Goal: Task Accomplishment & Management: Contribute content

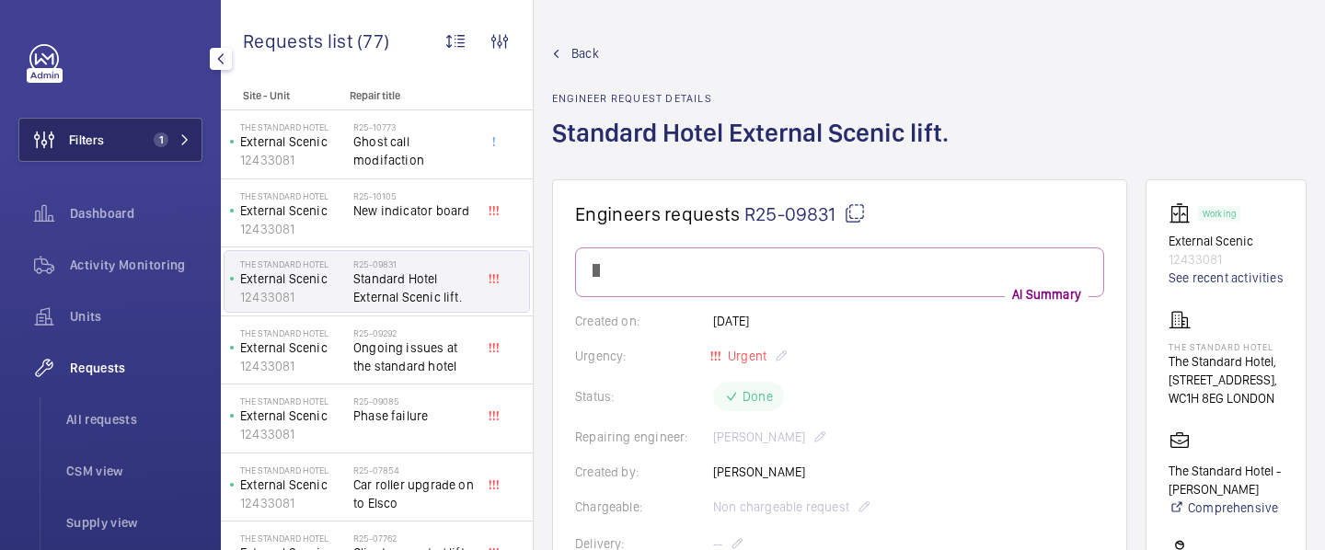
click at [177, 142] on span "1" at bounding box center [168, 140] width 44 height 15
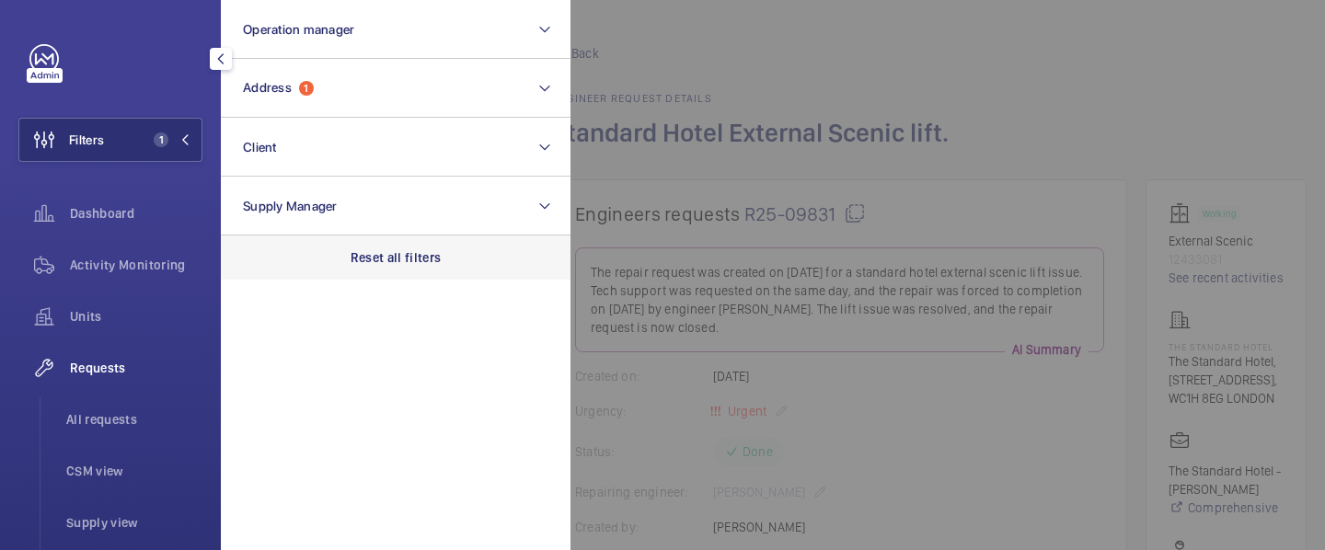
click at [391, 254] on p "Reset all filters" at bounding box center [396, 257] width 91 height 18
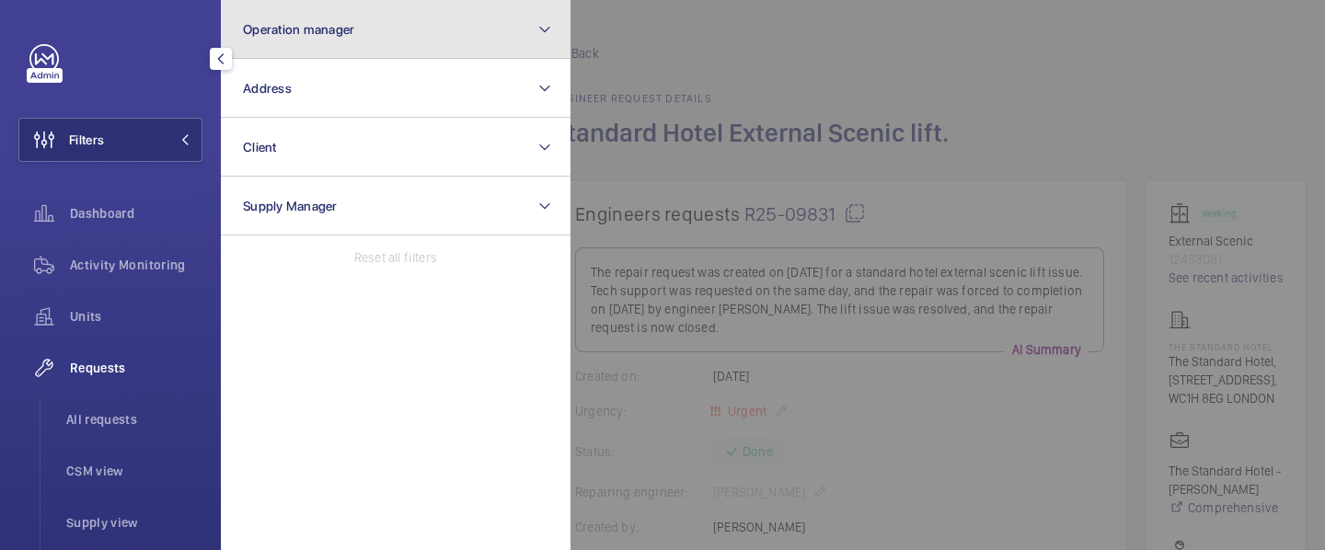
click at [331, 25] on span "Operation manager" at bounding box center [298, 29] width 111 height 15
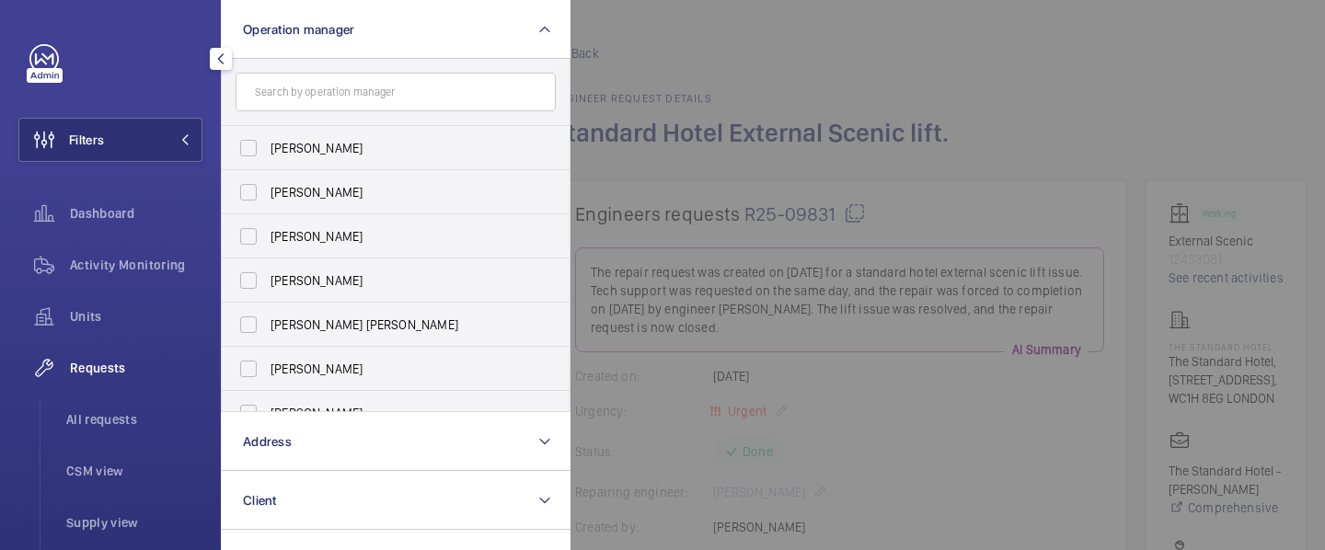
click at [323, 95] on input "text" at bounding box center [396, 92] width 320 height 39
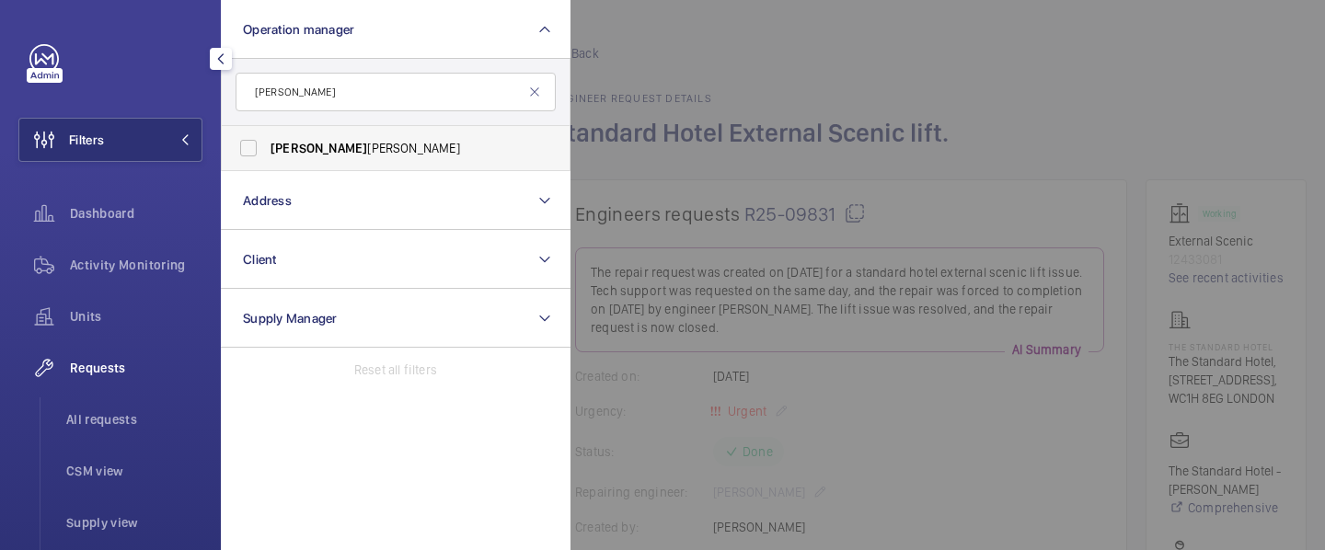
type input "sam"
click at [263, 148] on label "Sam Williams" at bounding box center [382, 148] width 320 height 44
click at [263, 148] on input "Sam Williams" at bounding box center [248, 148] width 37 height 37
checkbox input "true"
click at [164, 64] on div at bounding box center [115, 58] width 173 height 29
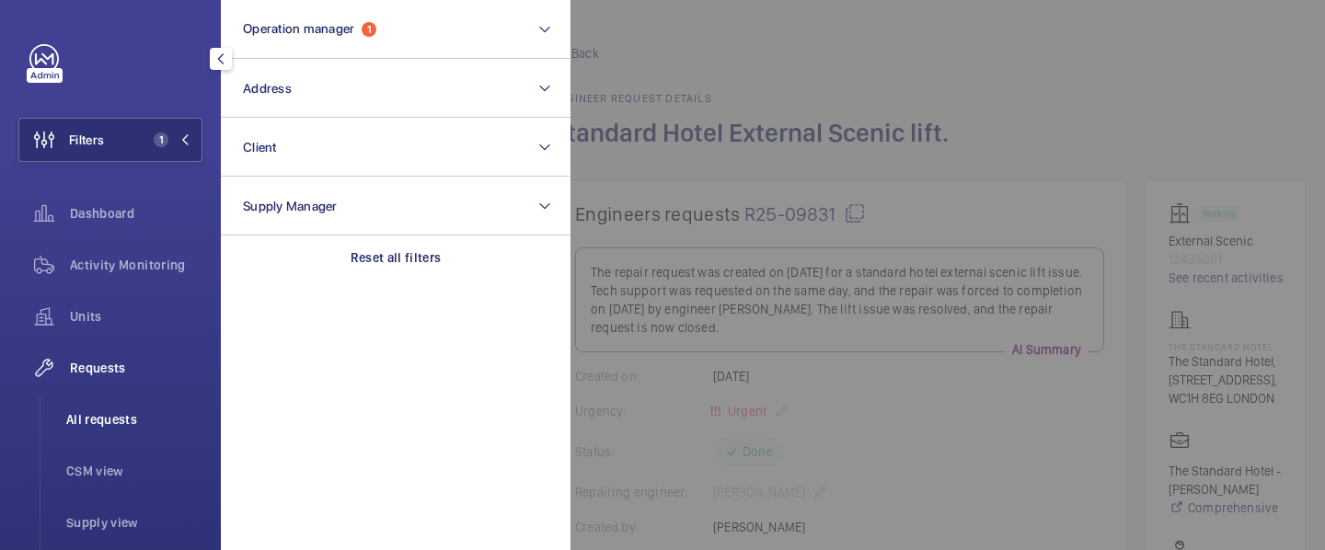
click at [116, 411] on span "All requests" at bounding box center [134, 419] width 136 height 18
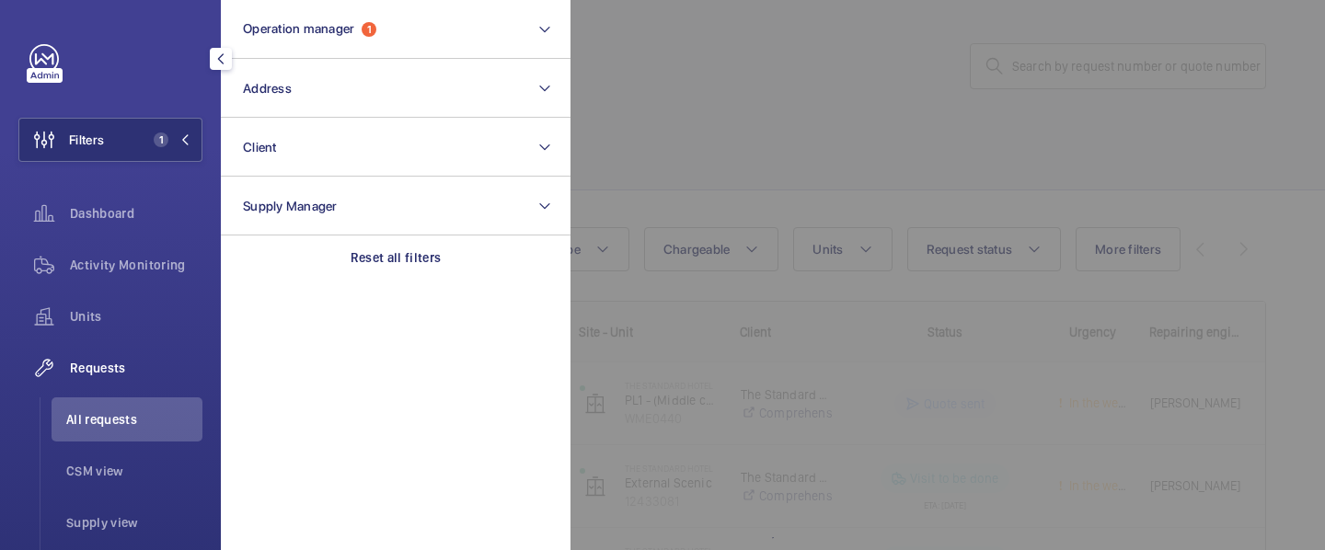
click at [720, 178] on div at bounding box center [1233, 275] width 1325 height 550
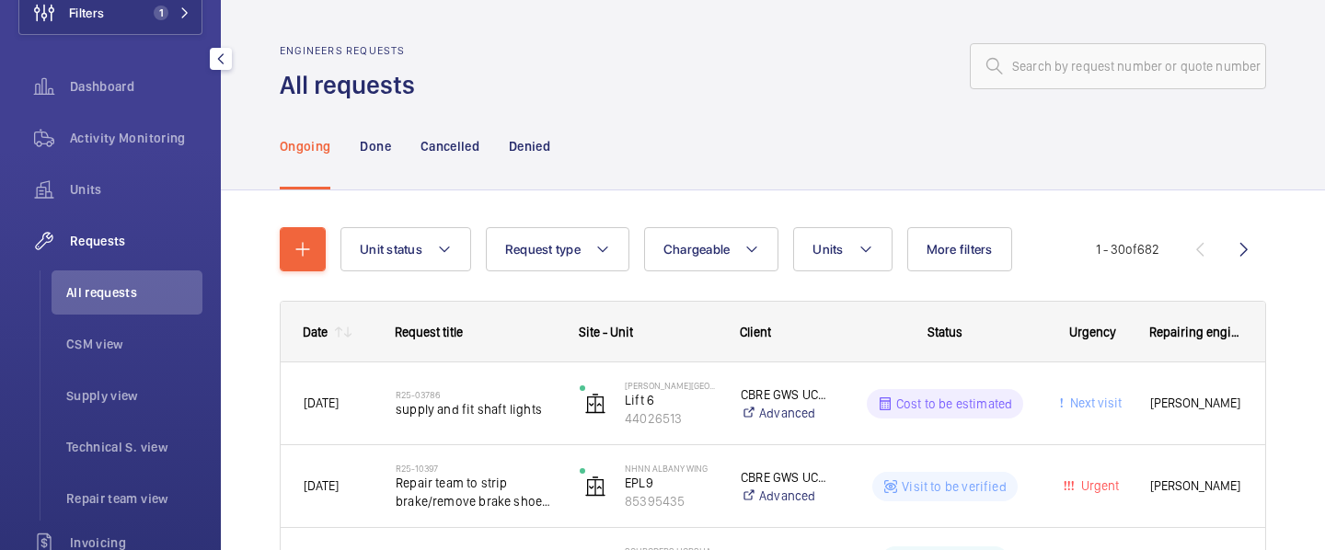
scroll to position [130, 0]
click at [127, 334] on span "CSM view" at bounding box center [134, 341] width 136 height 18
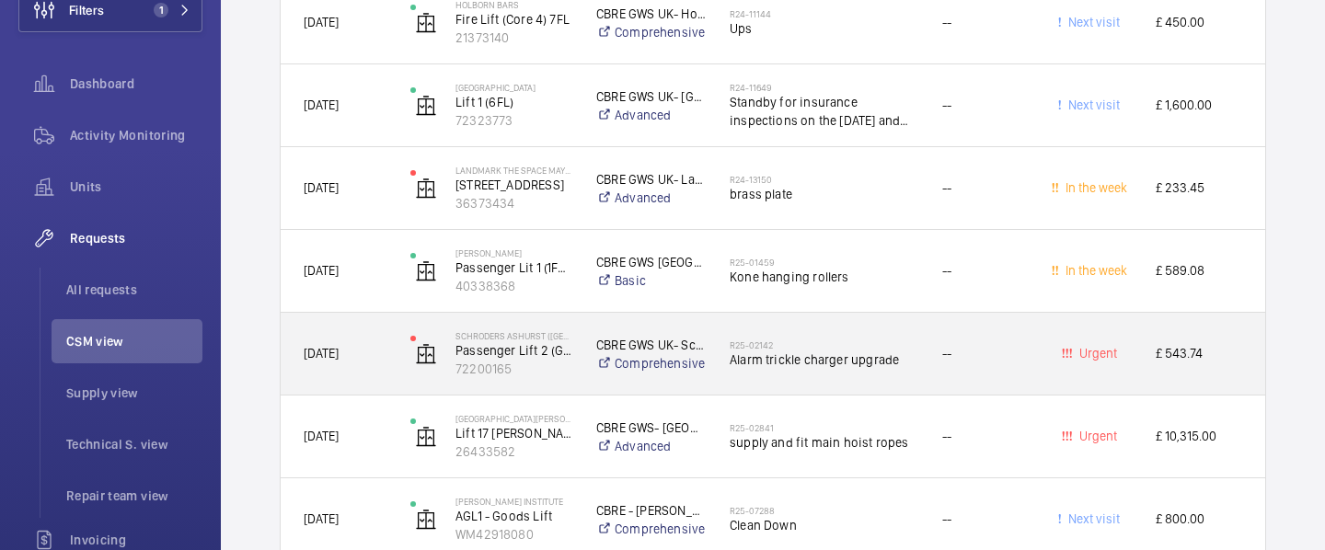
scroll to position [6624, 0]
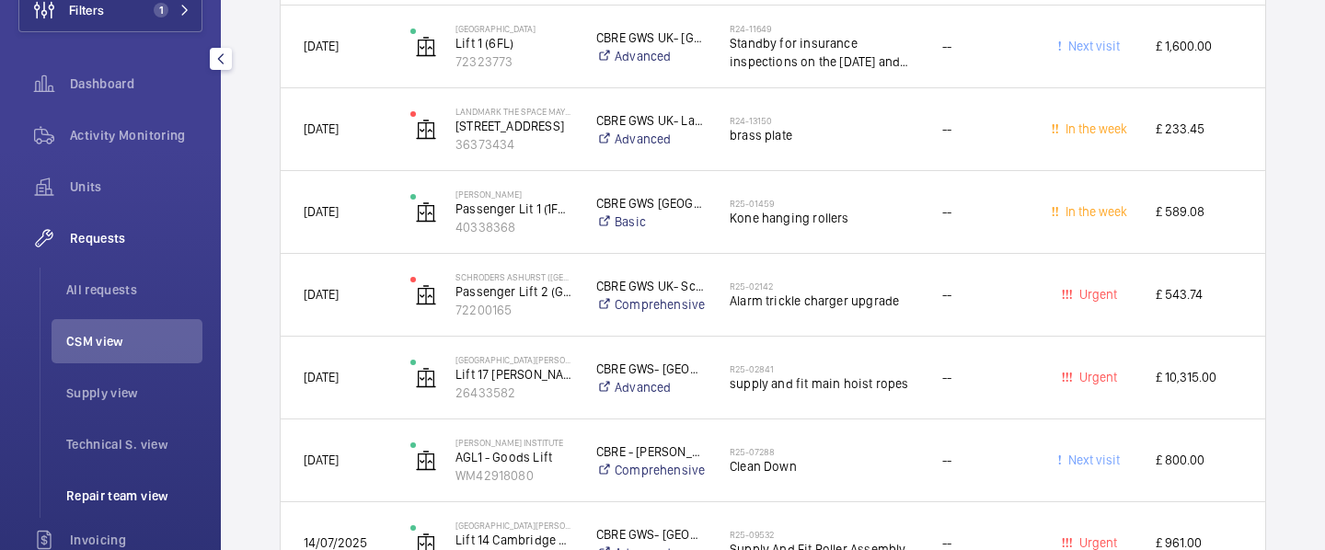
click at [128, 491] on span "Repair team view" at bounding box center [134, 496] width 136 height 18
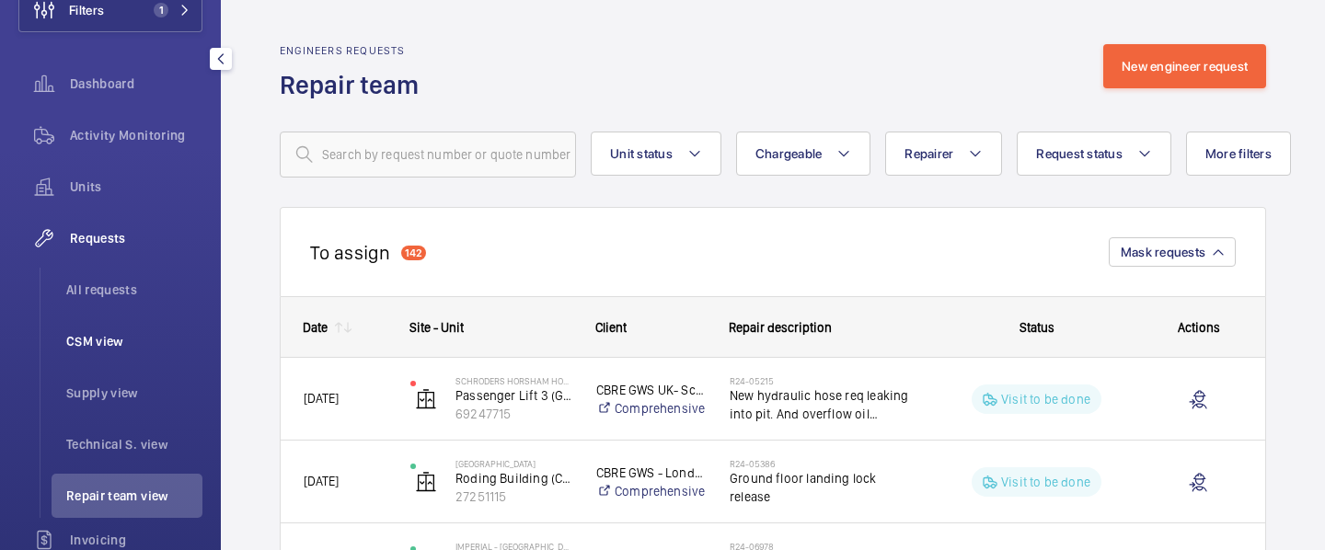
click at [125, 343] on span "CSM view" at bounding box center [134, 341] width 136 height 18
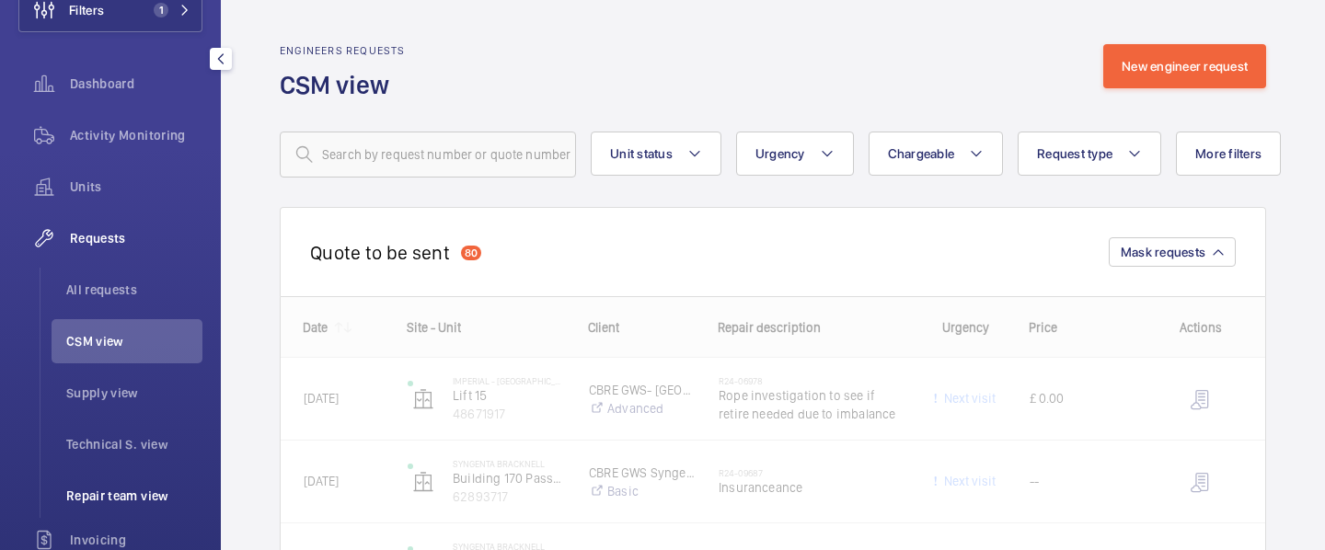
click at [119, 487] on span "Repair team view" at bounding box center [134, 496] width 136 height 18
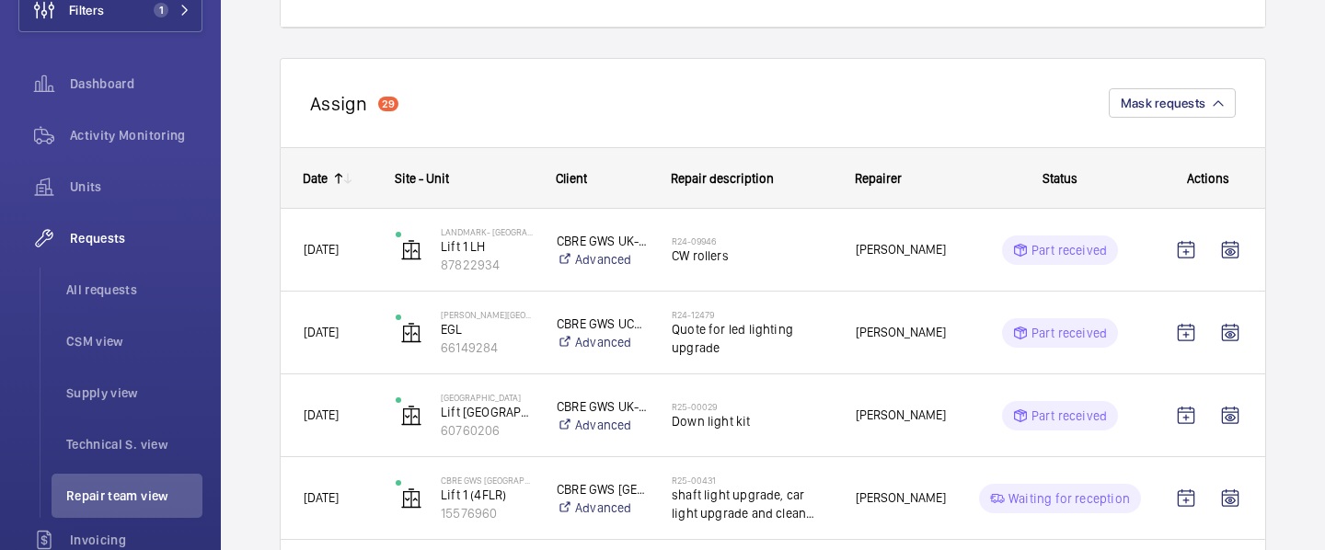
scroll to position [2126, 0]
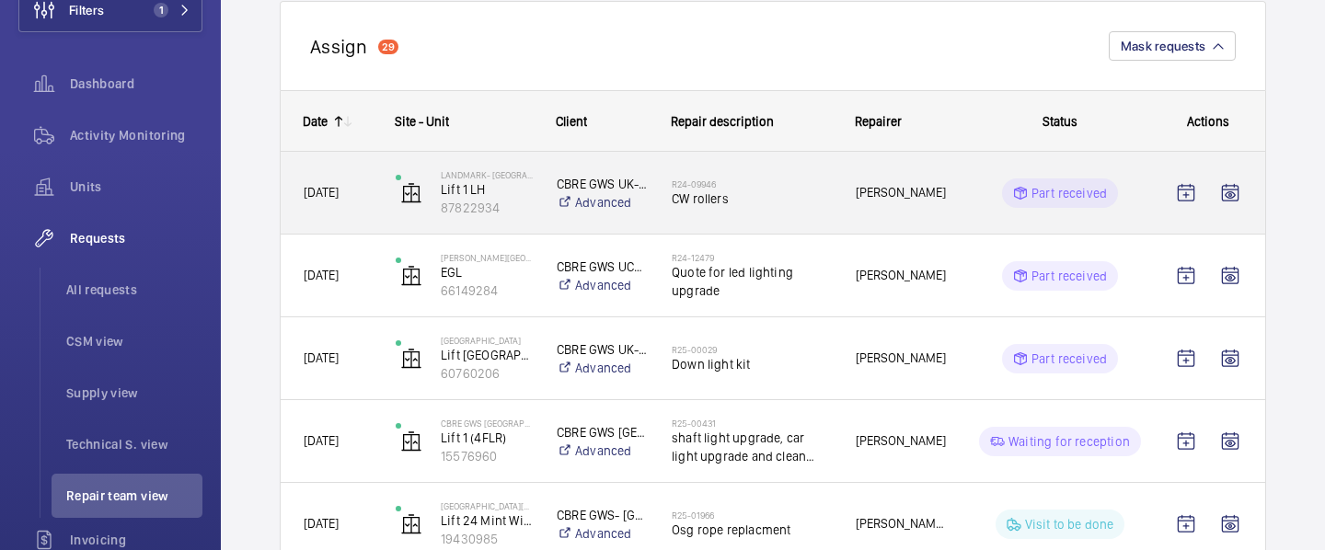
click at [747, 216] on div "R24-09946 CW rollers" at bounding box center [752, 193] width 160 height 53
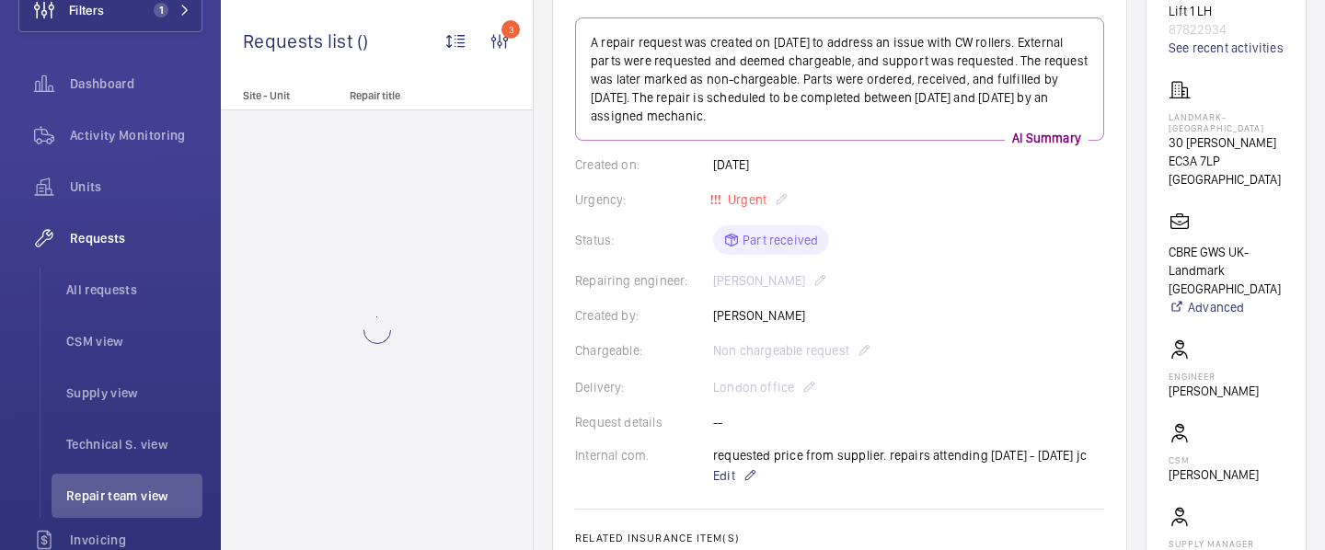
scroll to position [388, 0]
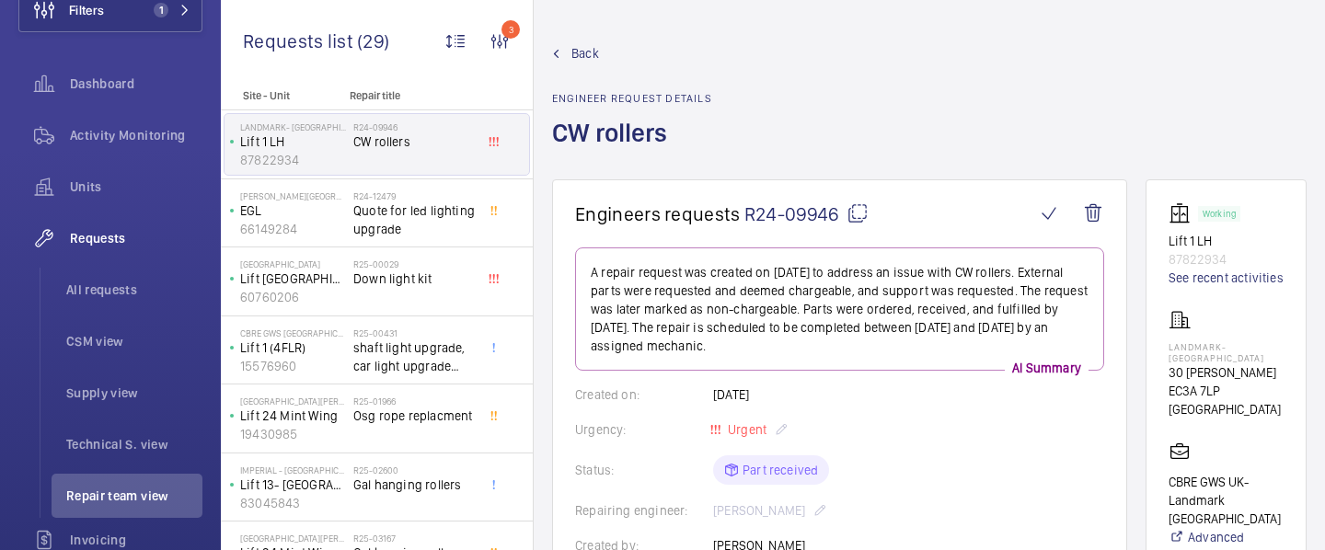
click at [580, 57] on span "Back" at bounding box center [586, 53] width 28 height 18
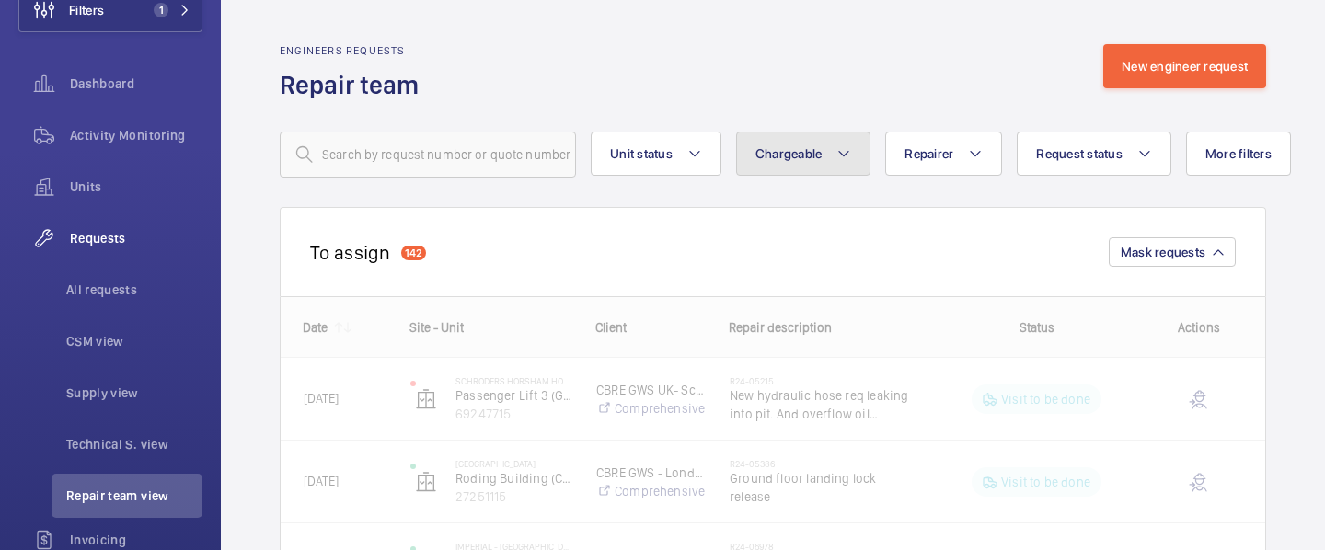
click at [845, 157] on mat-icon at bounding box center [844, 154] width 15 height 22
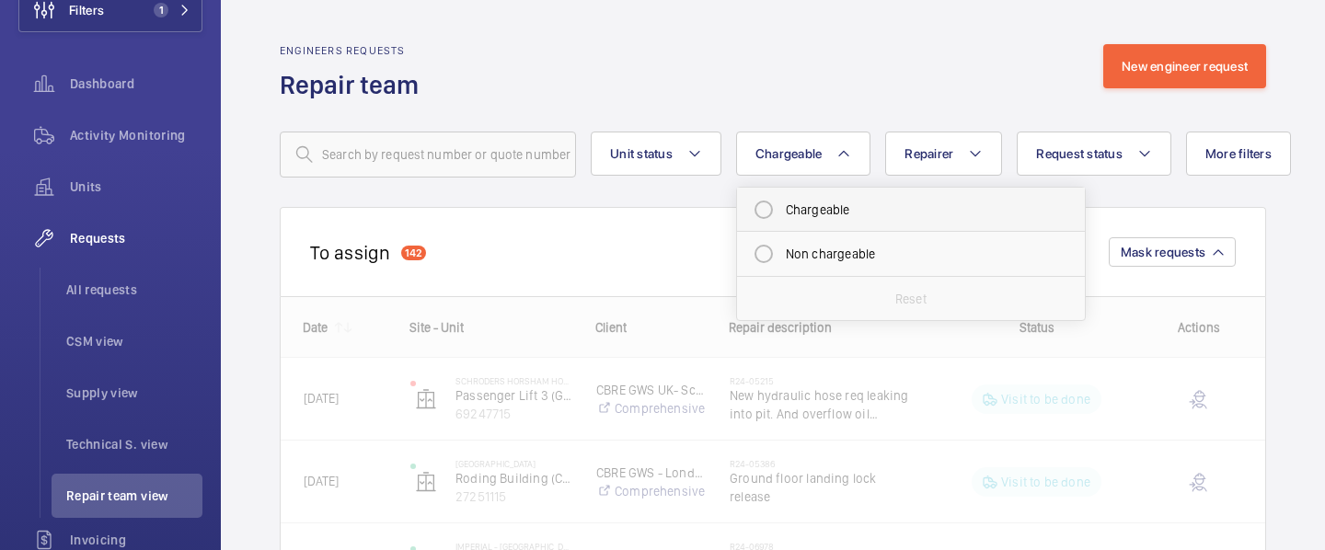
click at [806, 217] on mat-radio-button "Chargeable" at bounding box center [910, 209] width 331 height 37
radio input "true"
click at [807, 68] on div "Engineers requests Repair team New engineer request" at bounding box center [773, 73] width 987 height 58
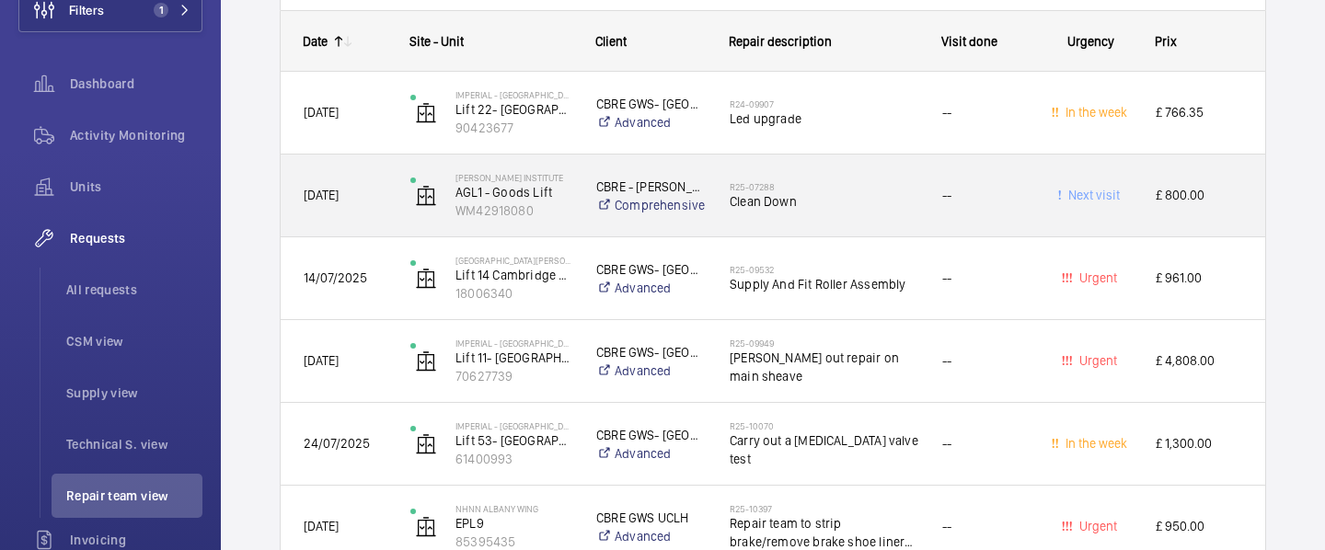
scroll to position [3715, 0]
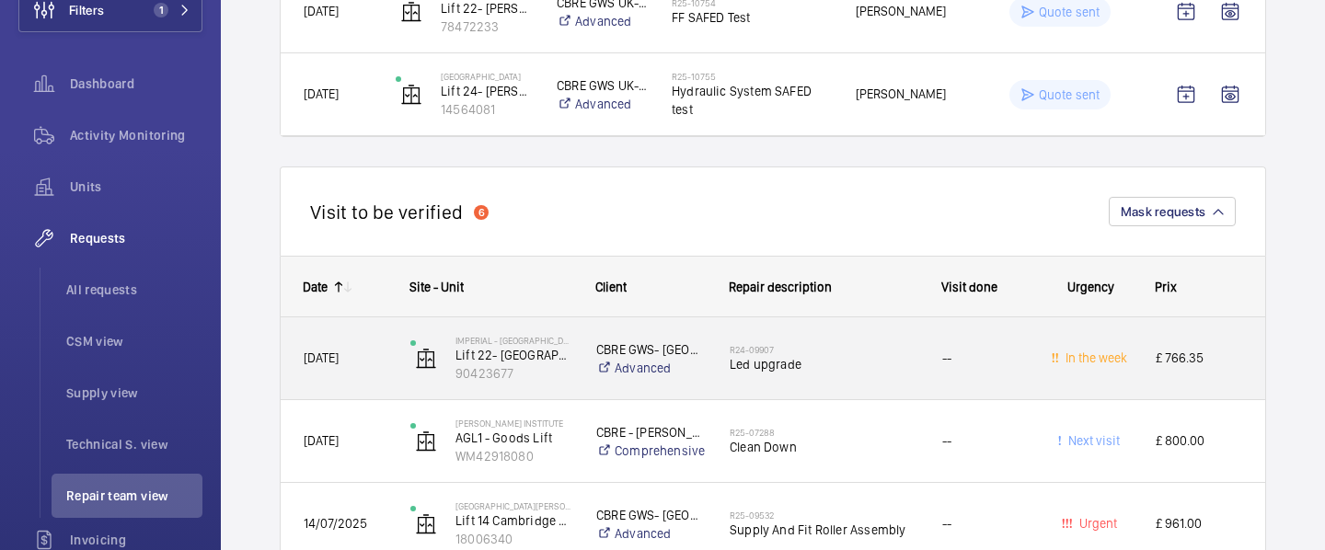
click at [580, 380] on div "CBRE GWS- Imperial Hospital (Charing Cross) Advanced" at bounding box center [640, 359] width 132 height 74
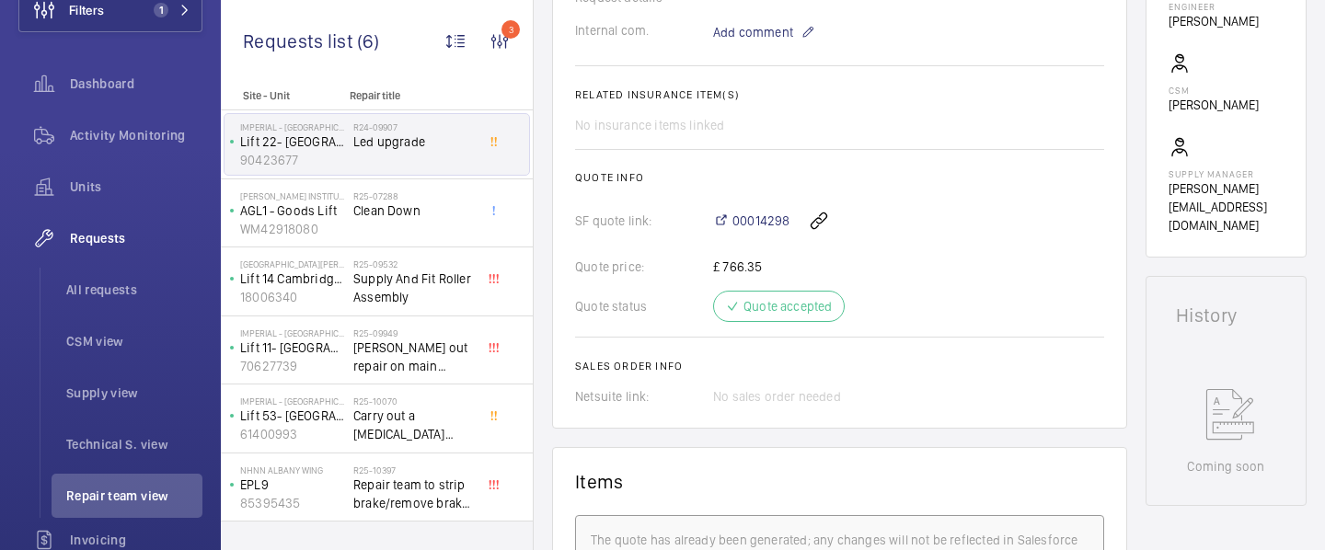
scroll to position [595, 0]
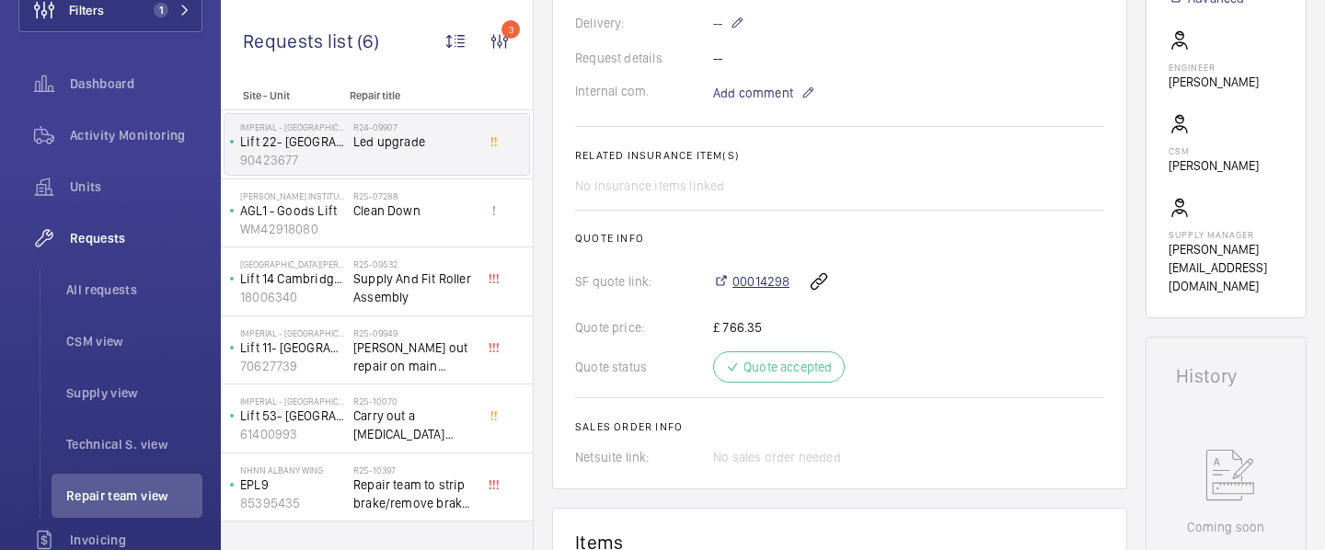
click at [749, 285] on span "00014298" at bounding box center [761, 281] width 57 height 18
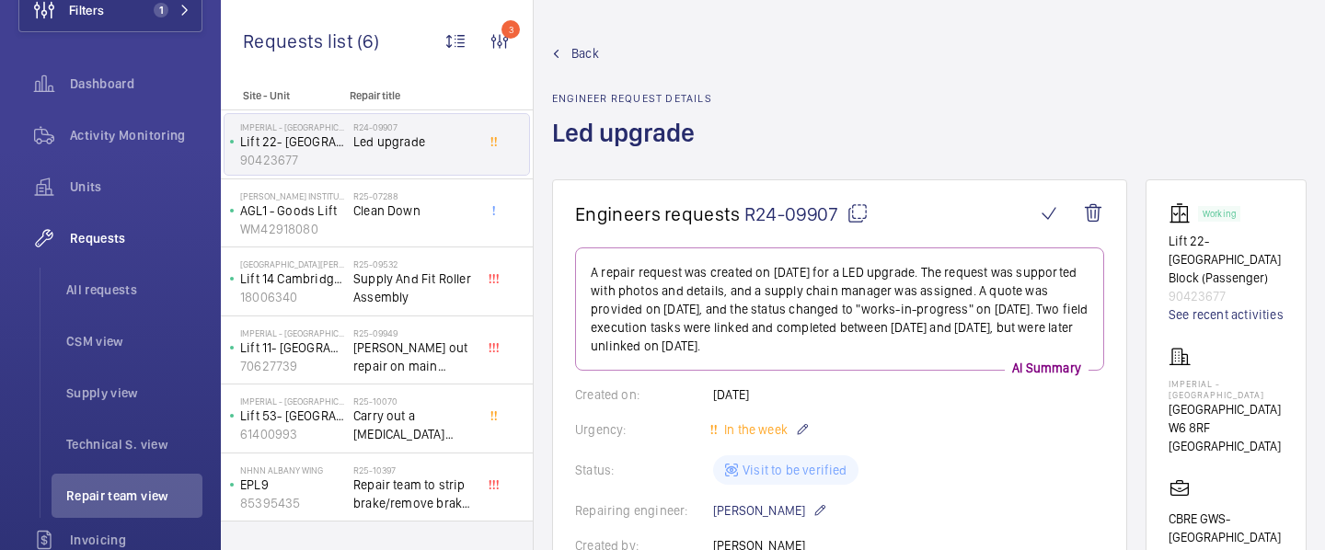
click at [851, 222] on mat-icon at bounding box center [858, 213] width 22 height 22
click at [582, 64] on div "Back Engineer request details Led upgrade" at bounding box center [632, 111] width 160 height 135
click at [587, 45] on span "Back" at bounding box center [586, 53] width 28 height 18
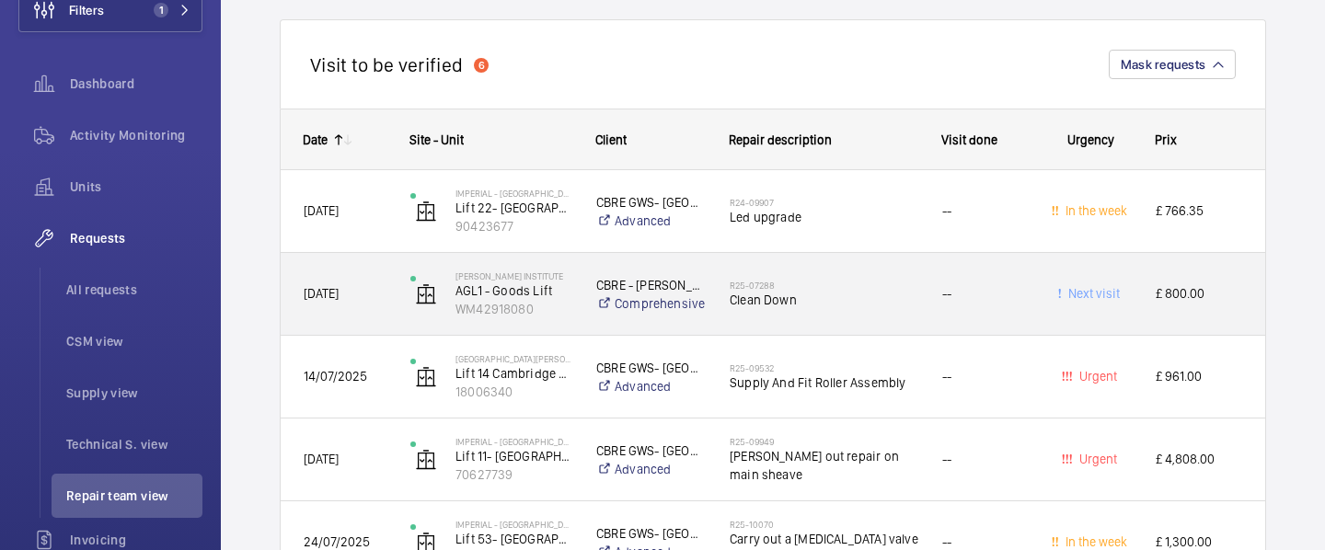
scroll to position [3879, 0]
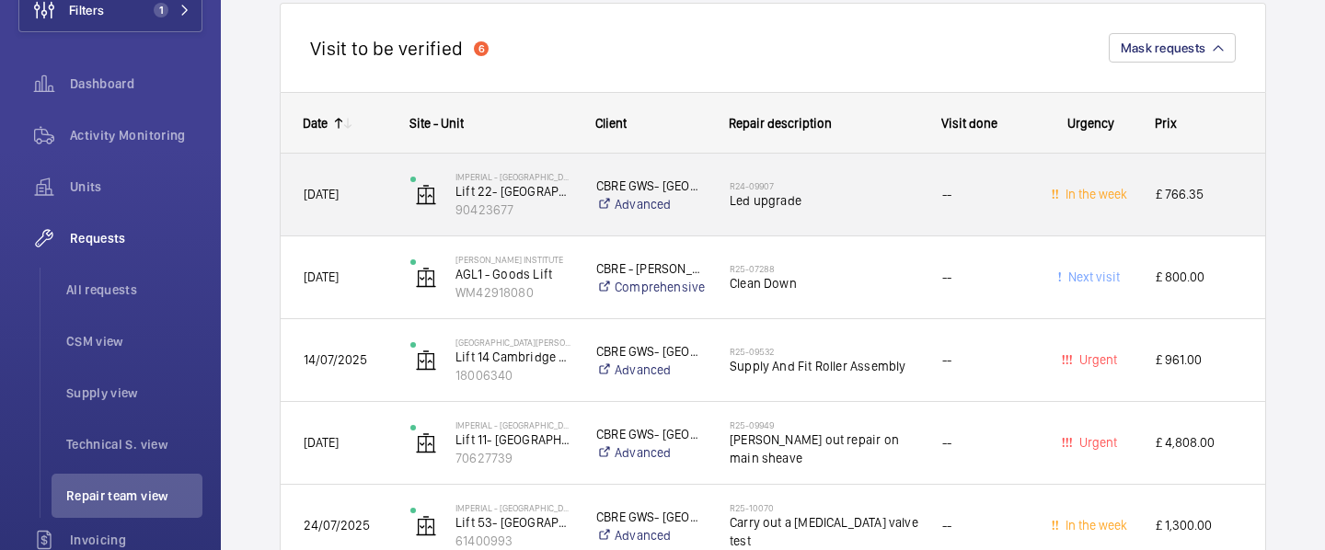
click at [399, 216] on div "Imperial - Charing Cross Hospital Lift 22- Tower & Laboratory Block (Passenger)…" at bounding box center [480, 194] width 184 height 75
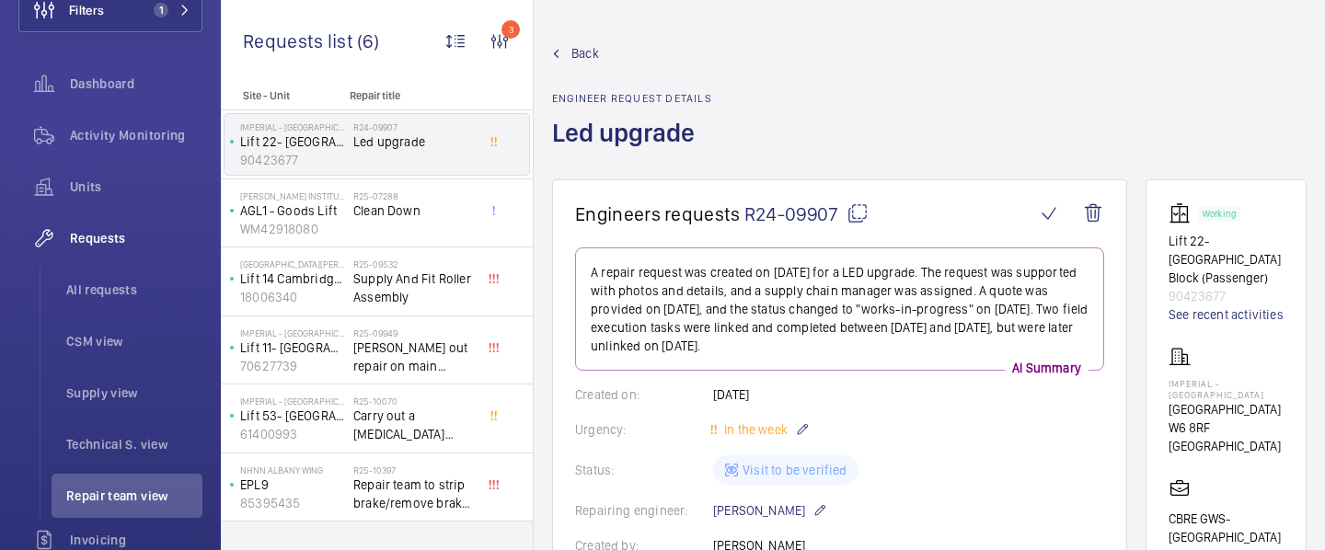
click at [851, 214] on mat-icon at bounding box center [858, 213] width 22 height 22
click at [127, 292] on span "All requests" at bounding box center [134, 290] width 136 height 18
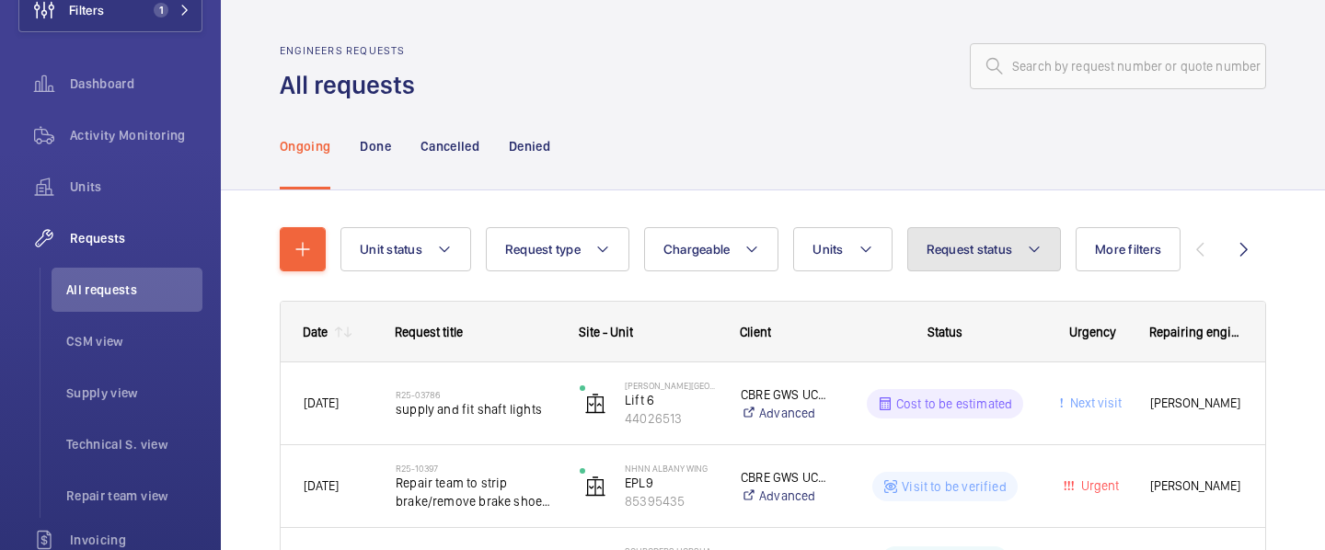
click at [973, 248] on span "Request status" at bounding box center [970, 249] width 87 height 15
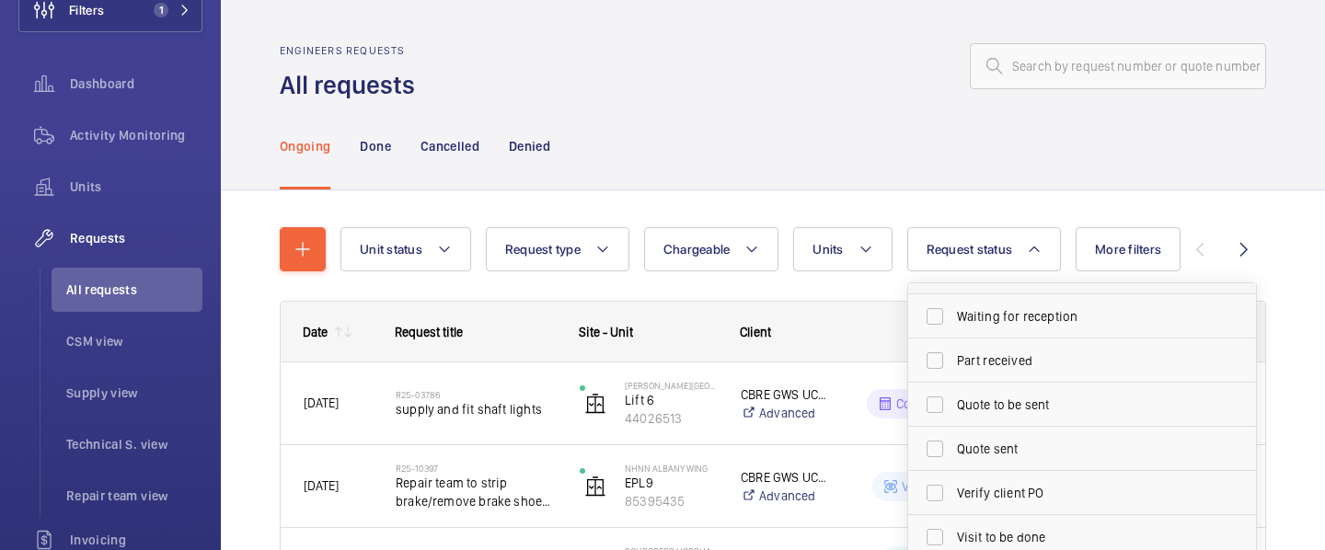
scroll to position [245, 0]
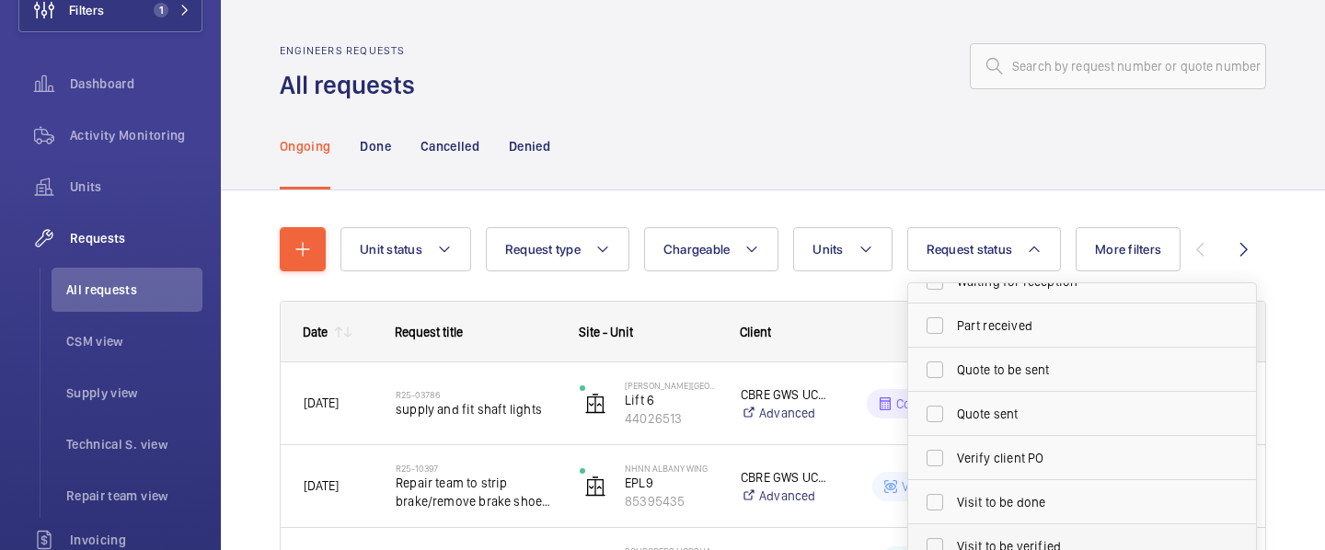
click at [987, 537] on span "Visit to be verified" at bounding box center [1083, 546] width 253 height 18
click at [953, 537] on input "Visit to be verified" at bounding box center [935, 546] width 37 height 37
checkbox input "true"
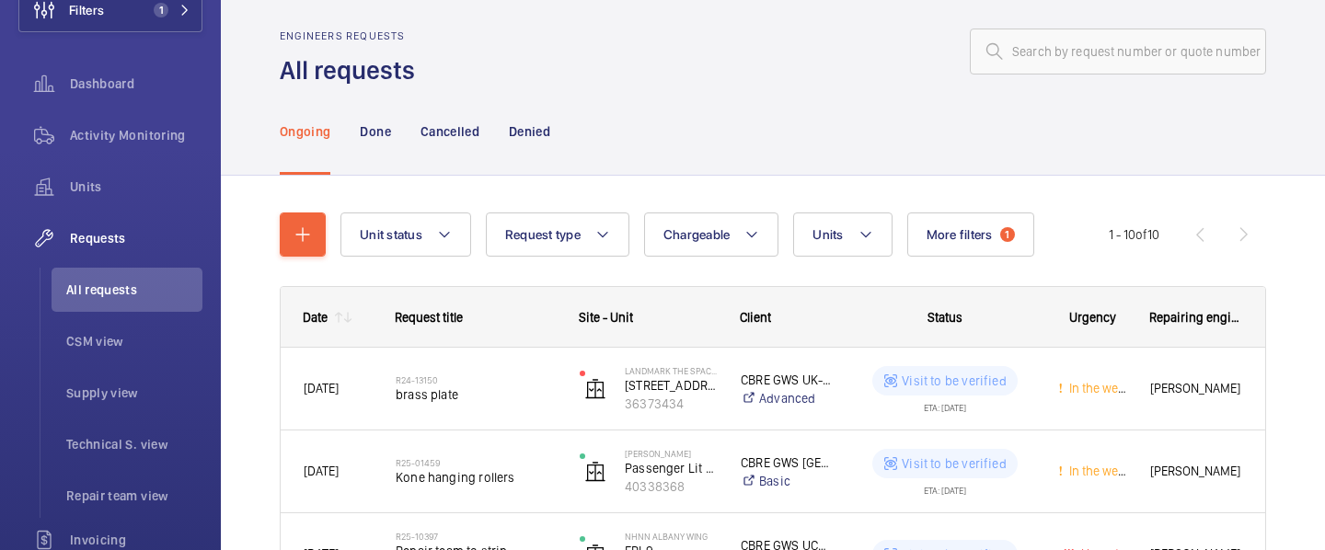
click at [863, 102] on div "Ongoing Done Cancelled Denied" at bounding box center [773, 130] width 987 height 87
click at [339, 324] on wm-front-sortable-header-cell "Date" at bounding box center [327, 317] width 92 height 59
click at [349, 314] on mat-icon at bounding box center [348, 317] width 15 height 15
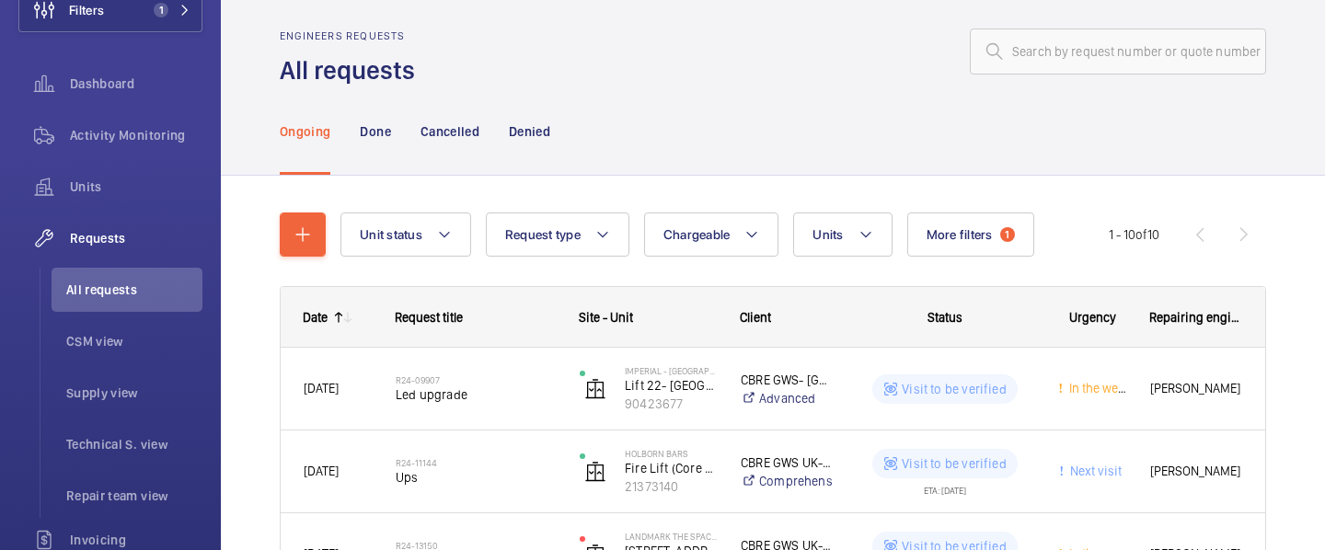
click at [349, 314] on mat-icon at bounding box center [348, 317] width 15 height 15
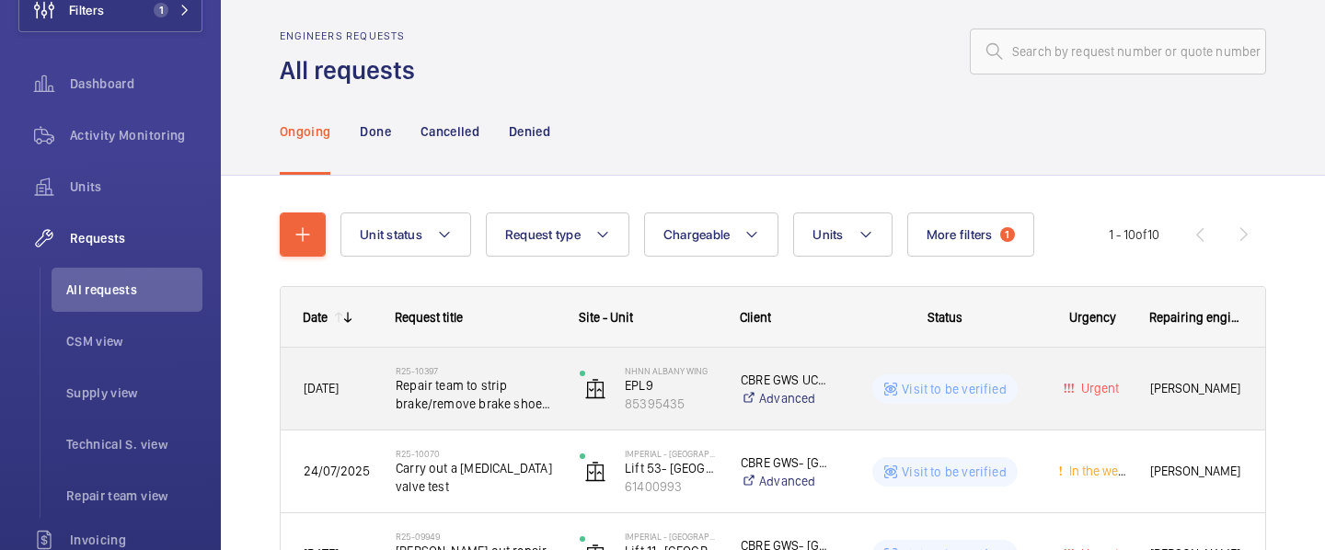
click at [1177, 389] on span "[PERSON_NAME]" at bounding box center [1196, 388] width 92 height 21
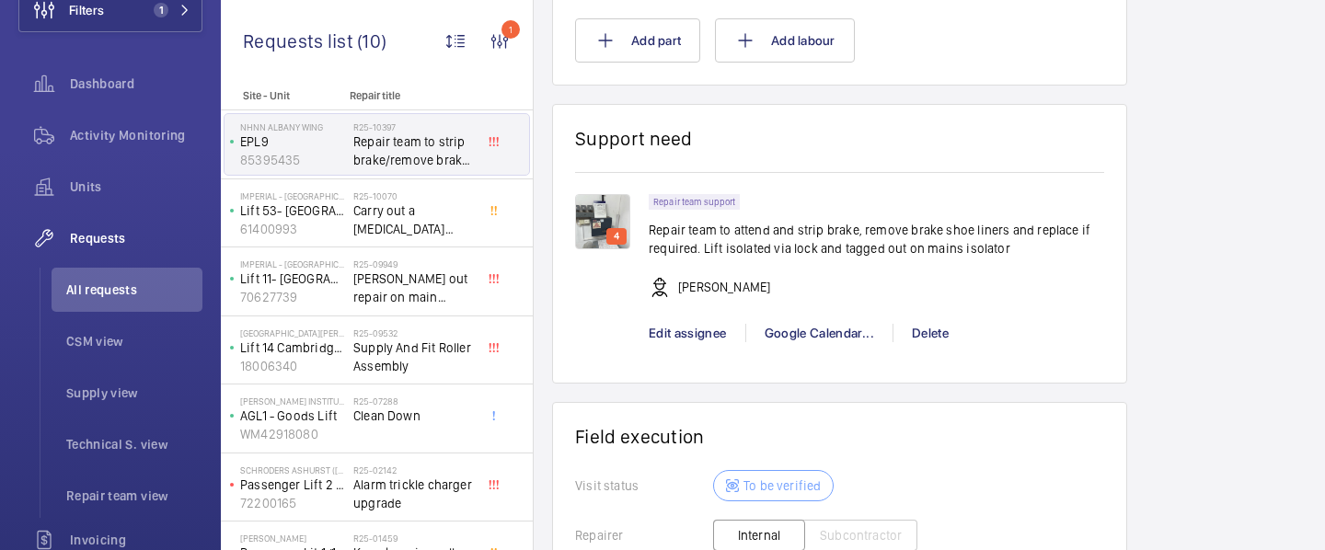
scroll to position [1745, 0]
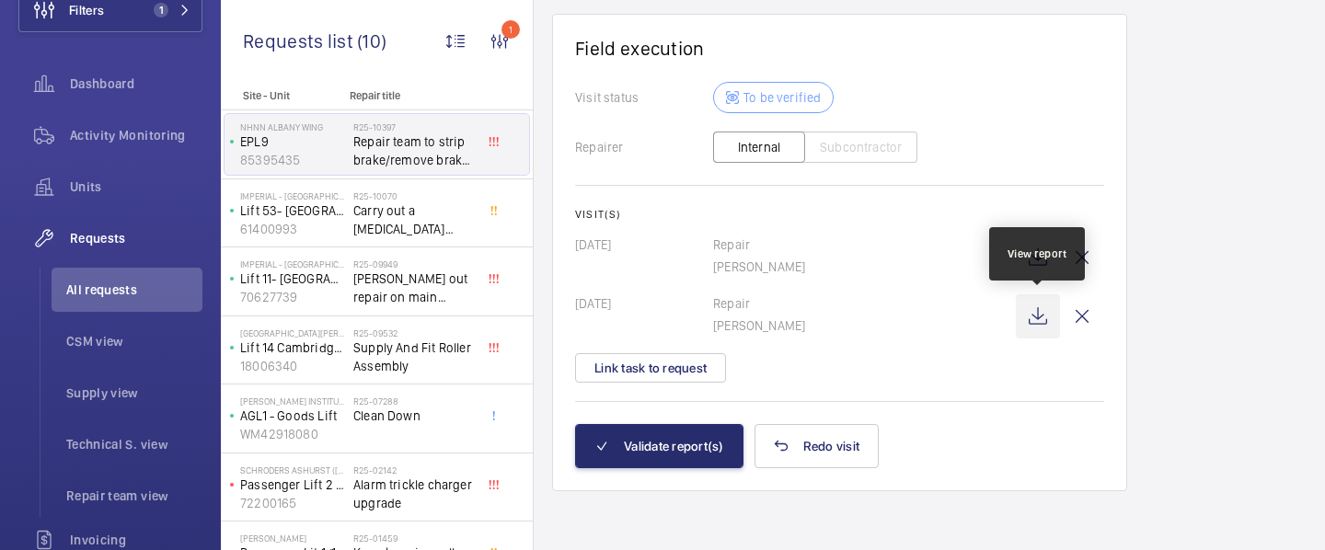
click at [1035, 320] on wm-front-icon-button at bounding box center [1038, 316] width 44 height 44
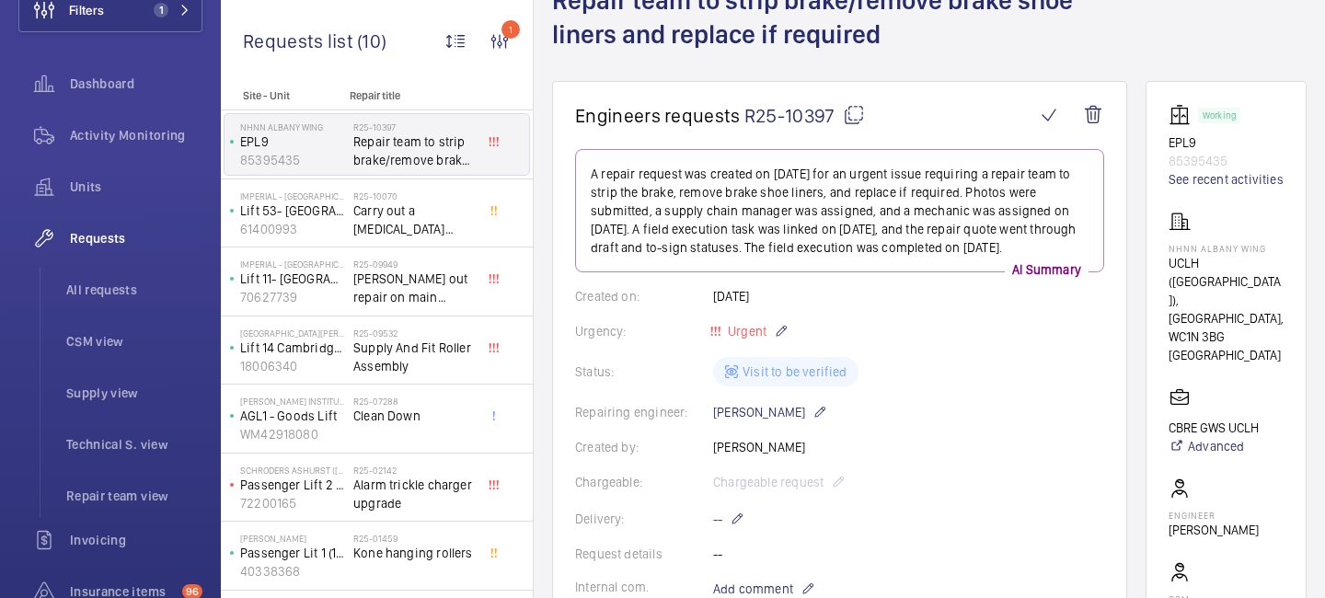
scroll to position [0, 0]
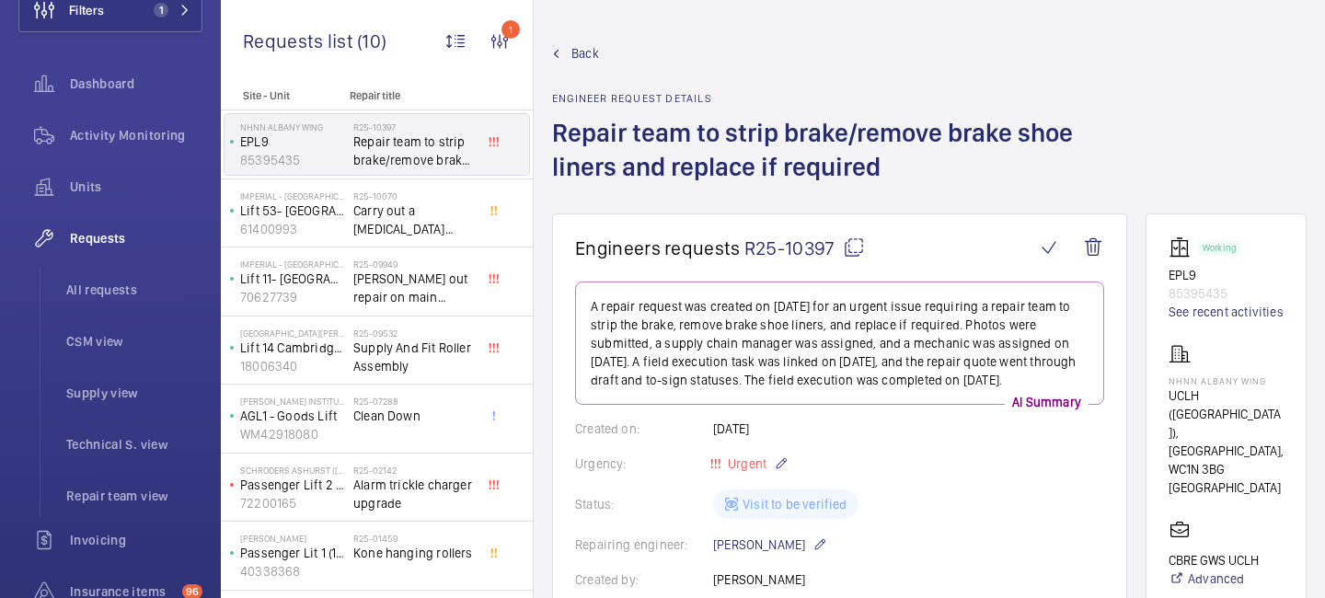
click at [588, 47] on span "Back" at bounding box center [586, 53] width 28 height 18
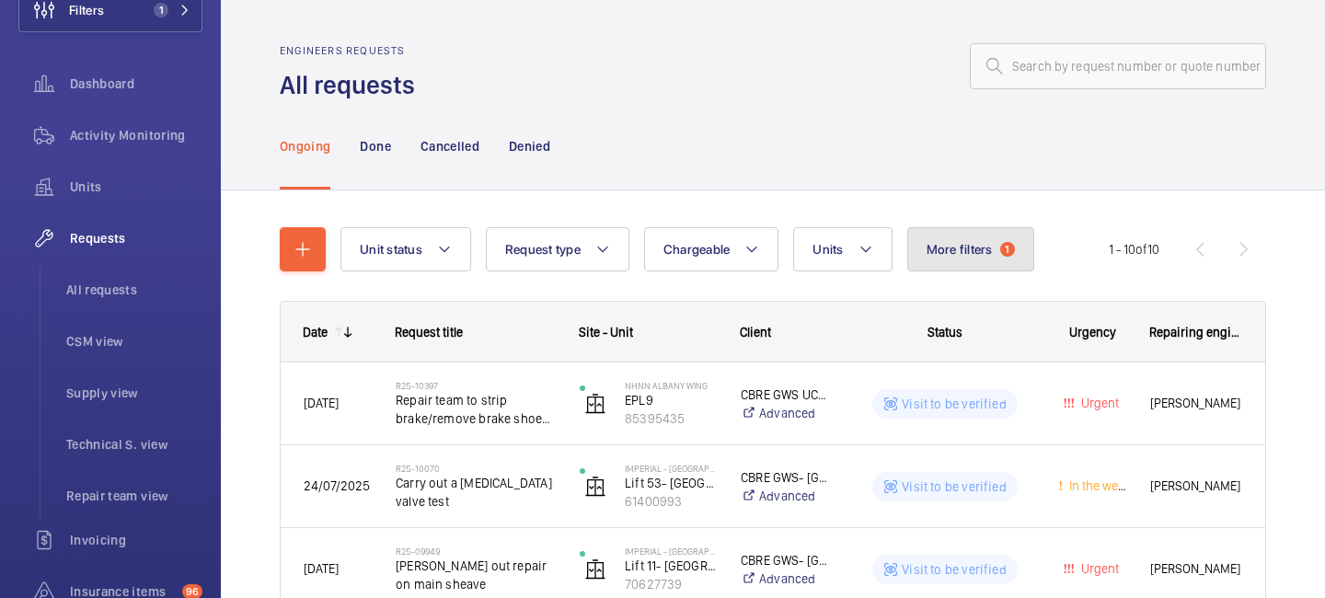
click at [976, 252] on span "More filters" at bounding box center [960, 249] width 66 height 15
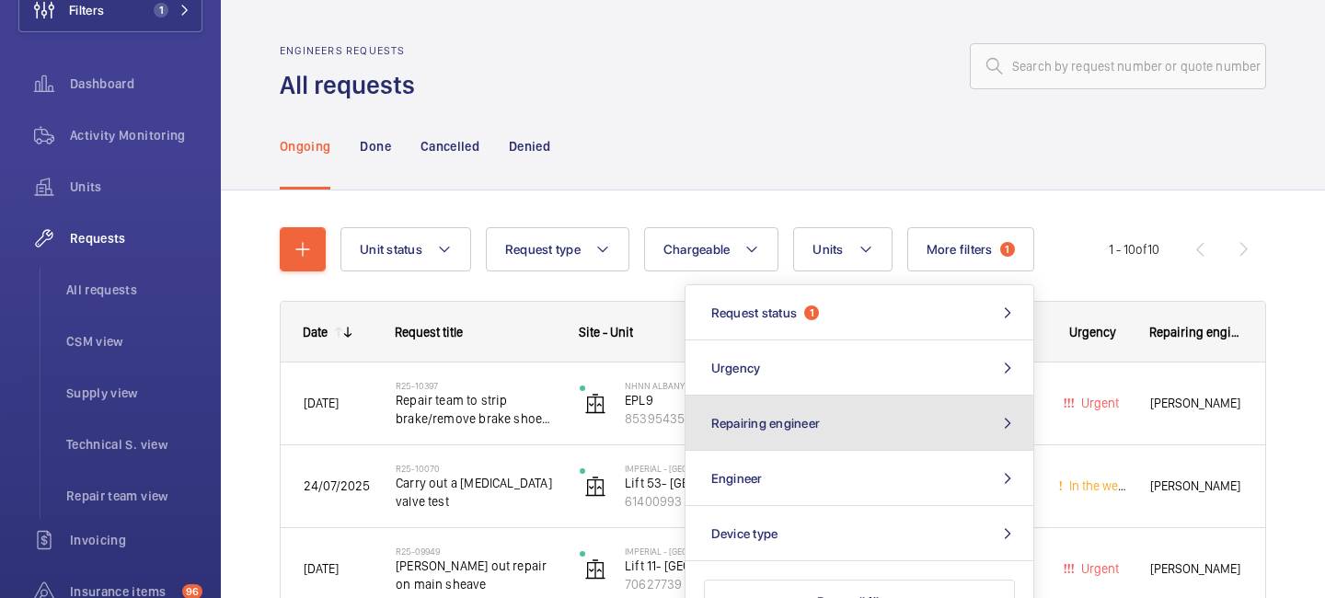
click at [883, 425] on button "Repairing engineer" at bounding box center [860, 423] width 348 height 55
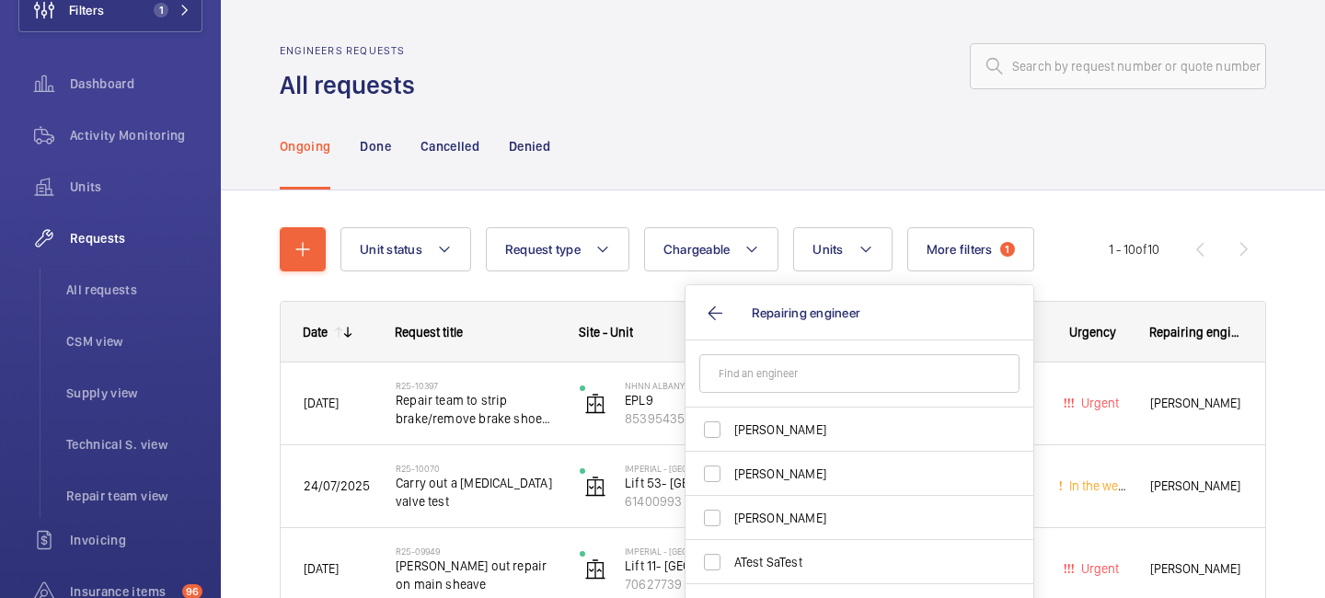
click at [769, 381] on input "text" at bounding box center [859, 373] width 320 height 39
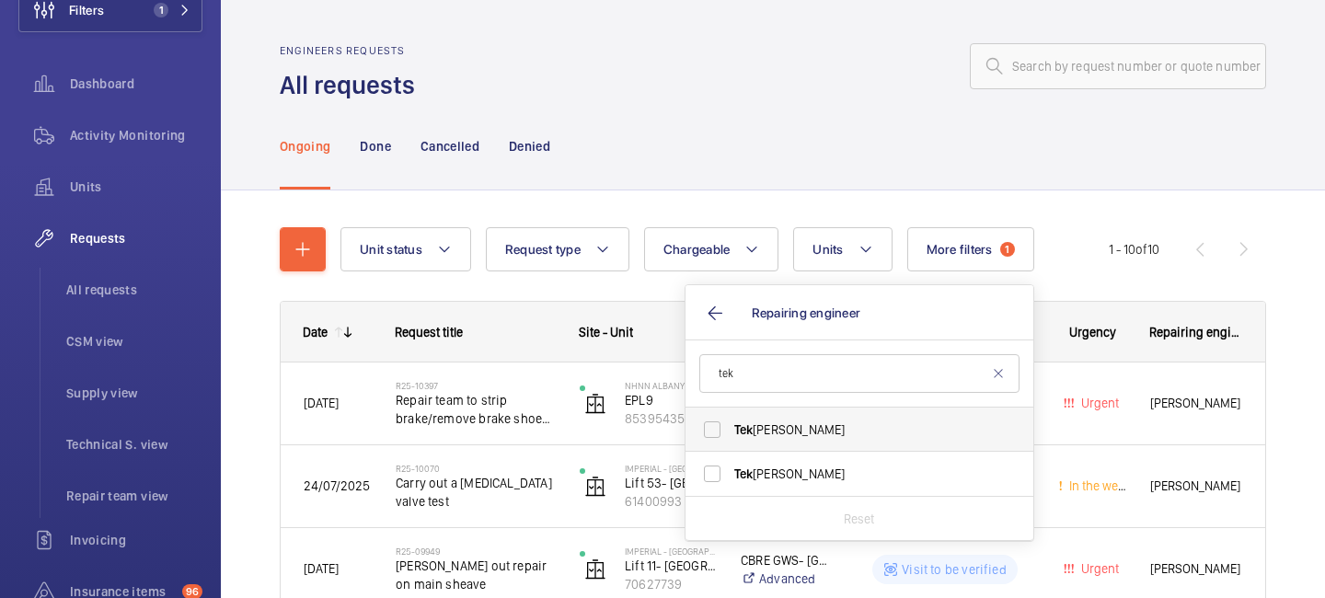
type input "tek"
click at [720, 433] on label "Tek Hussein" at bounding box center [846, 430] width 320 height 44
click at [720, 433] on input "Tek Hussein" at bounding box center [712, 429] width 37 height 37
checkbox input "true"
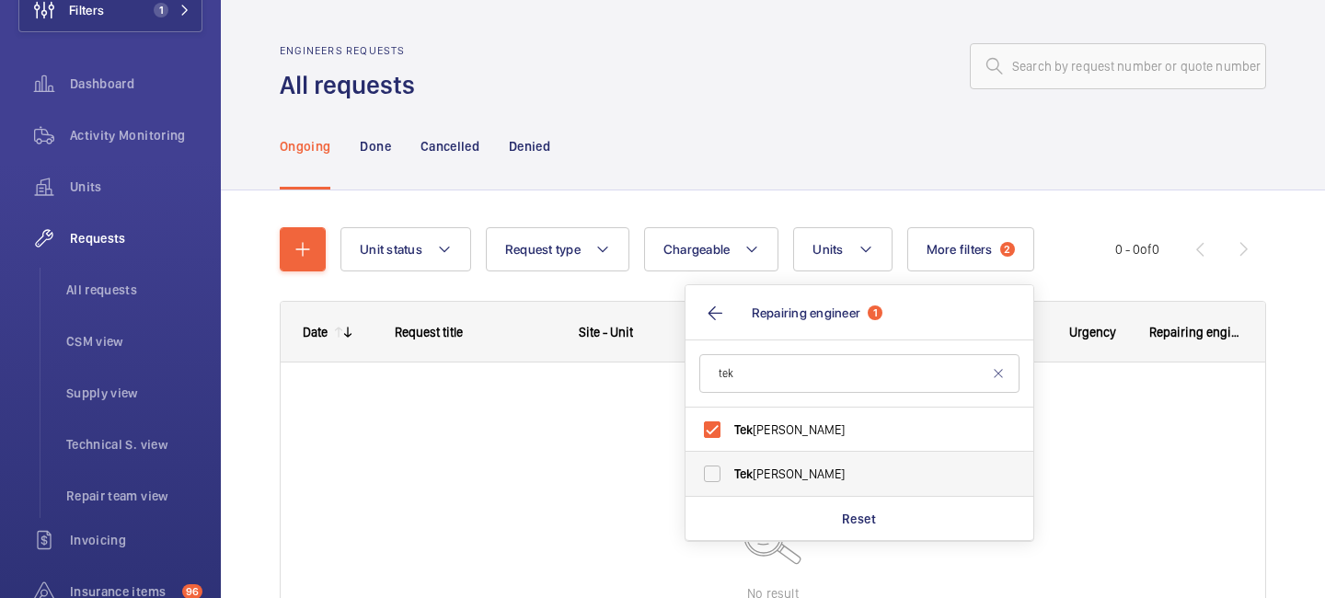
click at [710, 466] on label "Tek Hussein" at bounding box center [846, 474] width 320 height 44
click at [710, 466] on input "Tek Hussein" at bounding box center [712, 474] width 37 height 37
checkbox input "true"
click at [756, 154] on div "Ongoing Done Cancelled Denied" at bounding box center [773, 145] width 987 height 87
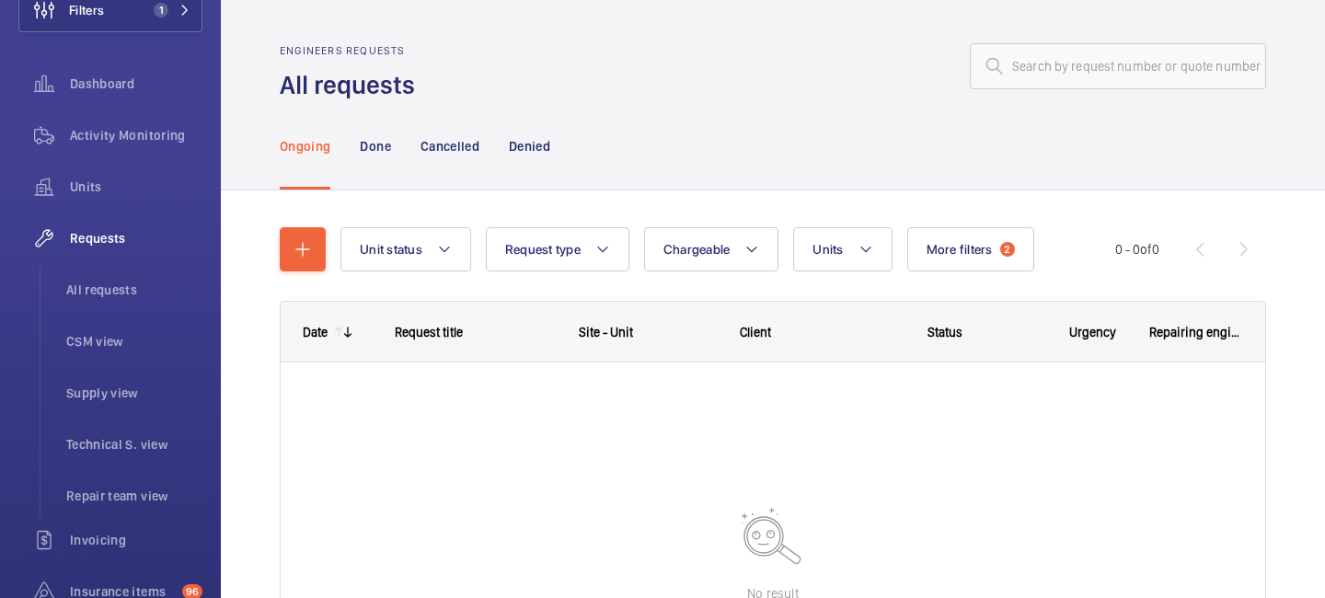
click at [731, 173] on div "Ongoing Done Cancelled Denied" at bounding box center [773, 145] width 987 height 87
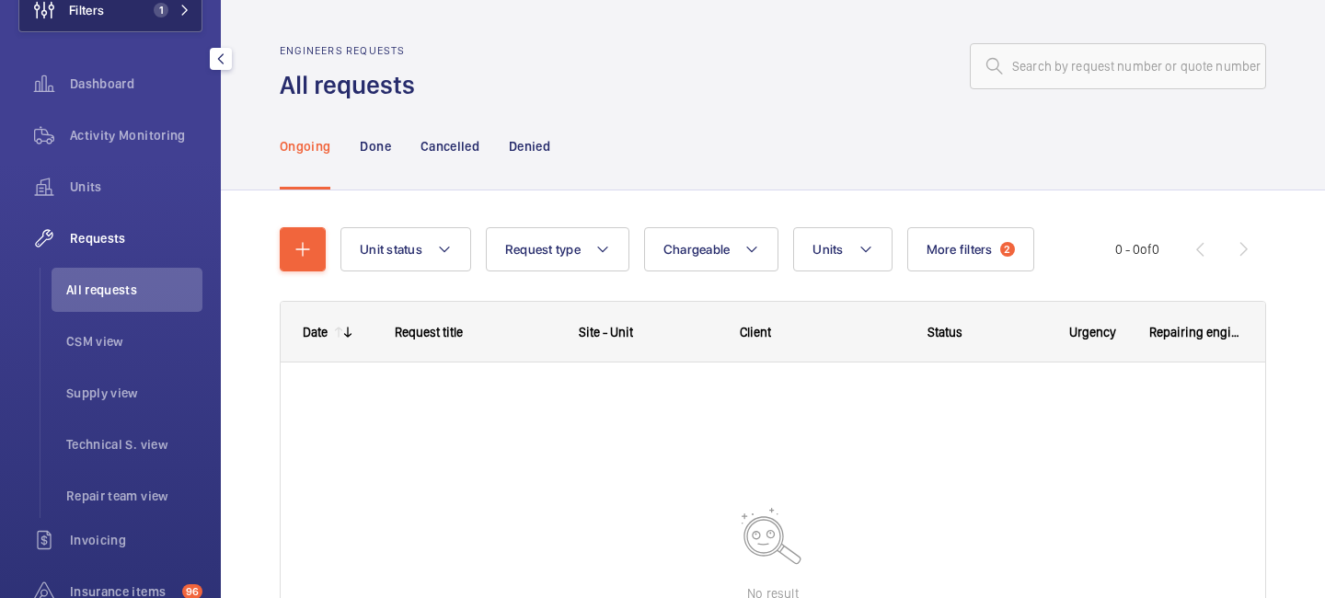
click at [180, 19] on button "Filters 1" at bounding box center [110, 10] width 184 height 44
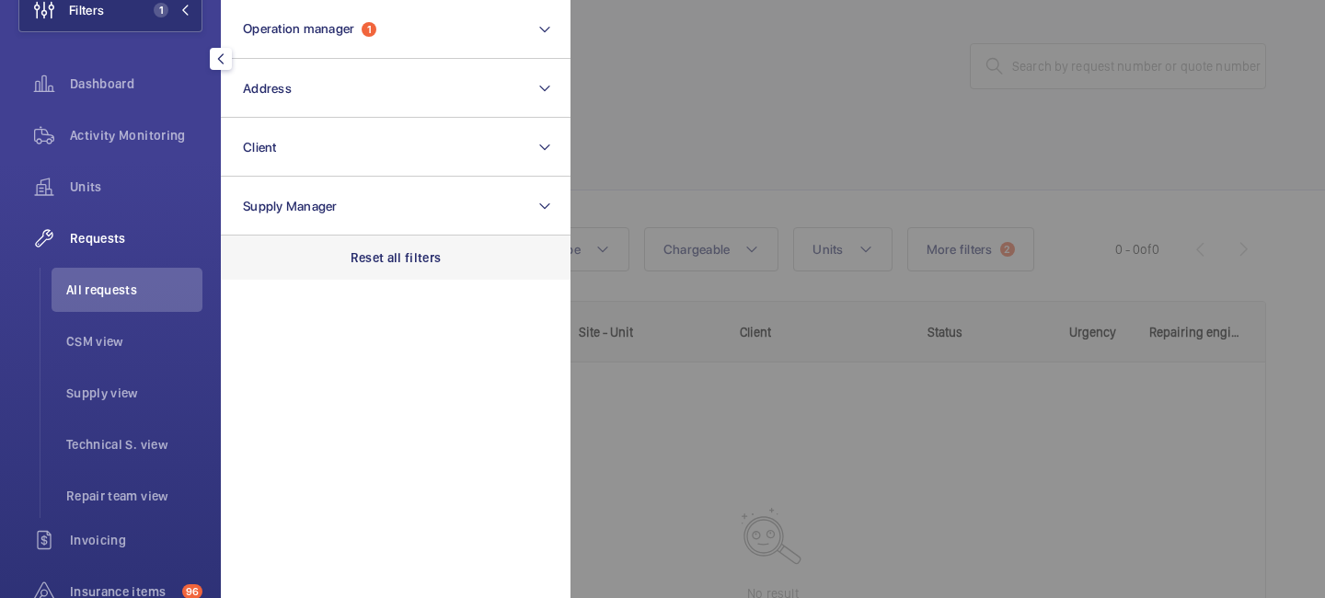
click at [367, 244] on div "Reset all filters" at bounding box center [396, 258] width 350 height 44
click at [713, 425] on div at bounding box center [1233, 299] width 1325 height 598
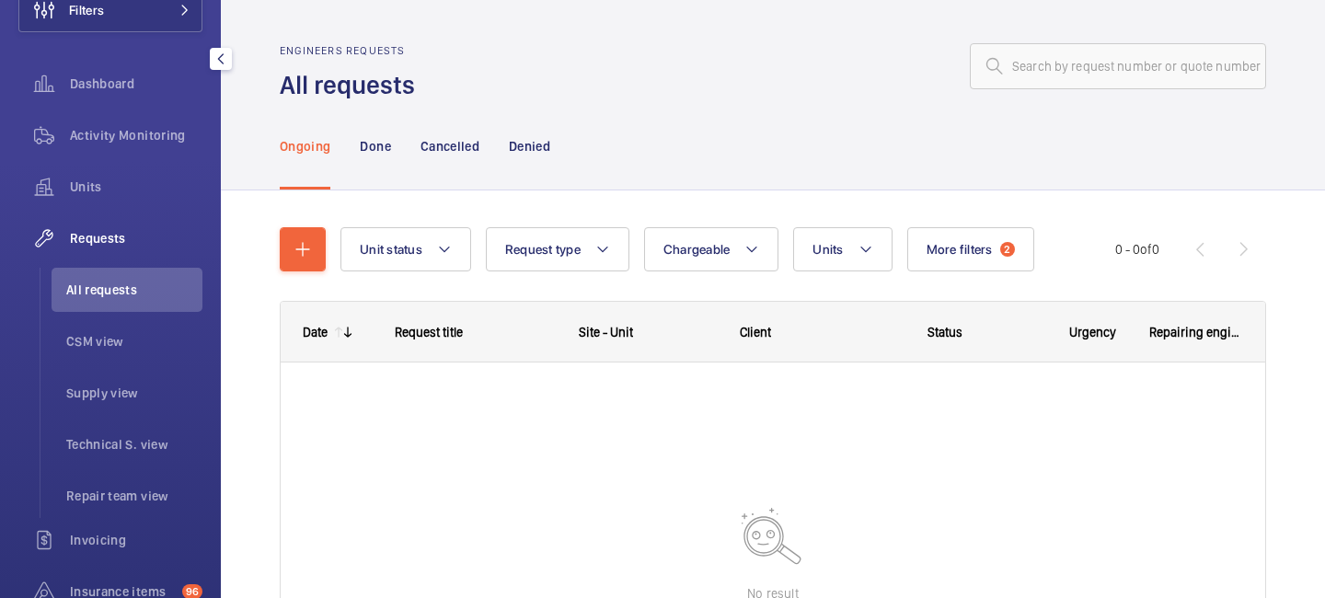
click at [131, 308] on li "All requests" at bounding box center [127, 290] width 151 height 44
click at [120, 331] on li "CSM view" at bounding box center [127, 341] width 151 height 44
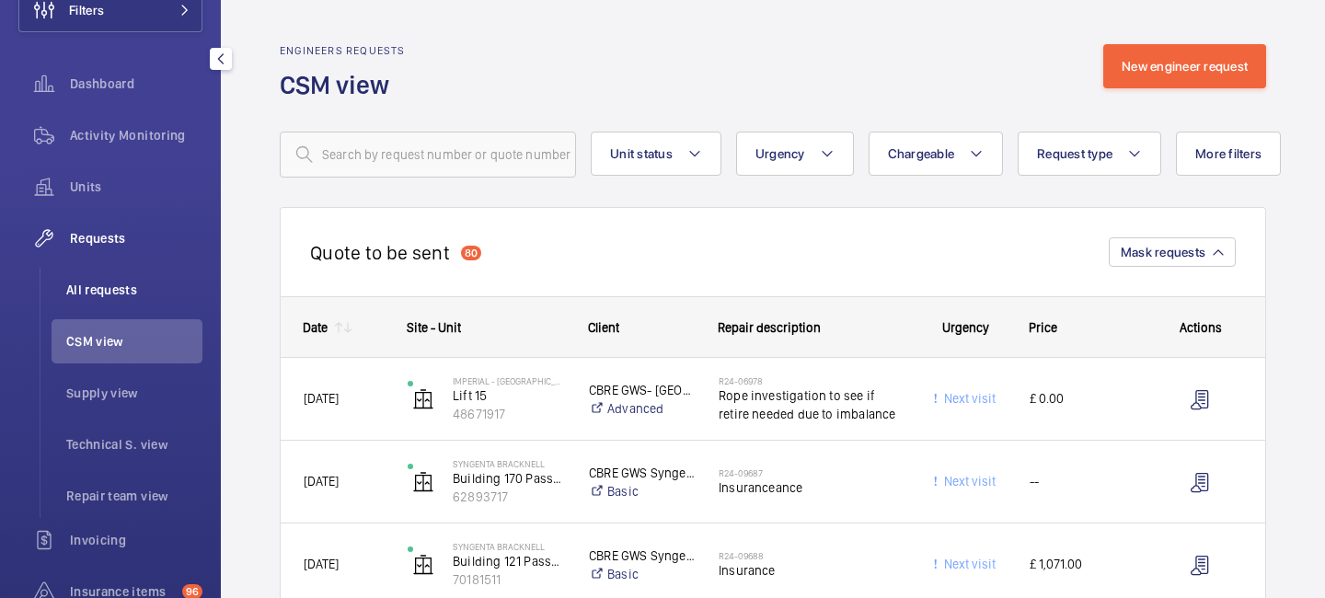
click at [138, 288] on span "All requests" at bounding box center [134, 290] width 136 height 18
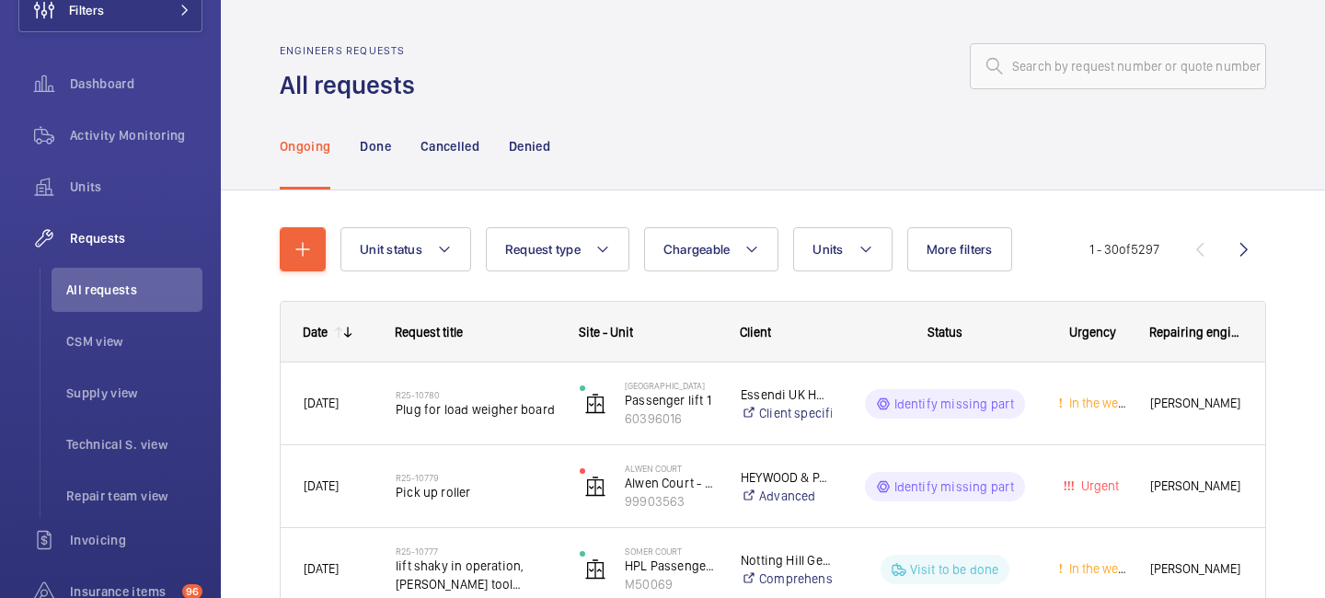
click at [974, 240] on button "More filters" at bounding box center [959, 249] width 105 height 44
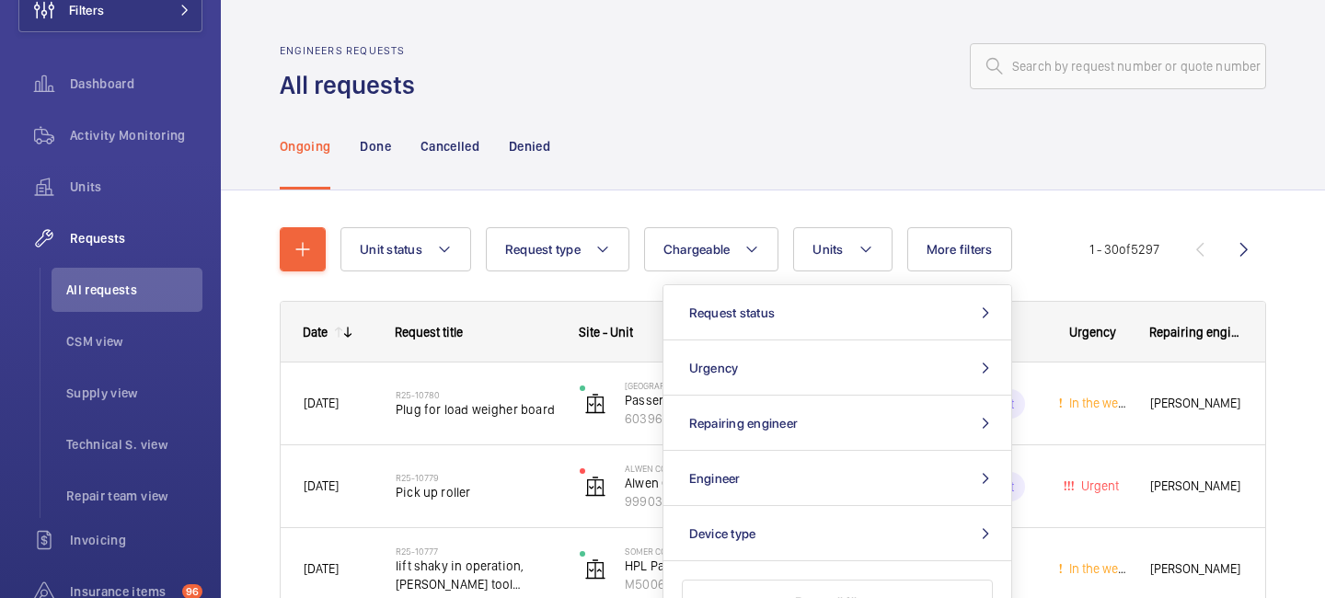
click at [895, 174] on div "Ongoing Done Cancelled Denied" at bounding box center [773, 145] width 987 height 87
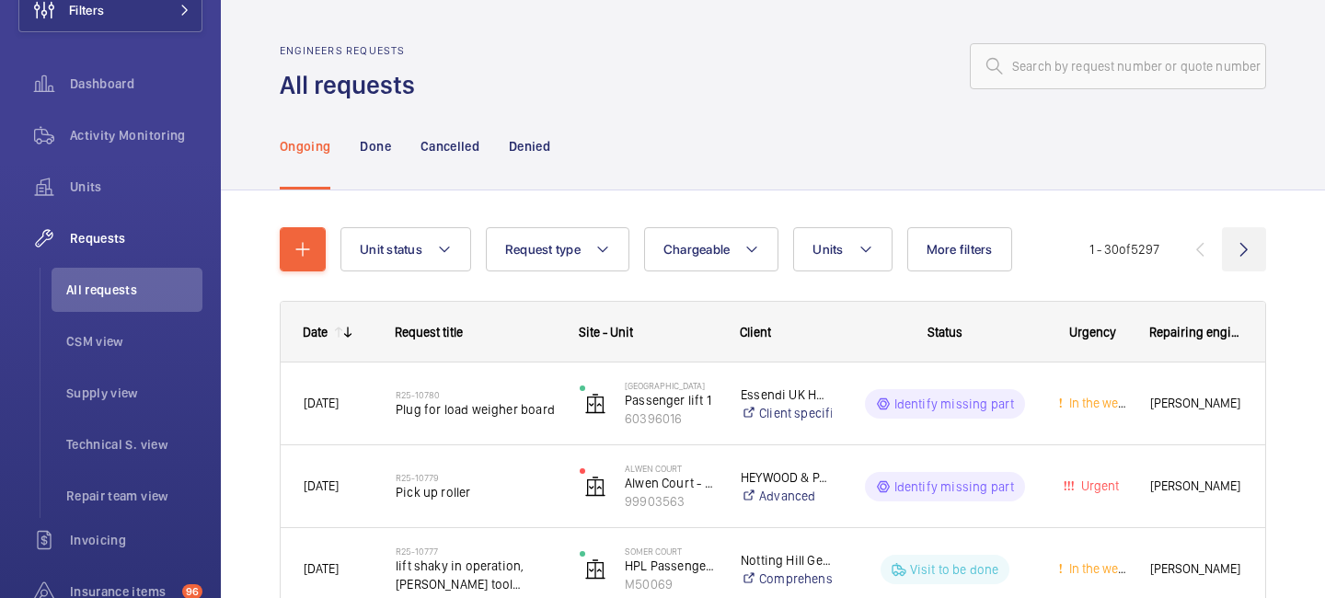
click at [1250, 253] on wm-front-icon-button at bounding box center [1244, 249] width 44 height 44
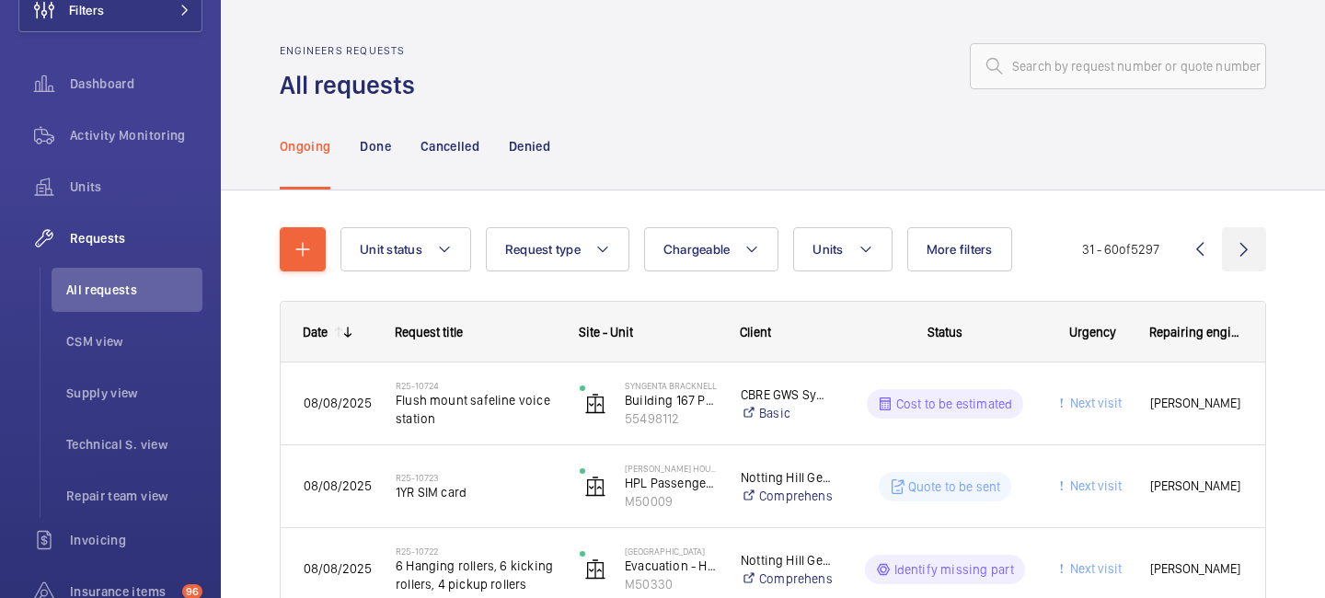
click at [1250, 253] on wm-front-icon-button at bounding box center [1244, 249] width 44 height 44
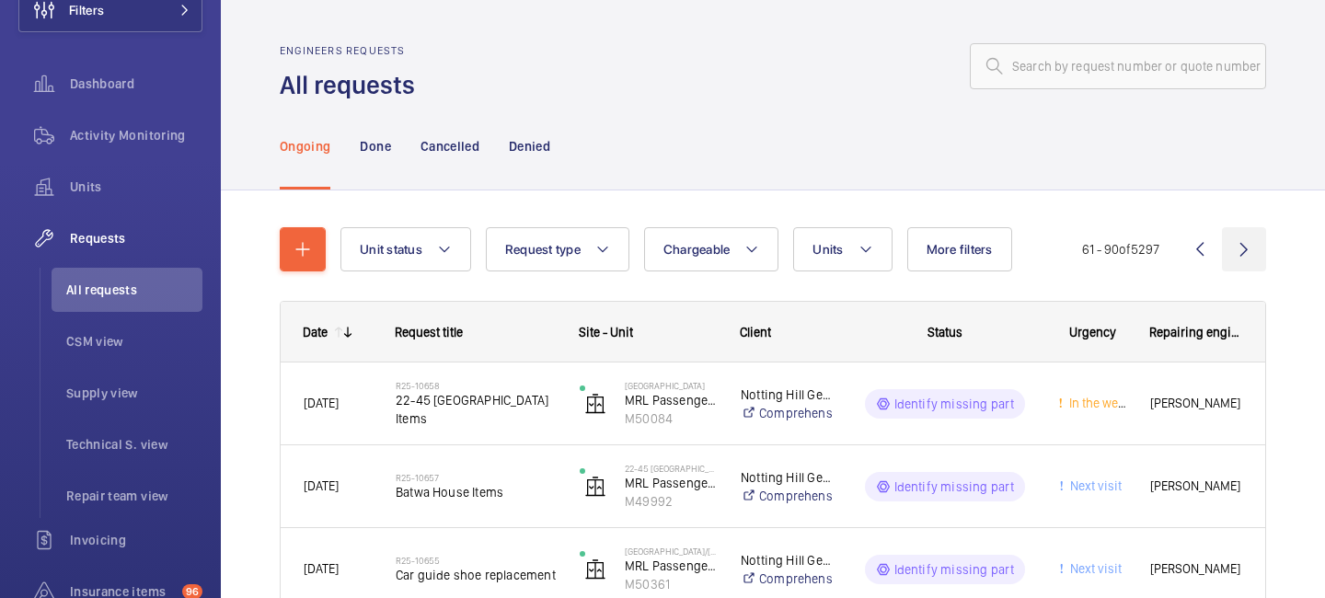
click at [1241, 252] on wm-front-icon-button at bounding box center [1244, 249] width 44 height 44
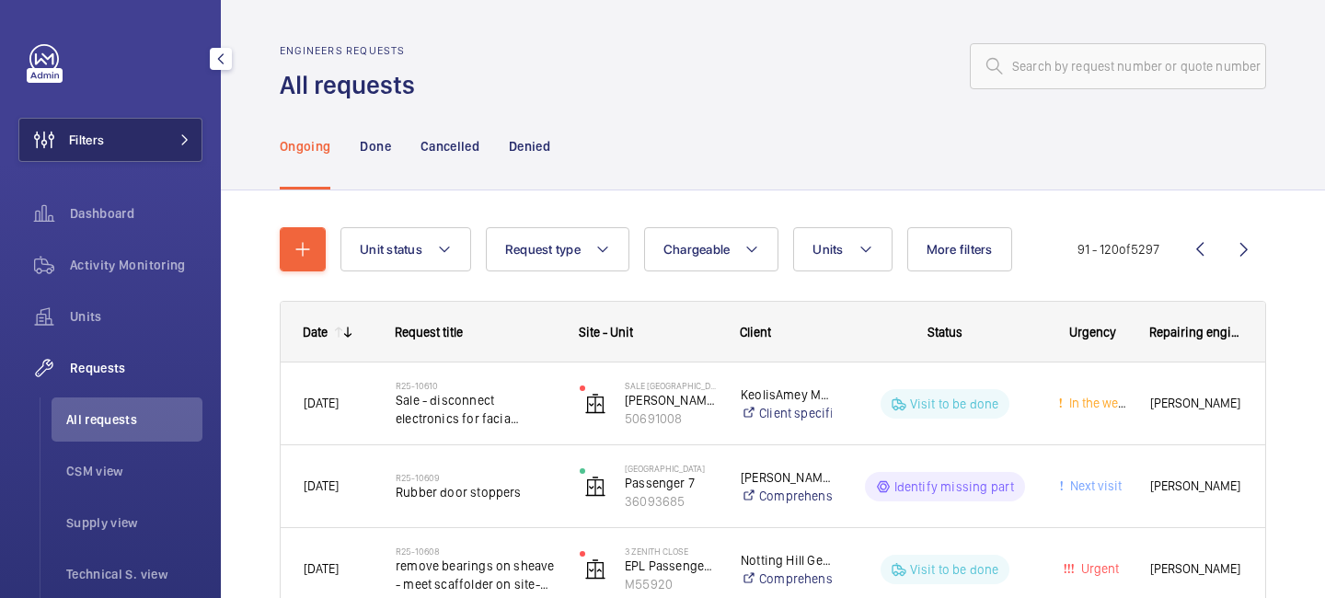
click at [188, 134] on mat-icon at bounding box center [184, 139] width 11 height 11
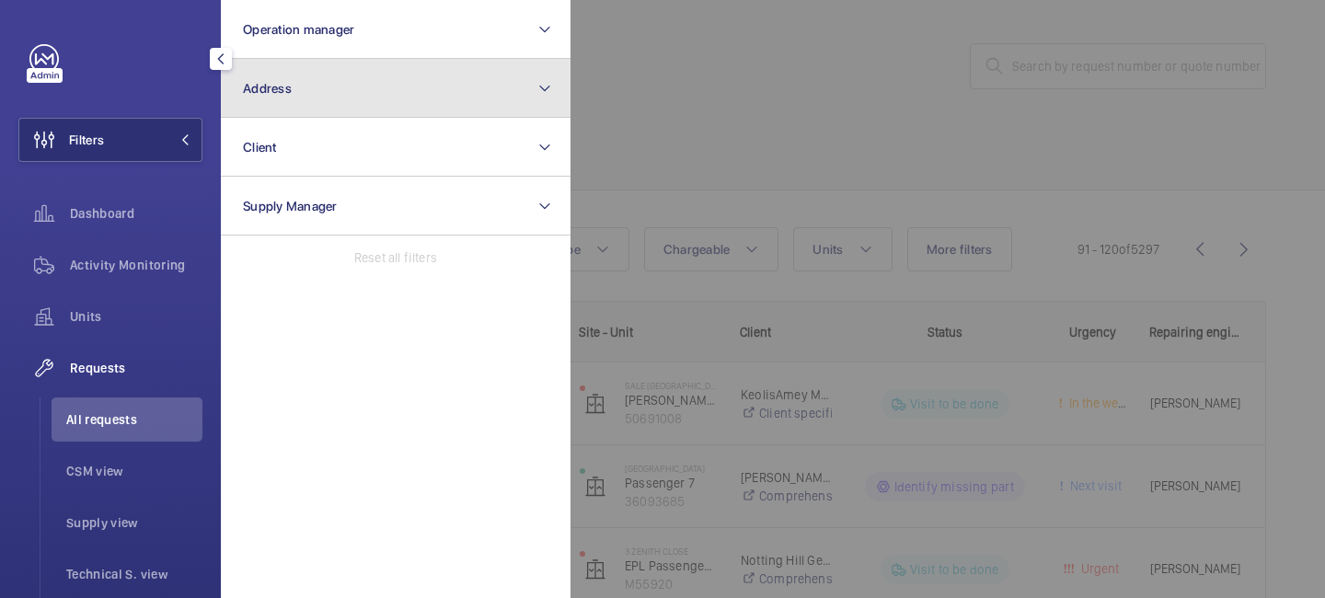
click at [294, 86] on button "Address" at bounding box center [396, 88] width 350 height 59
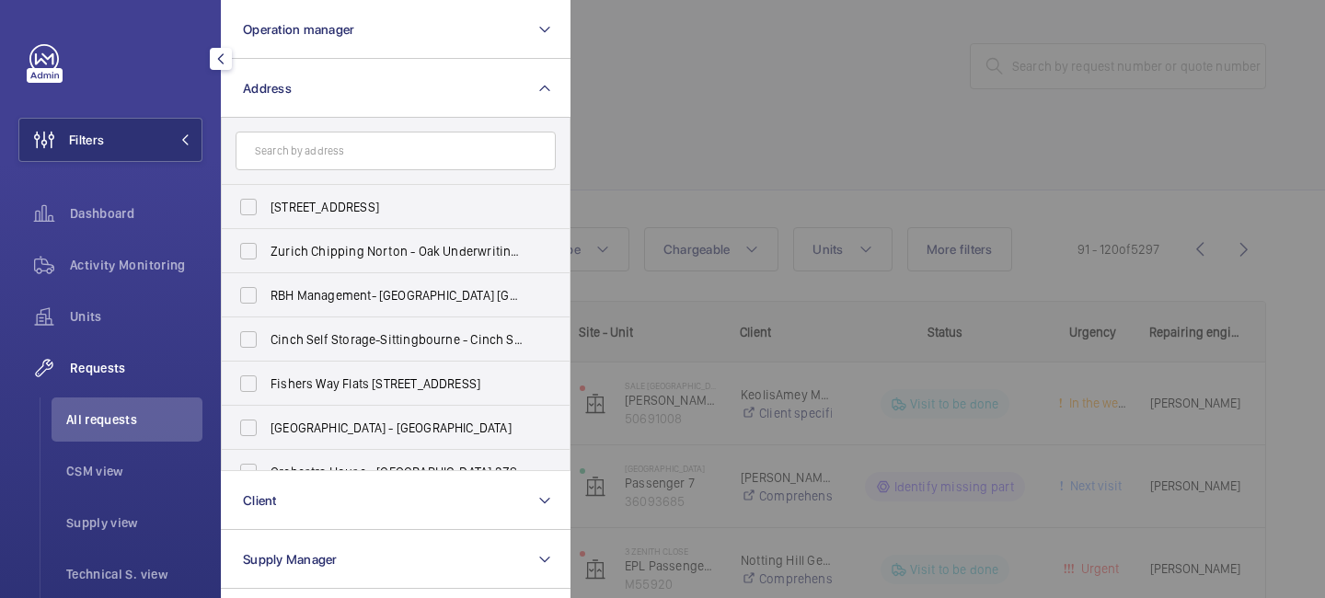
click at [274, 158] on input "text" at bounding box center [396, 151] width 320 height 39
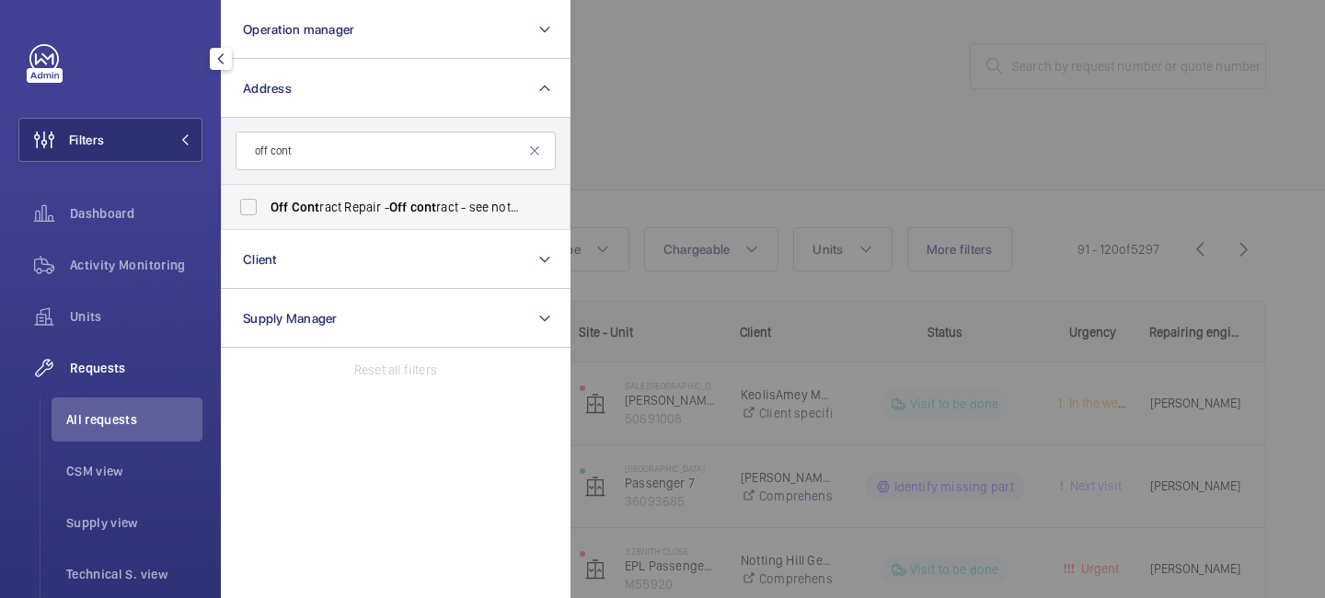
type input "off cont"
click at [284, 205] on span "Off" at bounding box center [280, 207] width 18 height 15
click at [267, 205] on input "Off Cont ract Repair - Off cont ract - see notes in description, LONDON XXXX" at bounding box center [248, 207] width 37 height 37
checkbox input "true"
click at [708, 126] on div at bounding box center [1233, 299] width 1325 height 598
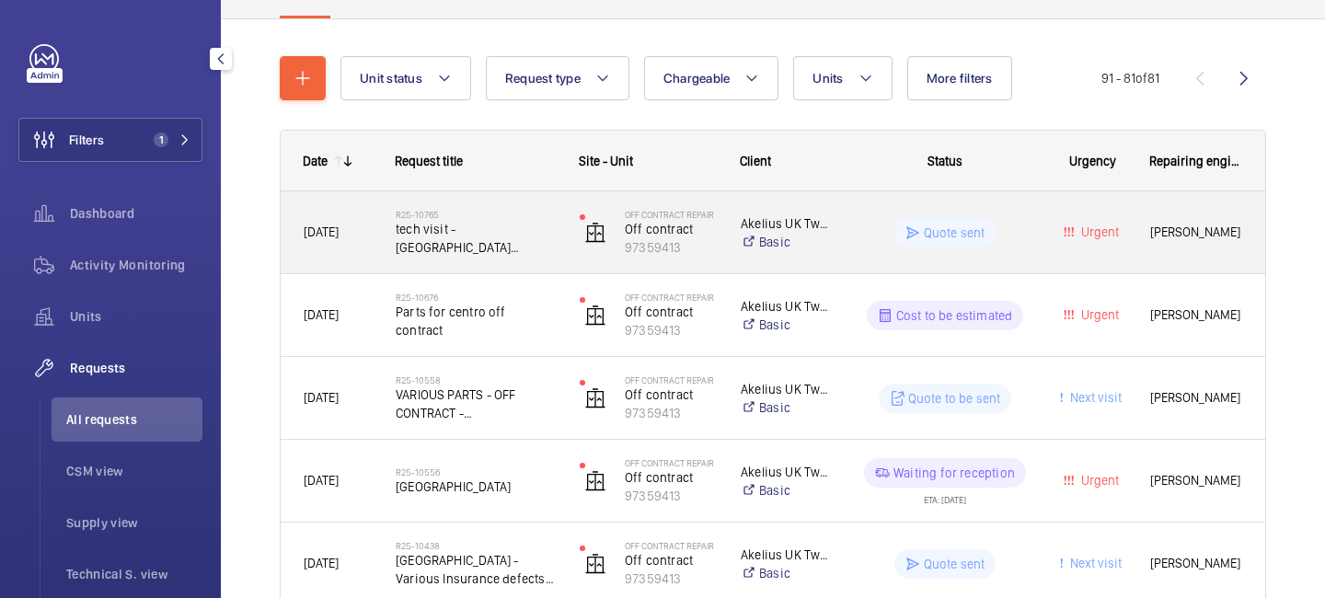
scroll to position [191, 0]
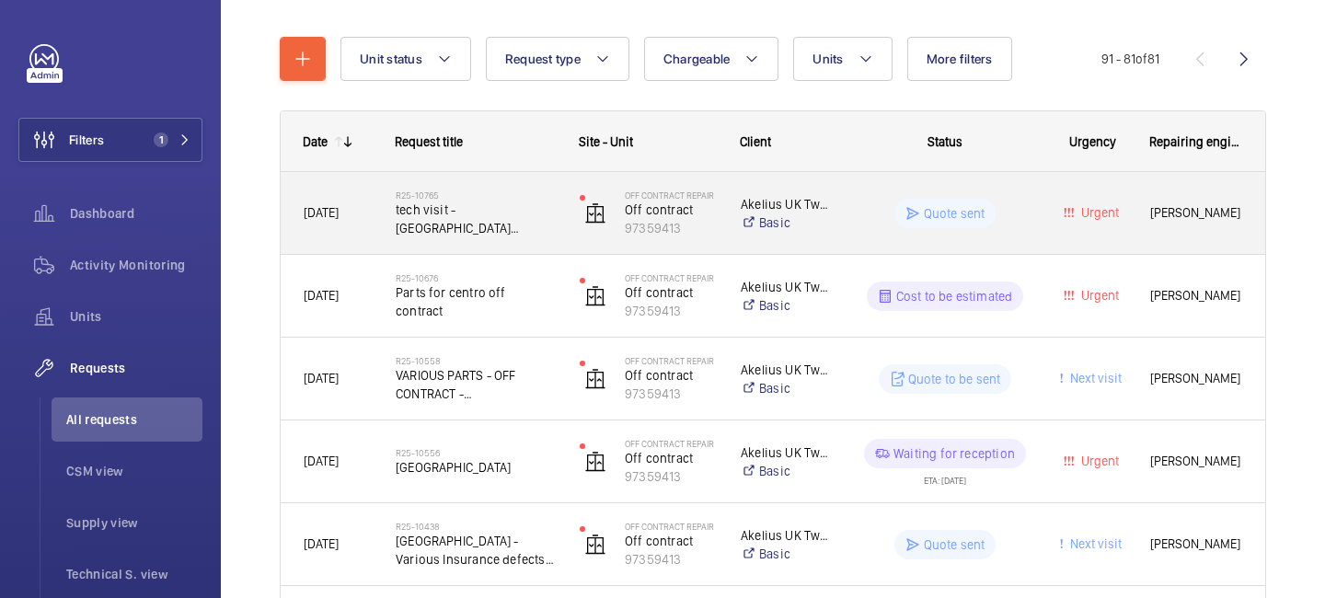
click at [1098, 222] on span "Urgent" at bounding box center [1092, 212] width 68 height 21
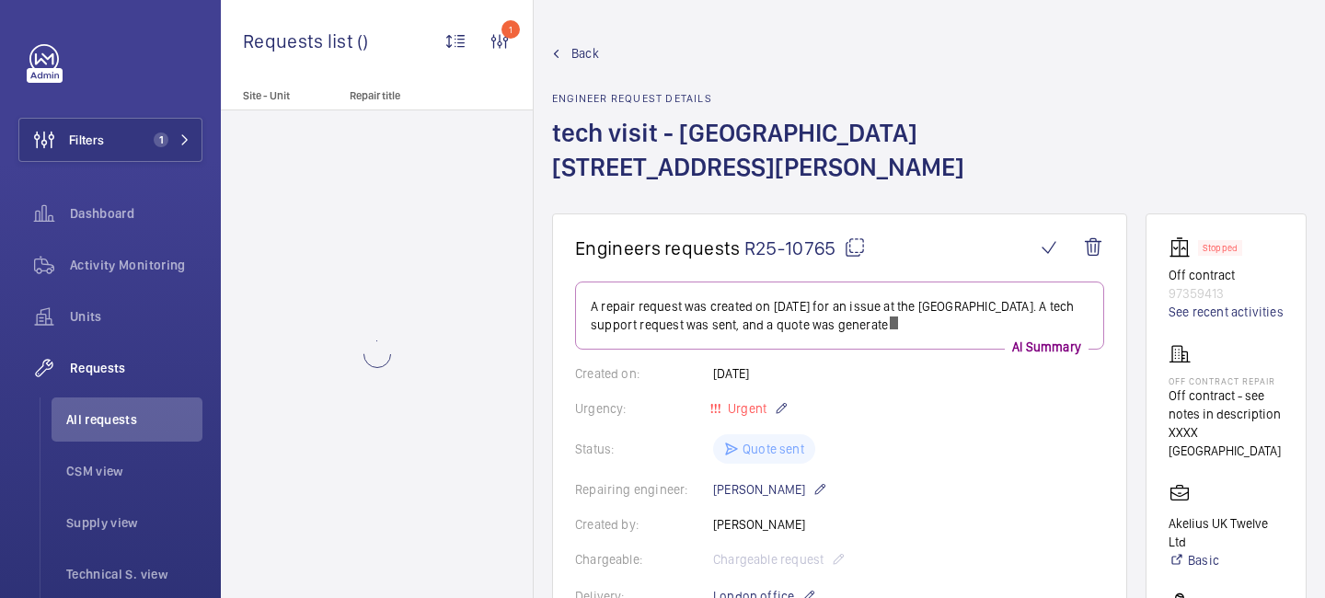
click at [583, 50] on span "Back" at bounding box center [586, 53] width 28 height 18
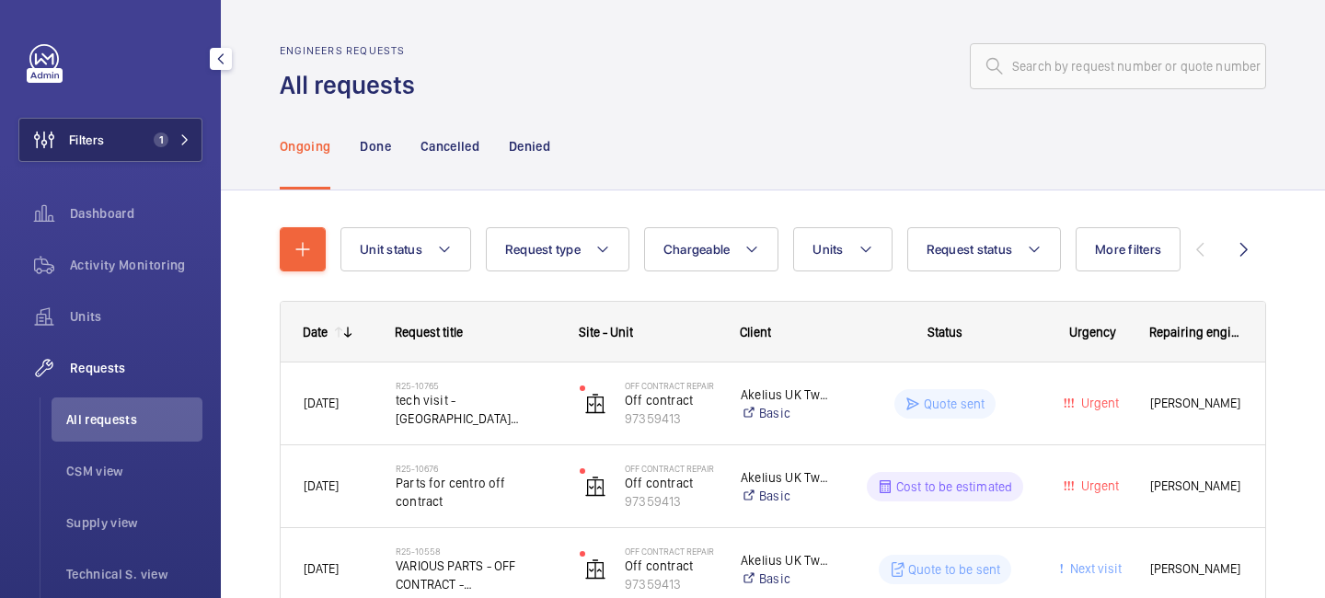
click at [180, 156] on button "Filters 1" at bounding box center [110, 140] width 184 height 44
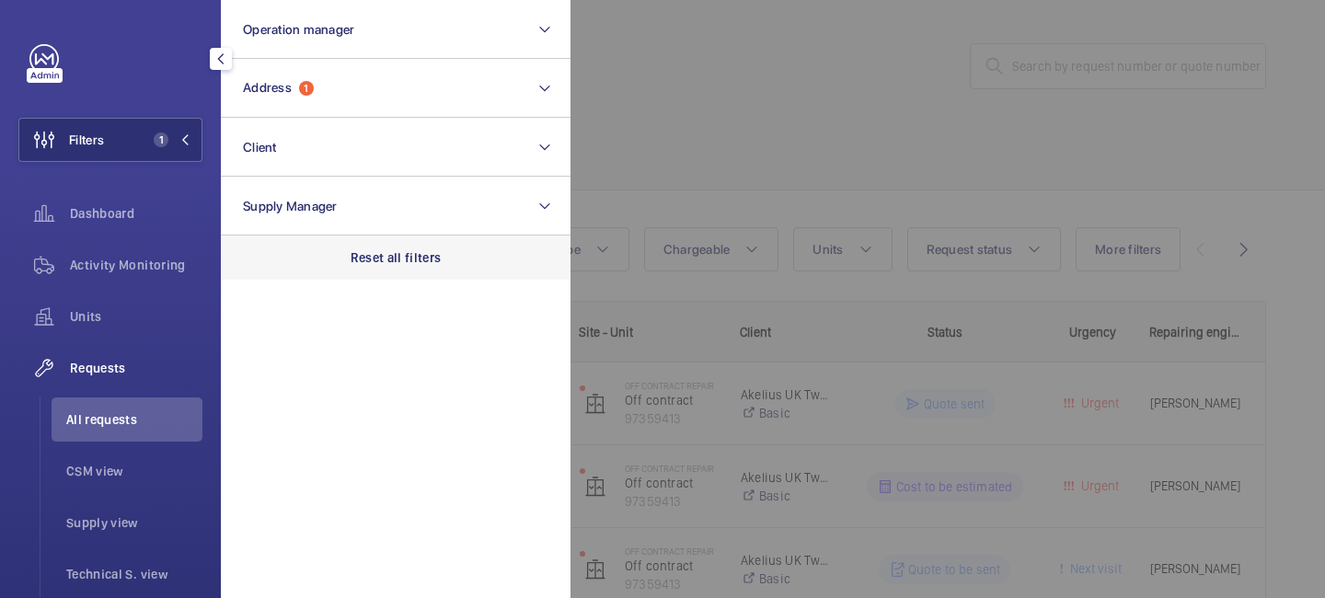
click at [384, 258] on p "Reset all filters" at bounding box center [396, 257] width 91 height 18
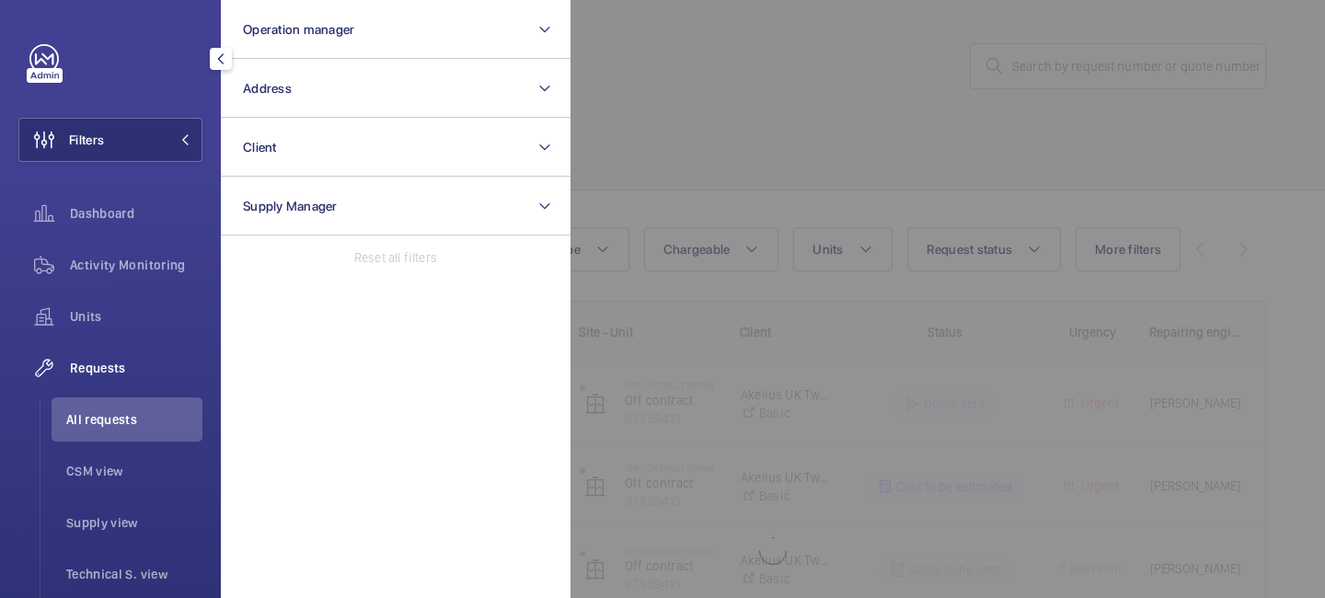
click at [1068, 66] on div at bounding box center [1233, 299] width 1325 height 598
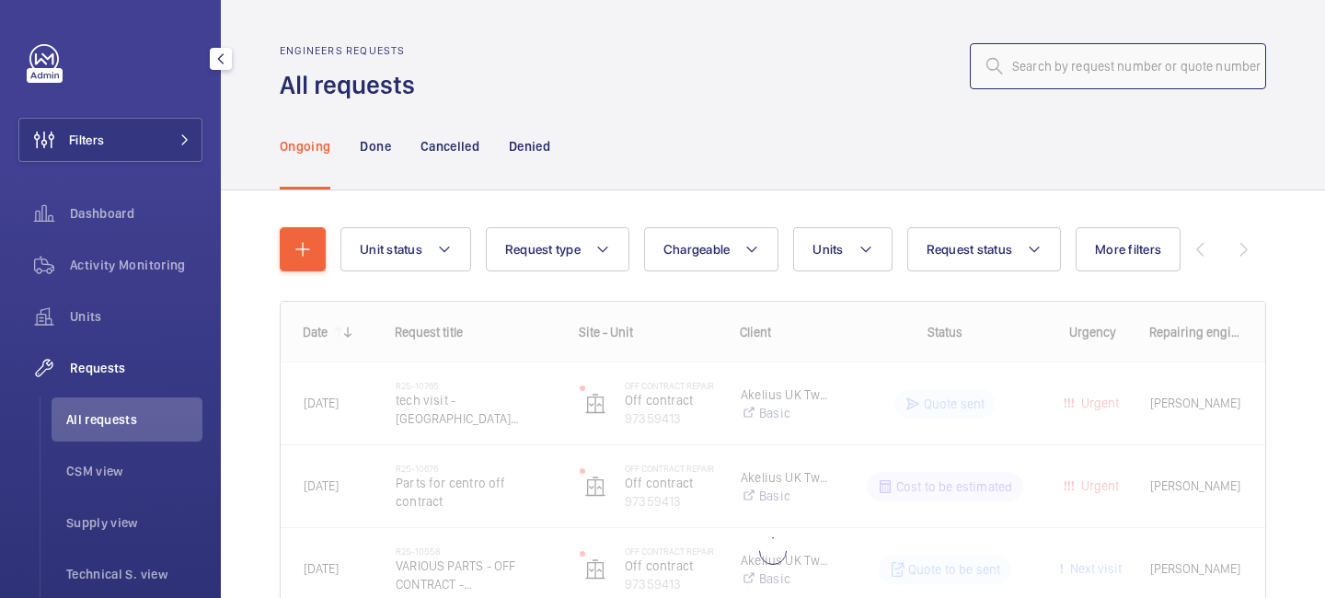
click at [1068, 66] on input "text" at bounding box center [1118, 66] width 296 height 46
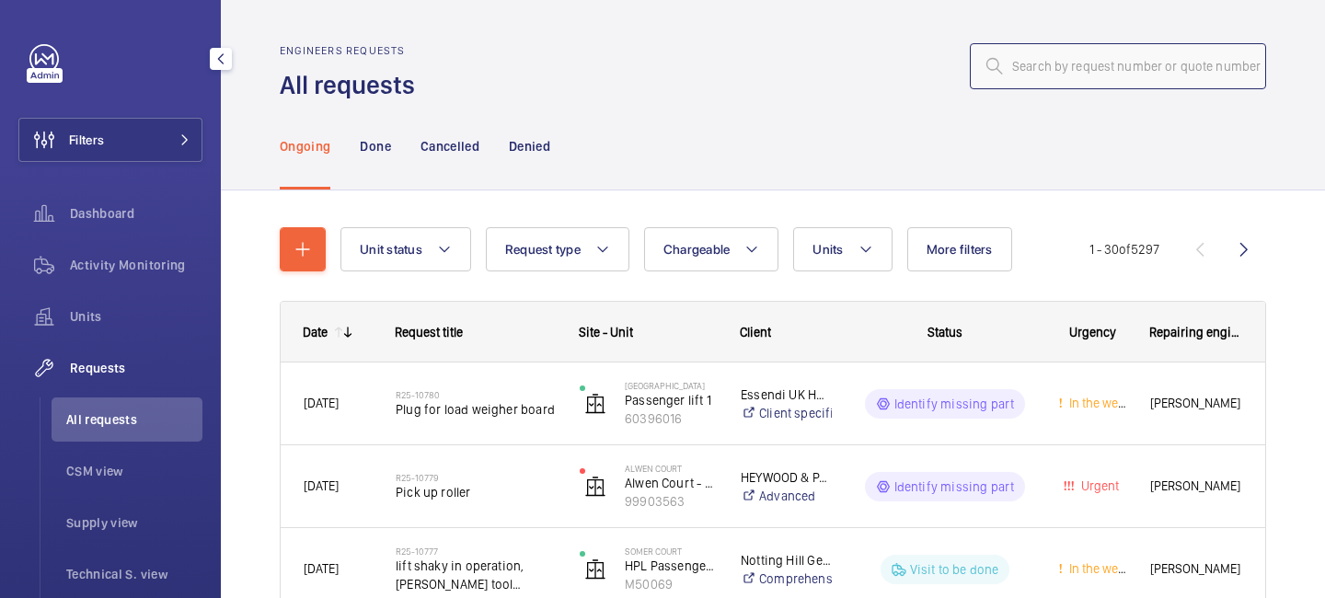
type input "r"
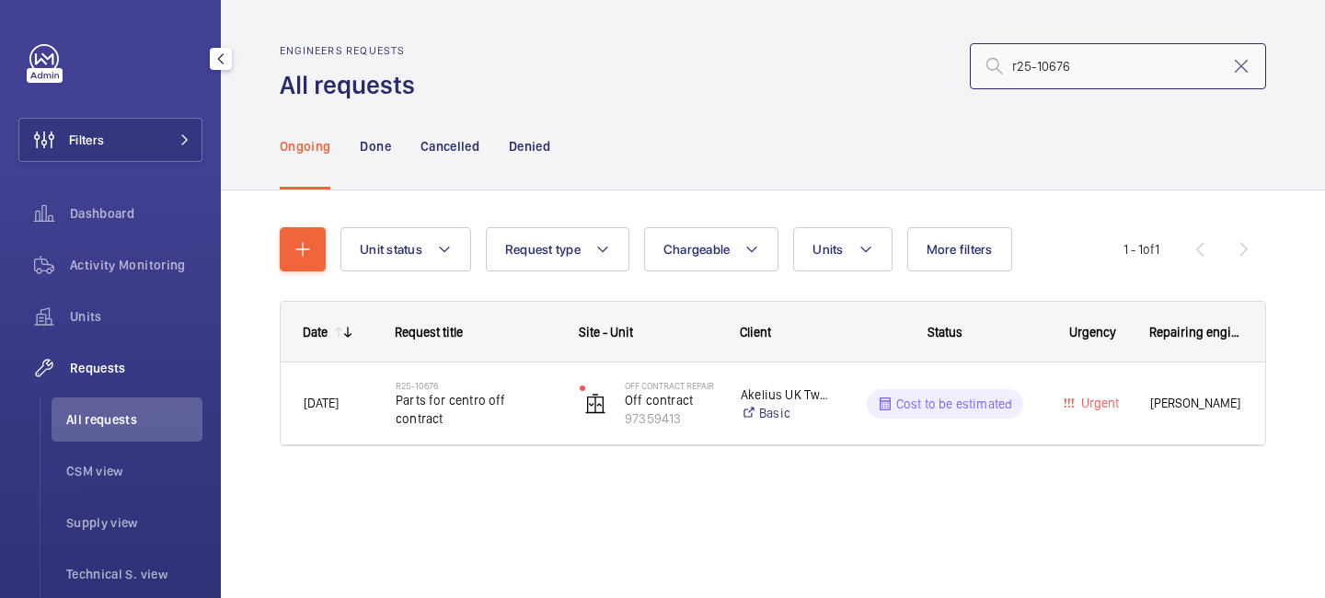
type input "r25-10676"
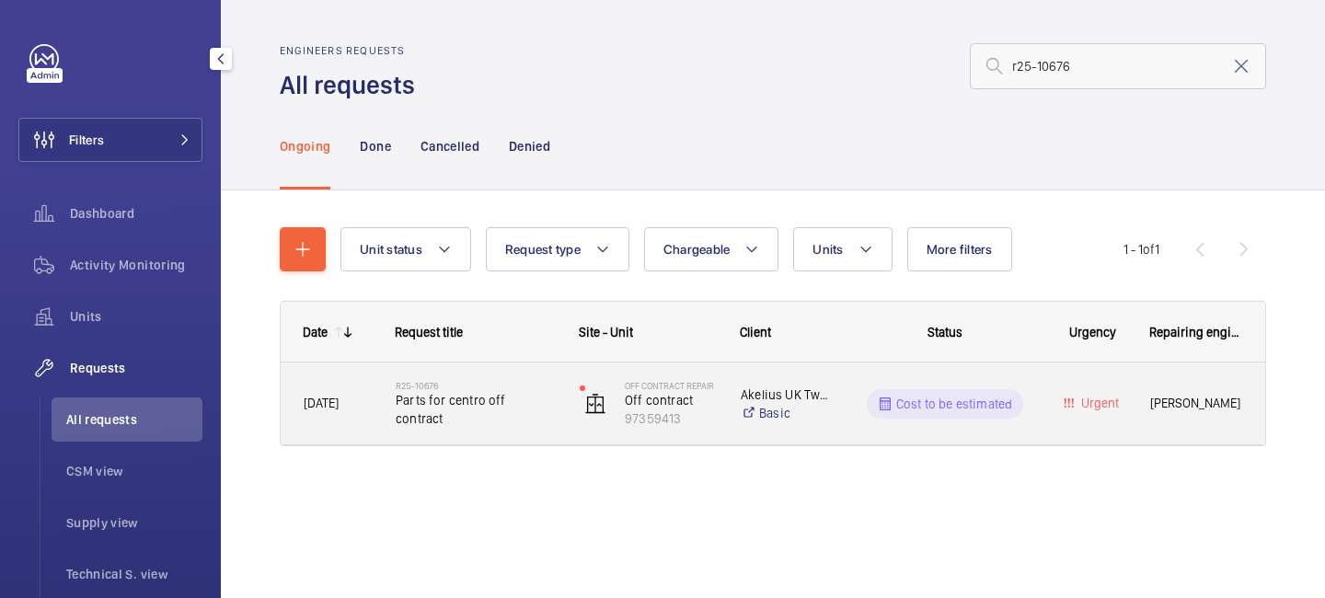
click at [466, 414] on span "Parts for centro off contract" at bounding box center [476, 409] width 160 height 37
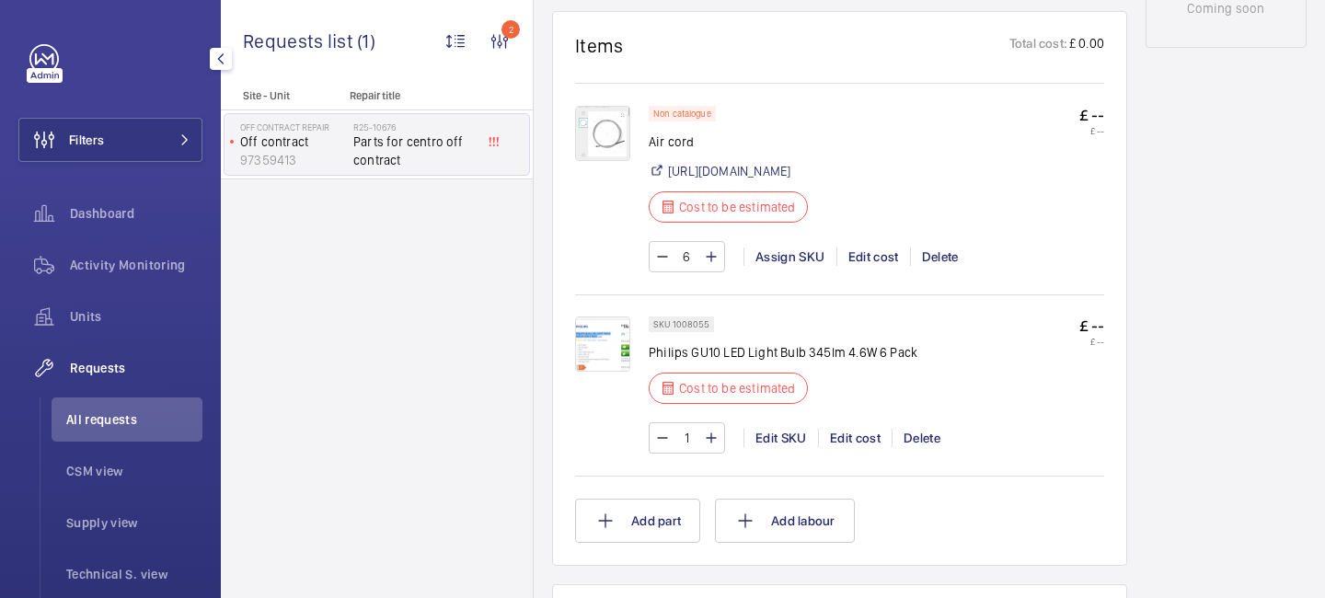
scroll to position [1060, 0]
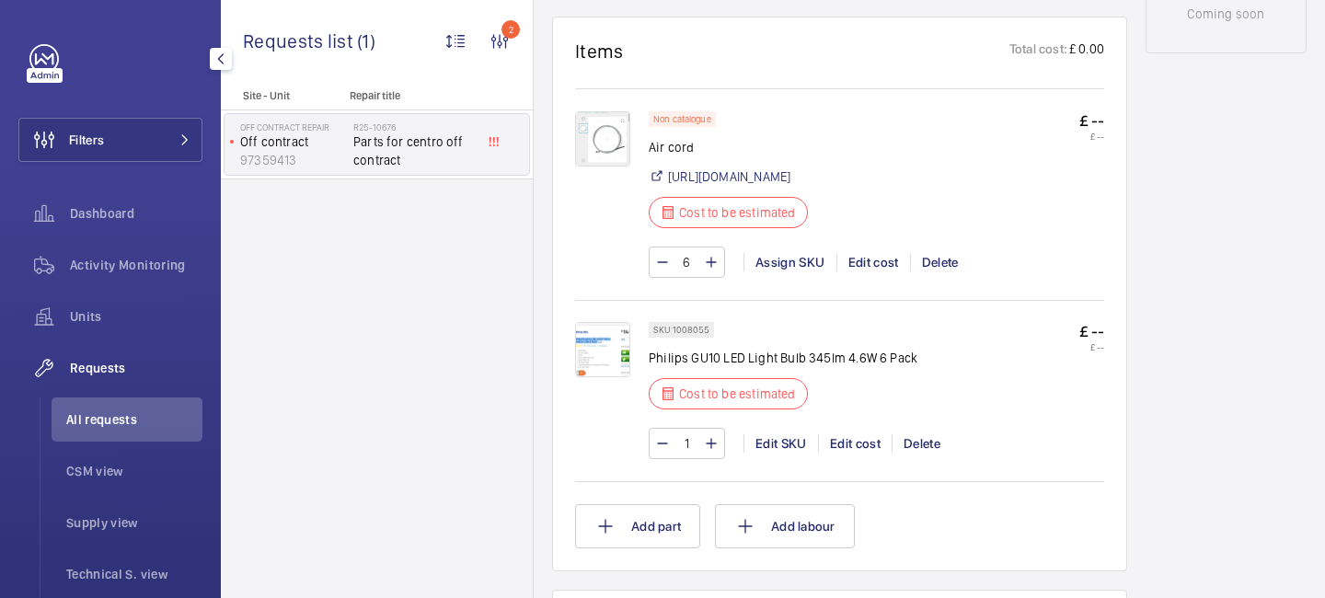
click at [613, 371] on img at bounding box center [602, 349] width 55 height 55
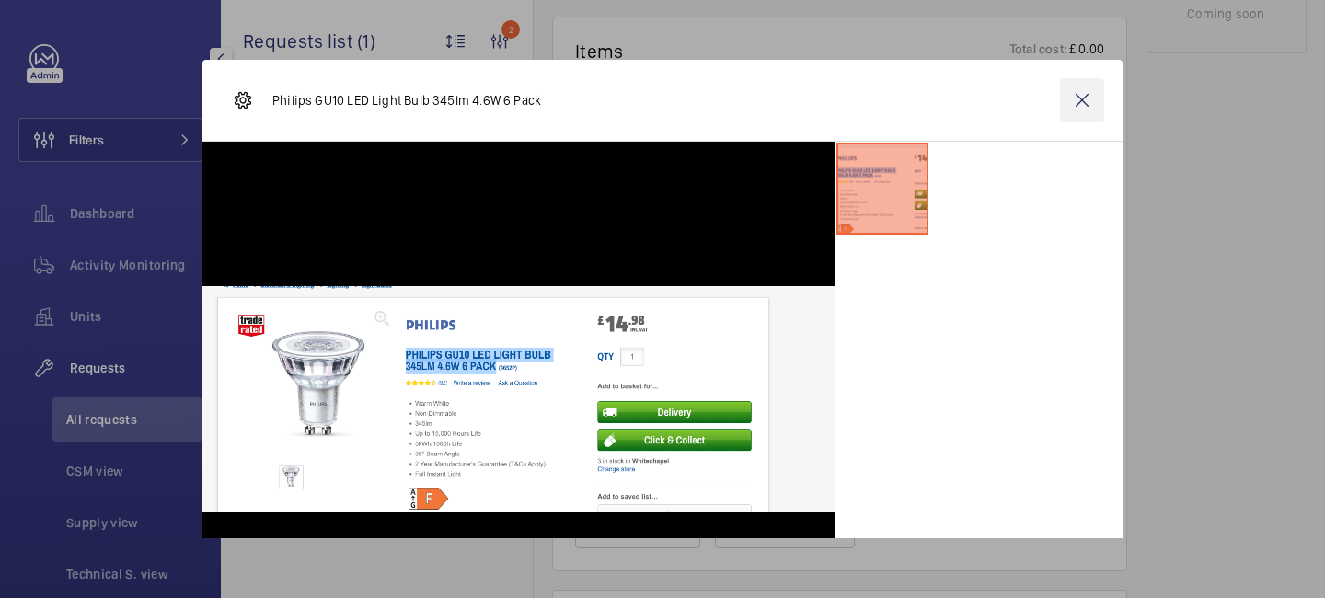
click at [1078, 104] on wm-front-icon-button at bounding box center [1082, 100] width 44 height 44
click at [846, 453] on div "Edit cost" at bounding box center [855, 443] width 74 height 18
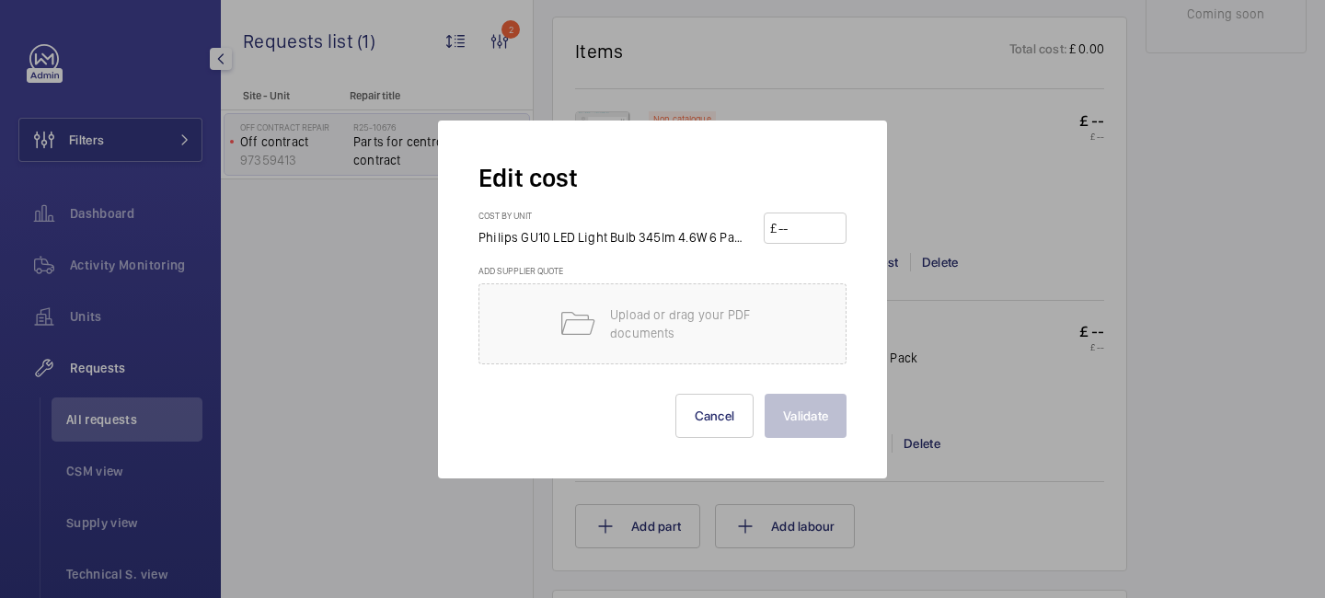
click at [852, 455] on div "Edit cost Cost by unit Philips GU10 LED Light Bulb 345lm 4.6W 6 Pack £ Add supp…" at bounding box center [662, 300] width 449 height 358
click at [796, 233] on input "number" at bounding box center [809, 228] width 64 height 29
type input "10"
click at [818, 415] on button "Validate" at bounding box center [806, 416] width 82 height 44
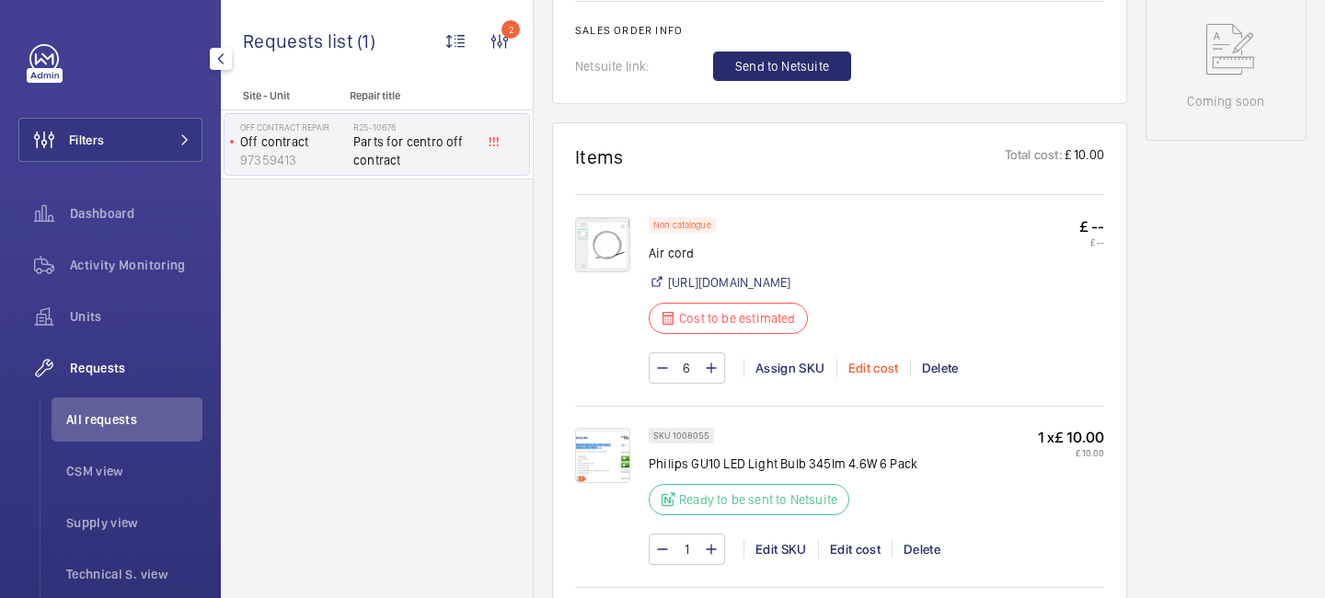
click at [863, 377] on div "Edit cost" at bounding box center [874, 368] width 74 height 18
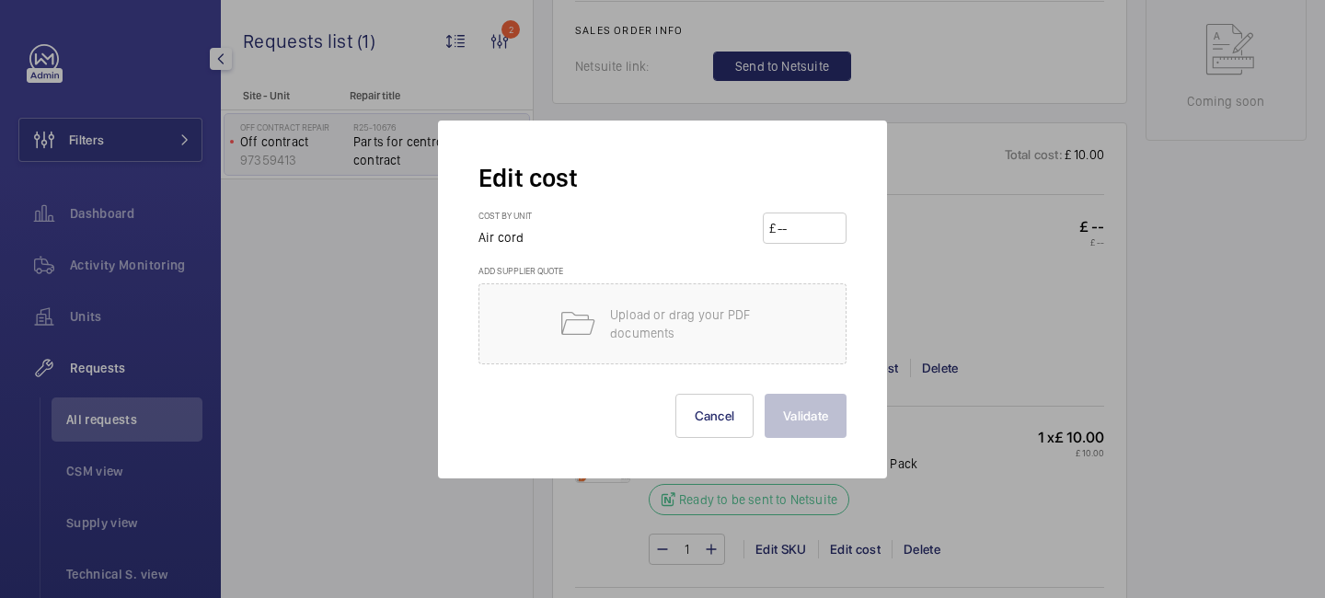
click at [806, 227] on input "number" at bounding box center [808, 228] width 64 height 29
type input "22"
click at [807, 410] on button "Validate" at bounding box center [806, 416] width 82 height 44
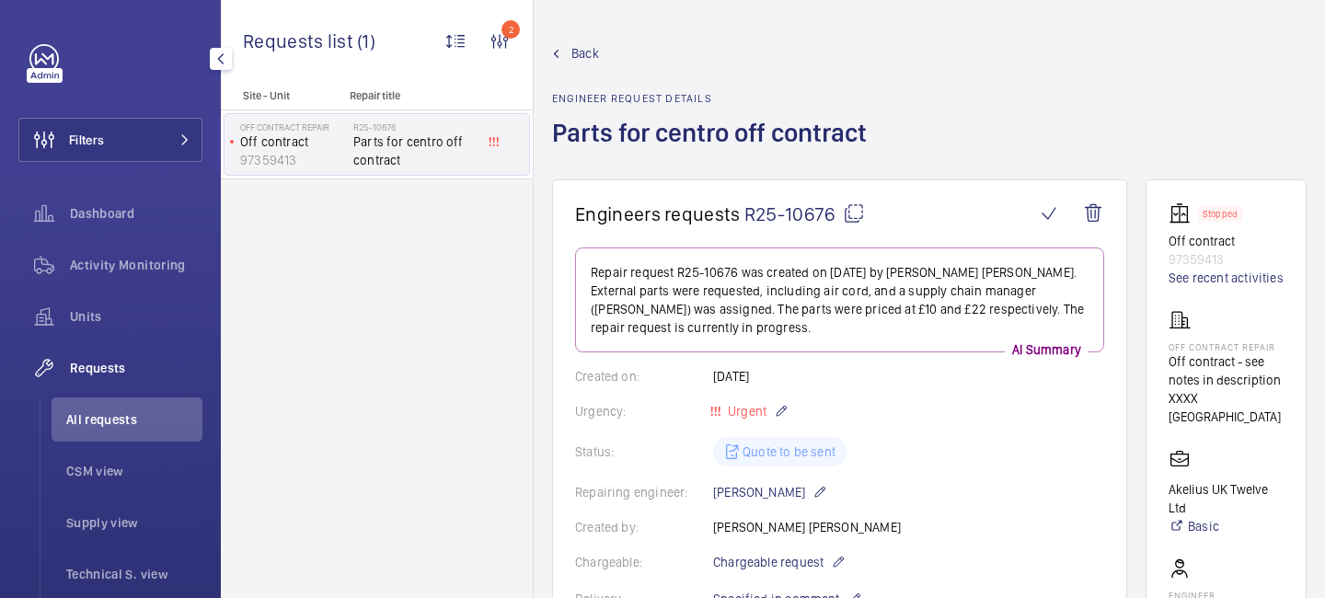
scroll to position [1814, 0]
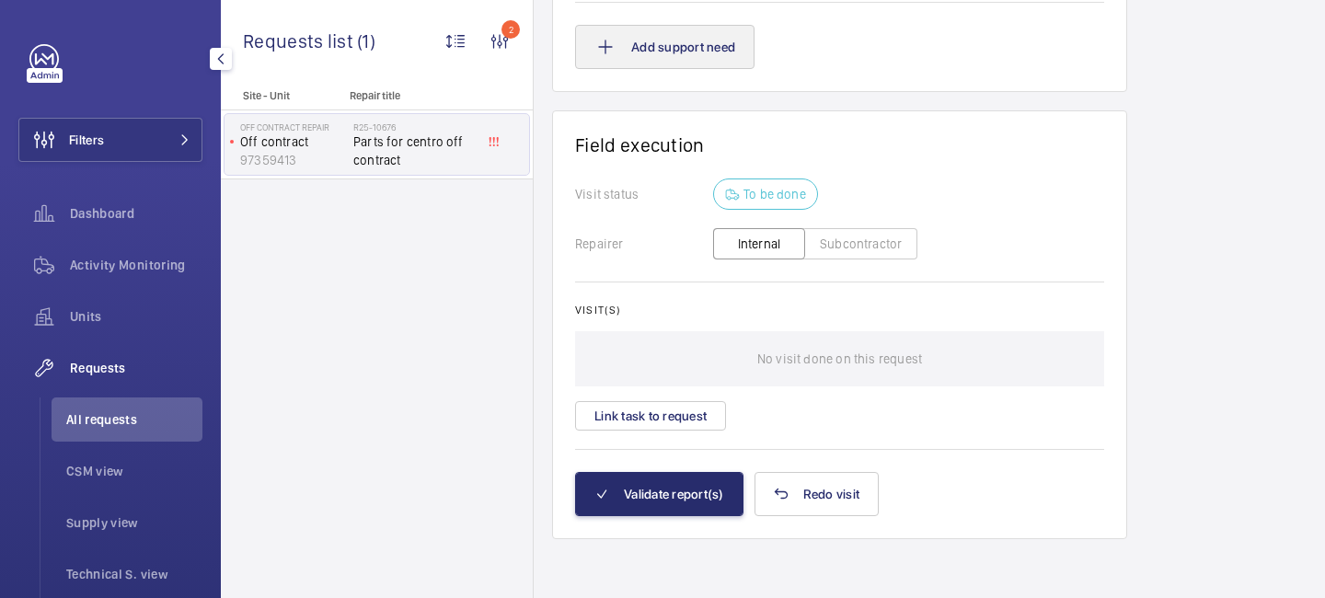
click at [663, 69] on button "Add support need" at bounding box center [664, 47] width 179 height 44
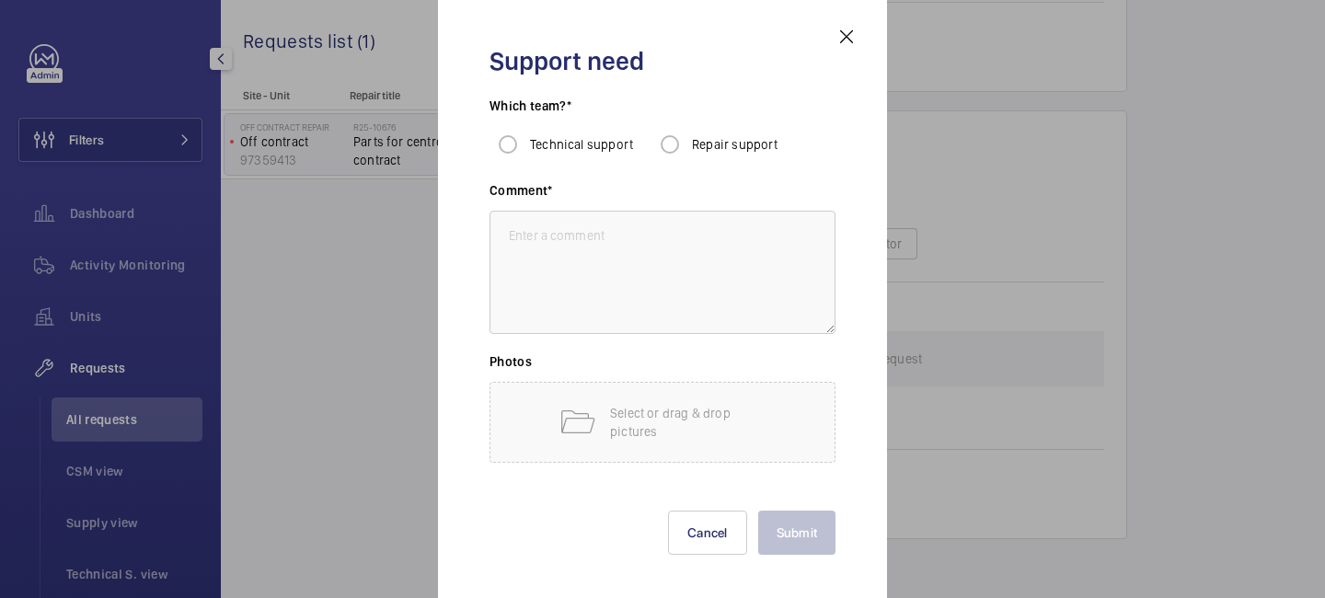
scroll to position [1347, 0]
click at [667, 135] on input "Repair support" at bounding box center [670, 144] width 37 height 37
radio input "true"
click at [632, 228] on textarea at bounding box center [663, 272] width 346 height 123
paste textarea "Repair team support INSURANCE ITEMS AS PER QUOTE."
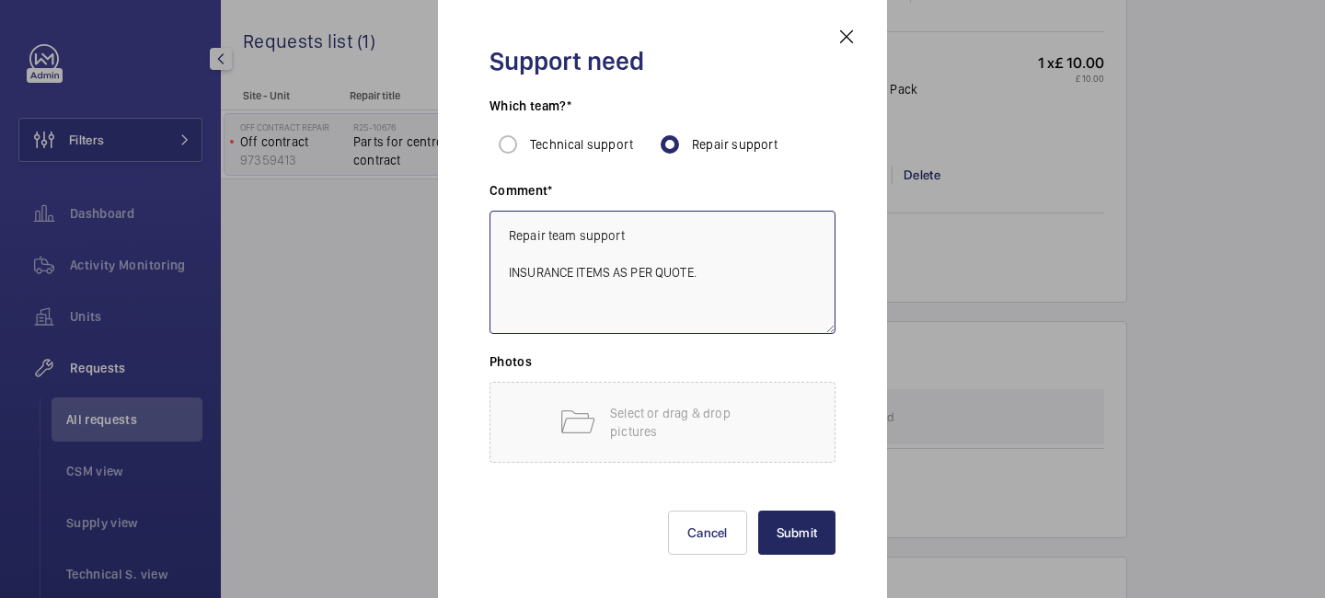
type textarea "Repair team support INSURANCE ITEMS AS PER QUOTE."
click at [797, 537] on button "Submit" at bounding box center [797, 533] width 78 height 44
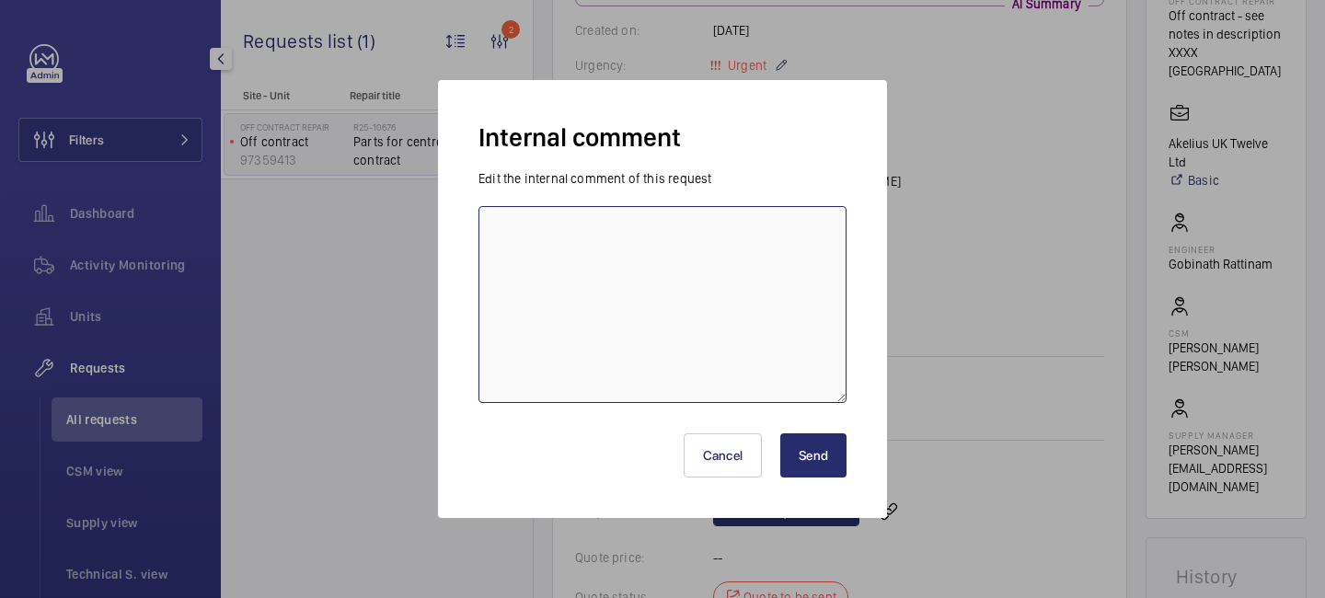
click at [697, 246] on textarea at bounding box center [663, 304] width 368 height 197
click at [577, 226] on textarea at bounding box center [663, 304] width 368 height 197
click at [578, 284] on textarea at bounding box center [663, 304] width 368 height 197
click at [651, 325] on textarea at bounding box center [663, 304] width 368 height 197
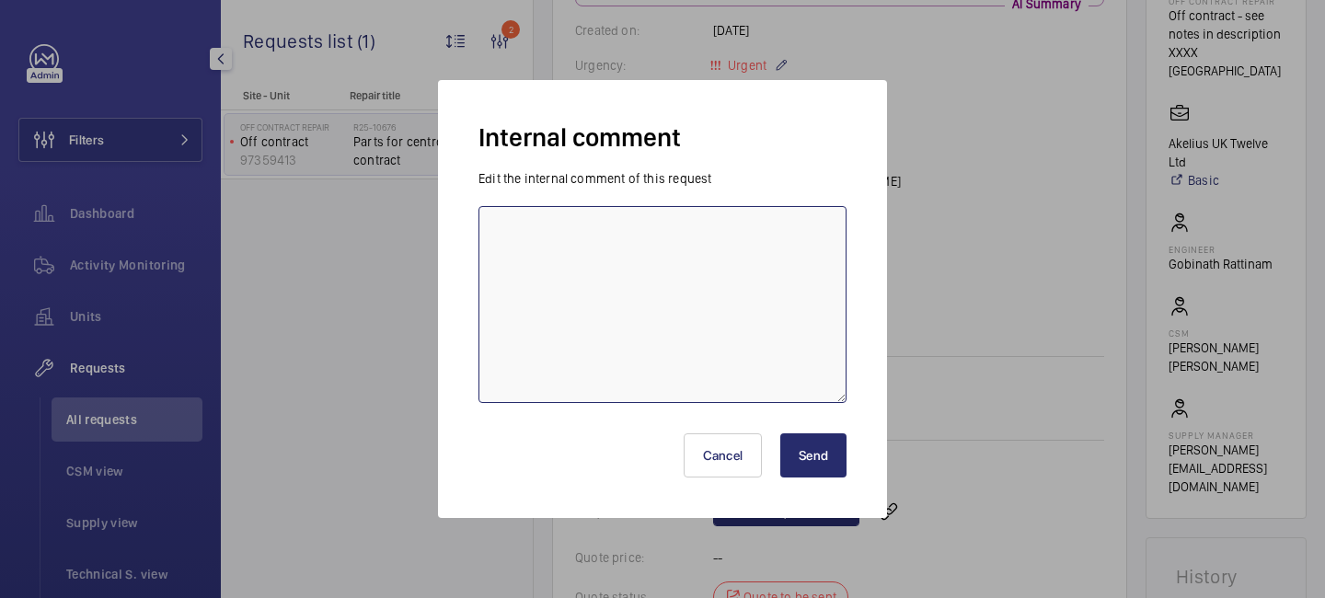
paste textarea "LIFT IS ACTUALLY Atelier house - NOT ON CONTRACT YET BUT IS WORKSPACE"
click at [632, 240] on textarea "LIFT IS ACTUALLY Atelier house - NOT ON CONTRACT YET BUT IS WORKSPACE" at bounding box center [663, 304] width 368 height 197
click at [498, 246] on textarea "LIFT IS ACTUALLY Atelier house - NOT ON CONTRACT YET BUT IS WORKSPACE" at bounding box center [663, 304] width 368 height 197
type textarea "LIFT IS ACTUALLY Atelier house - NOT ON CONTRACT YET BUT IS WORKSPACE"
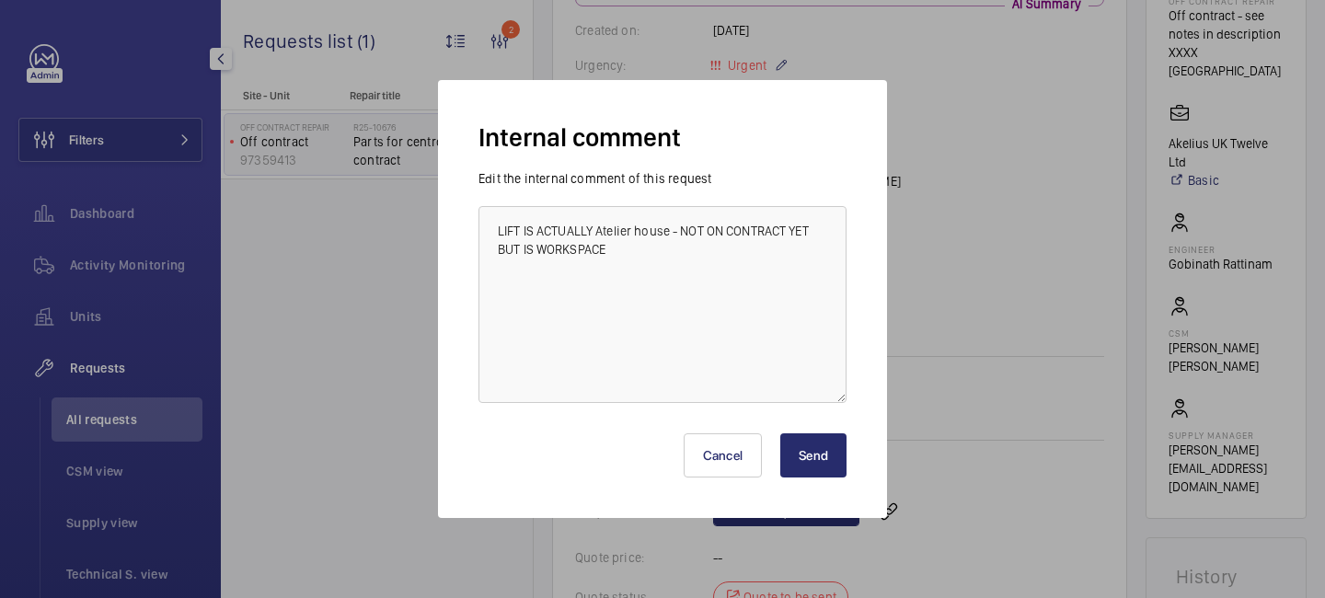
click at [805, 453] on button "Send" at bounding box center [813, 455] width 66 height 44
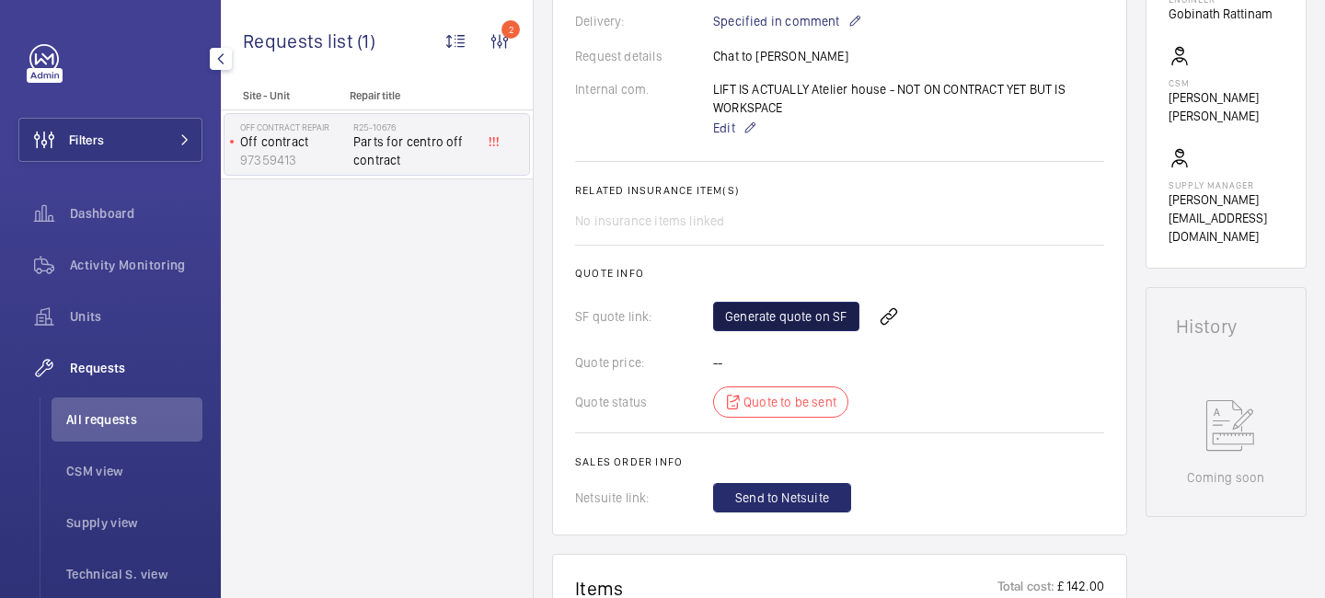
click at [781, 320] on link "Generate quote on SF" at bounding box center [786, 316] width 146 height 29
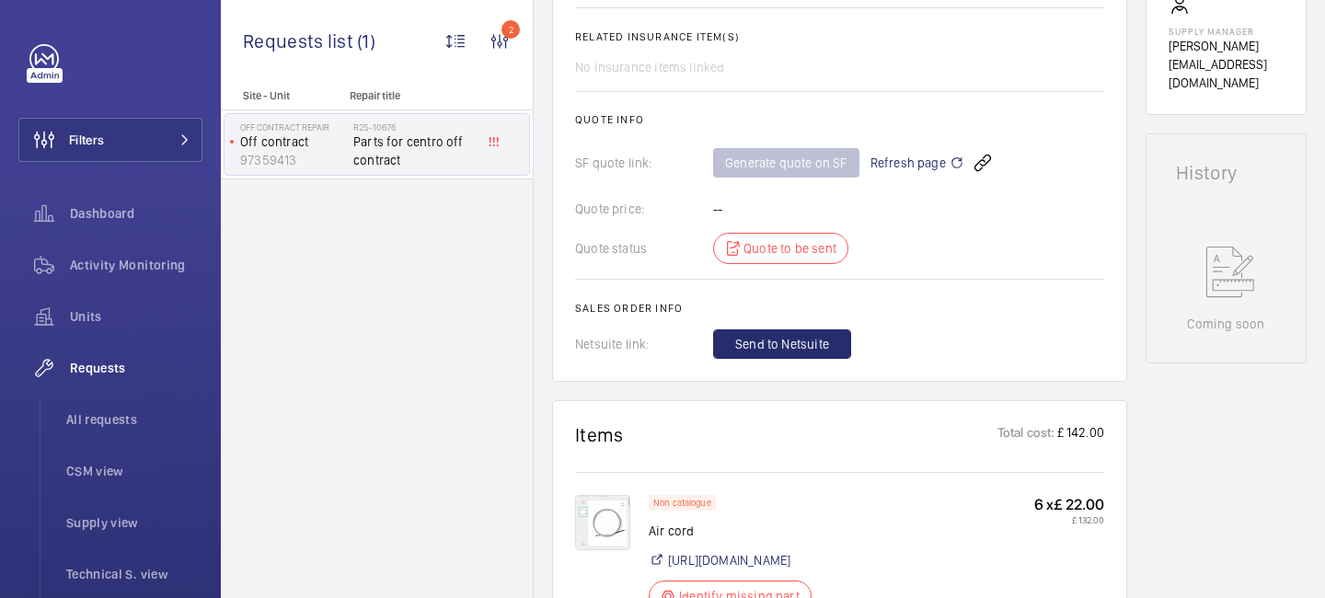
scroll to position [718, 0]
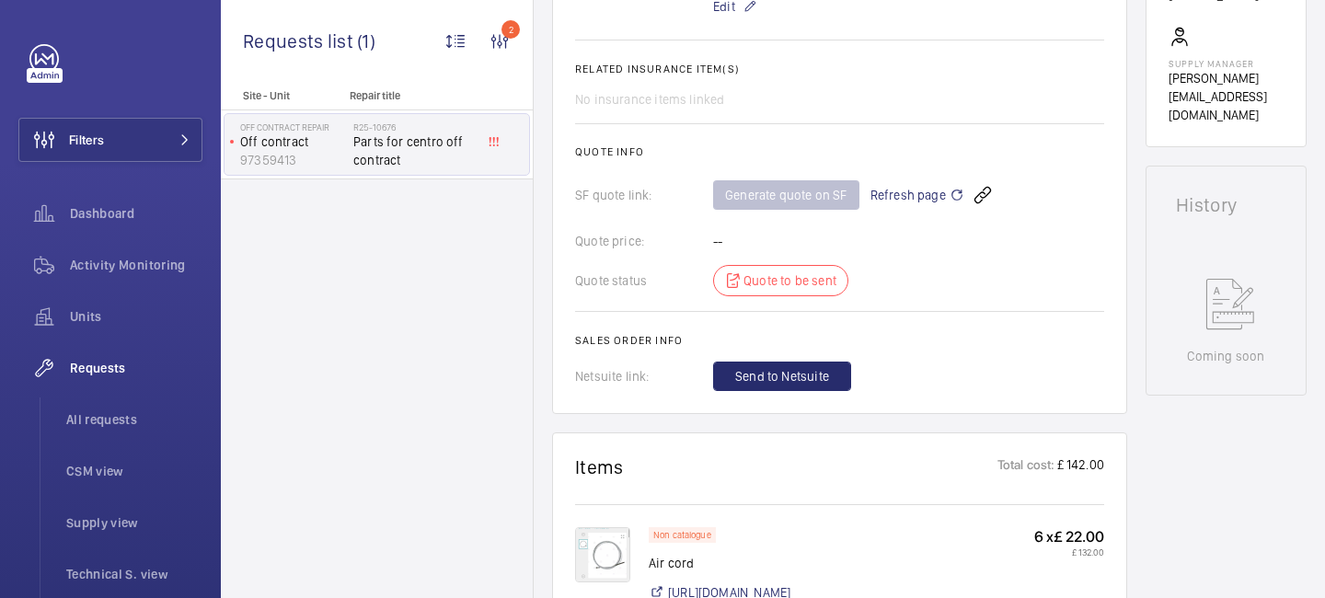
click at [946, 194] on span "Refresh page" at bounding box center [918, 195] width 94 height 22
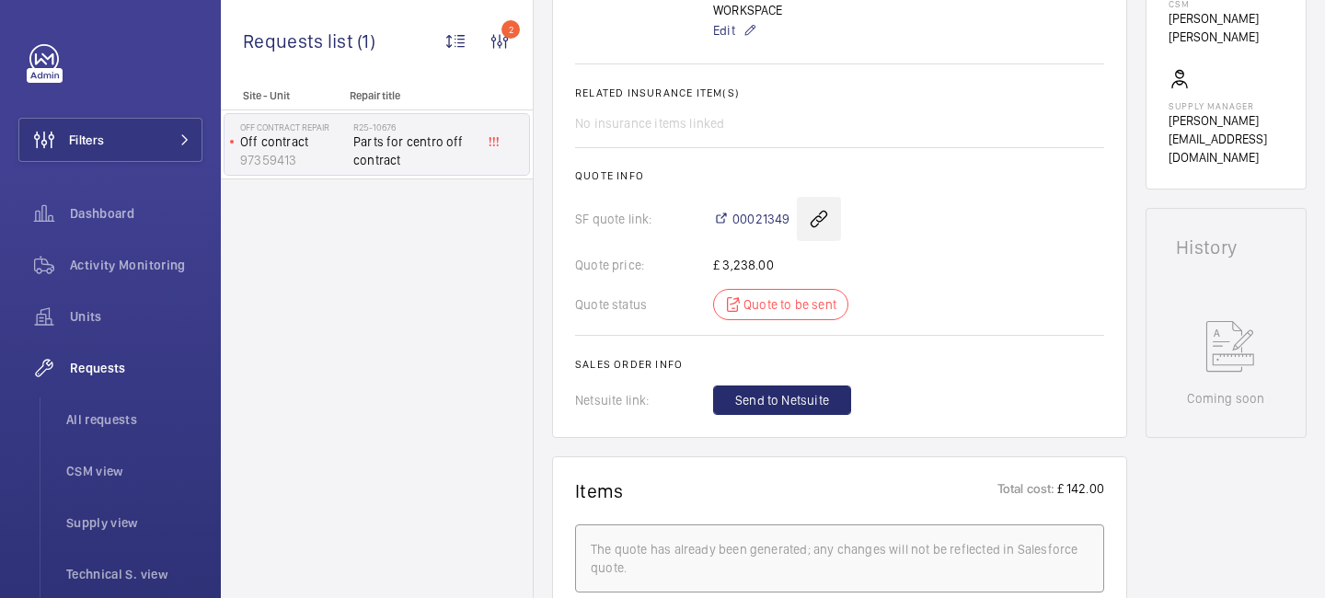
scroll to position [694, 0]
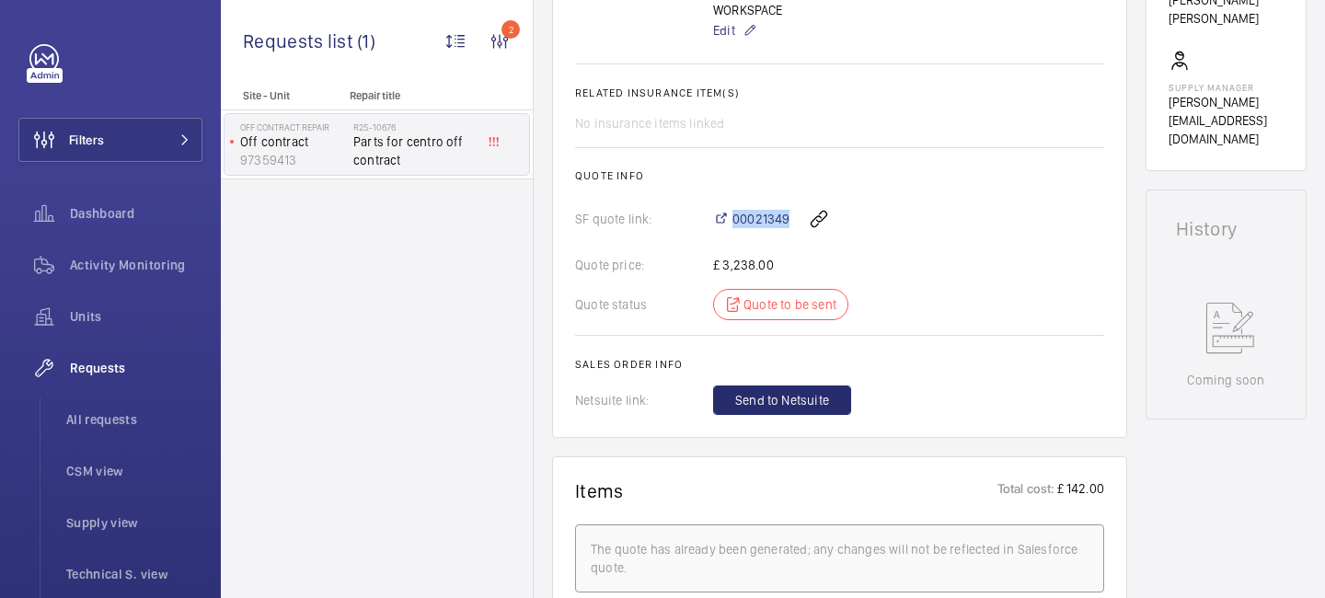
drag, startPoint x: 850, startPoint y: 238, endPoint x: 717, endPoint y: 207, distance: 137.1
click at [717, 207] on div "00021349" at bounding box center [908, 219] width 391 height 44
click at [830, 178] on h2 "Quote info" at bounding box center [839, 175] width 529 height 13
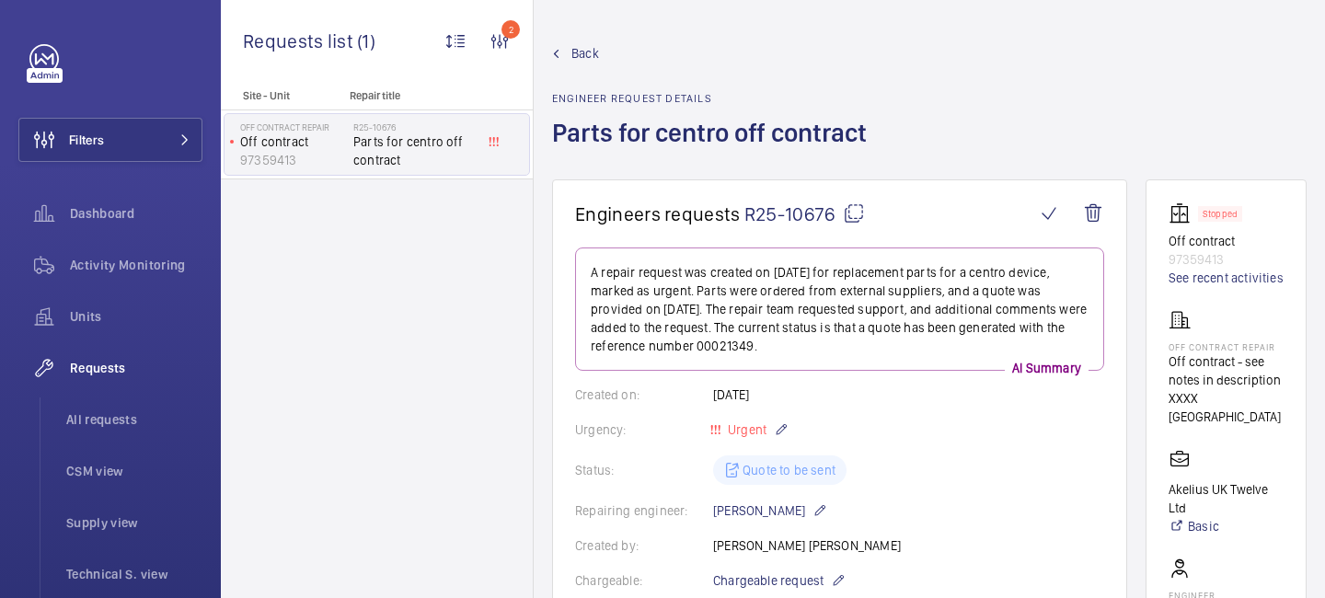
scroll to position [735, 0]
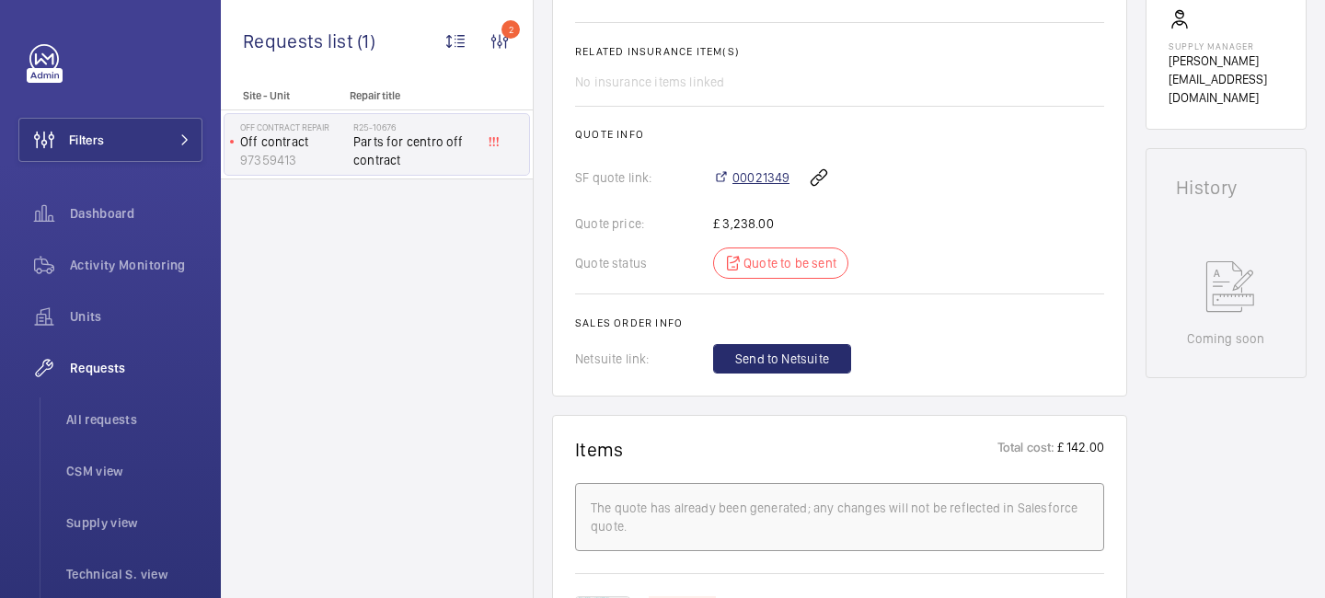
click at [754, 180] on span "00021349" at bounding box center [761, 177] width 57 height 18
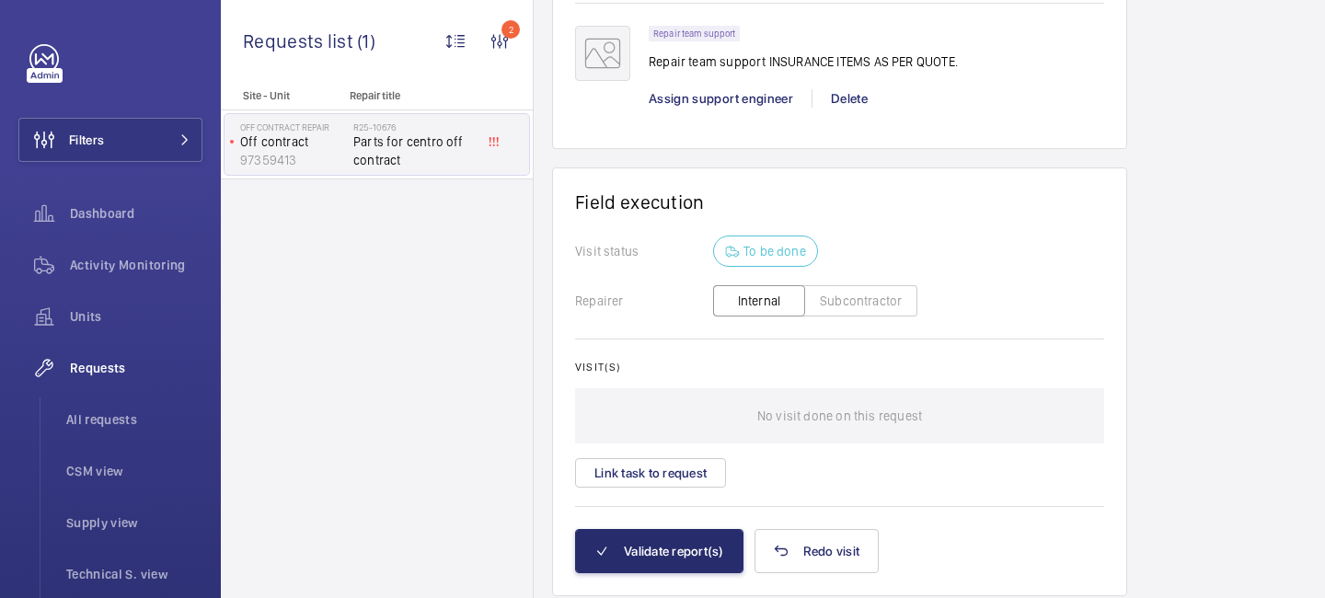
scroll to position [1877, 0]
click at [899, 81] on div "Repair team support Repair team support INSURANCE ITEMS AS PER QUOTE." at bounding box center [803, 53] width 309 height 56
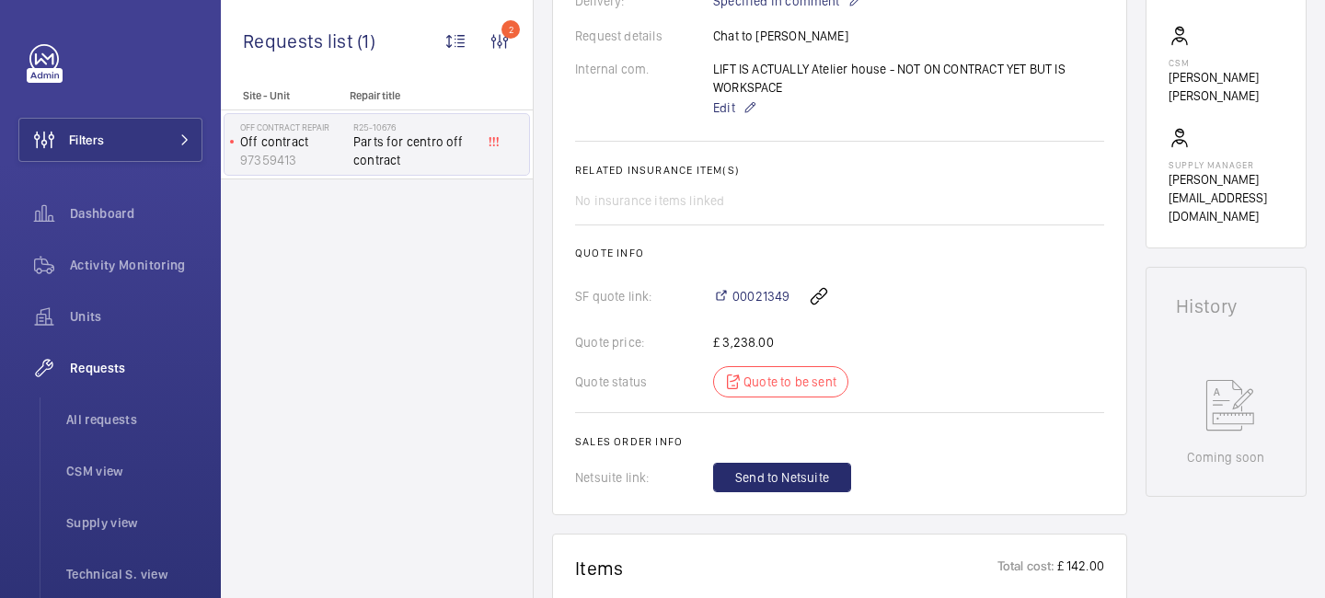
scroll to position [547, 0]
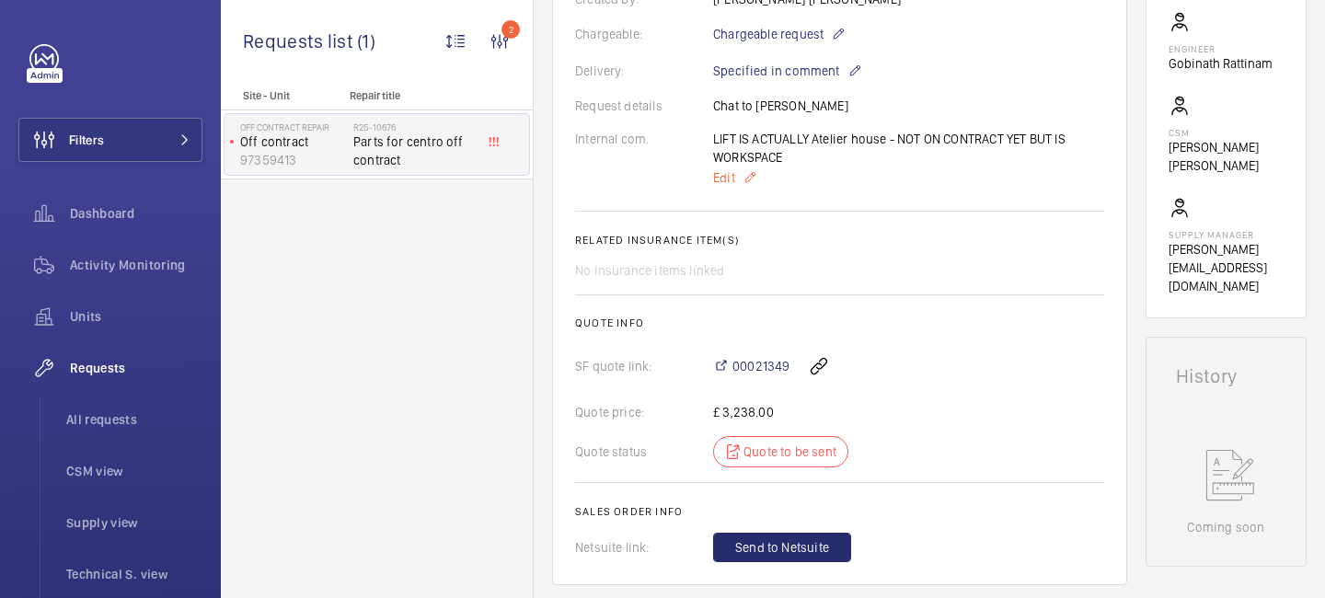
click at [753, 179] on mat-icon at bounding box center [750, 178] width 15 height 22
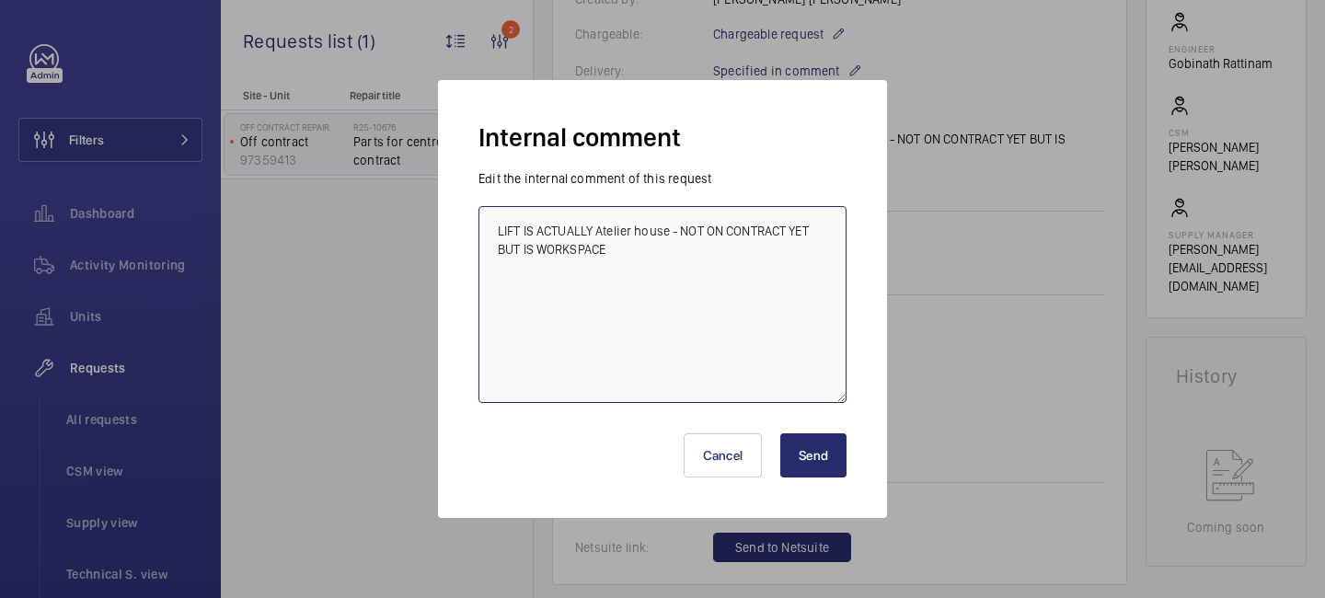
click at [630, 259] on textarea "LIFT IS ACTUALLY Atelier house - NOT ON CONTRACT YET BUT IS WORKSPACE" at bounding box center [663, 304] width 368 height 197
type textarea "LIFT IS ACTUALLY Atelier house - NOT ON CONTRACT YET BUT IS WORKSPACE"
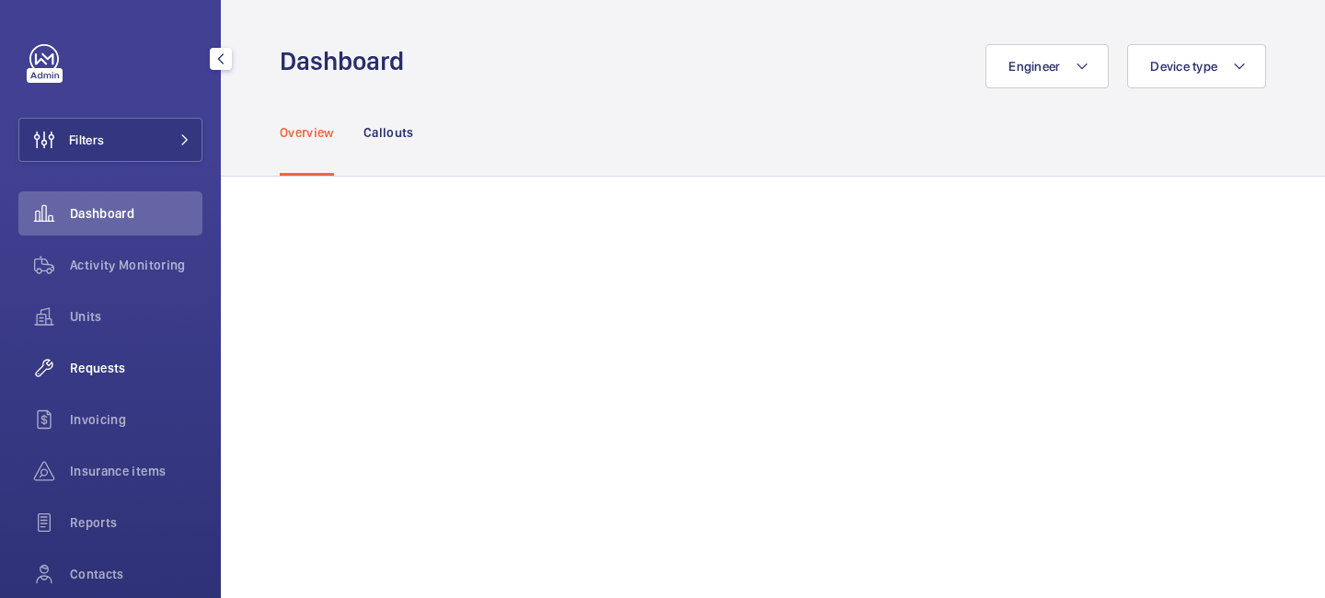
click at [129, 378] on div "Requests" at bounding box center [110, 368] width 184 height 44
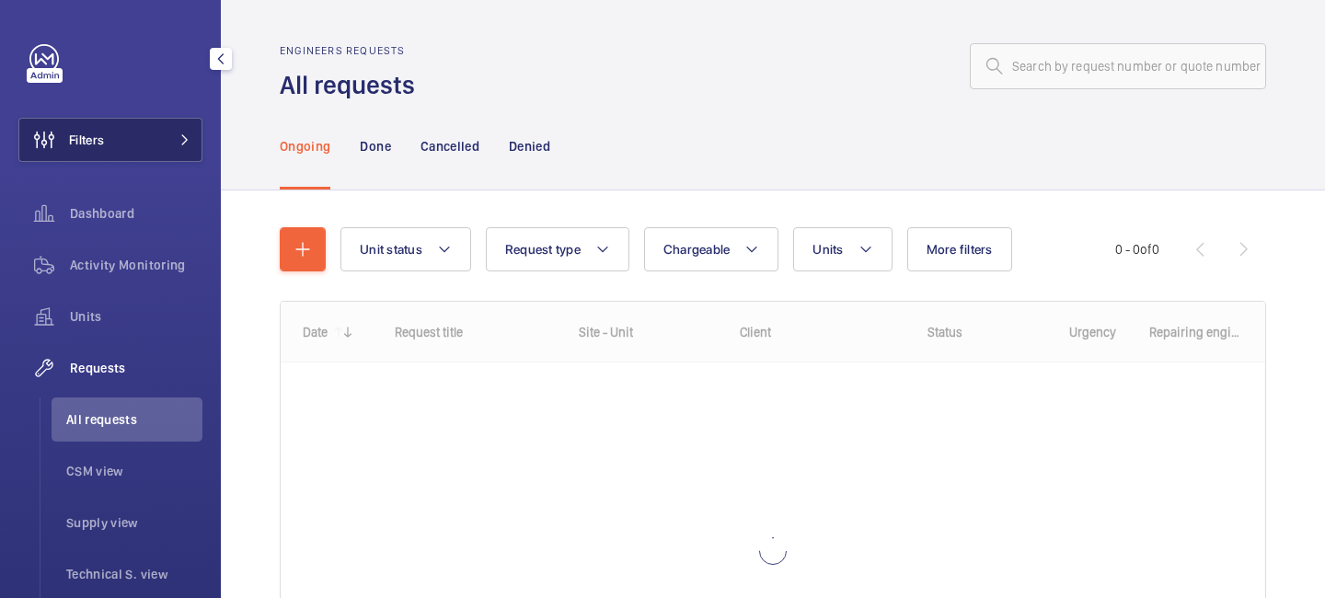
click at [178, 132] on button "Filters" at bounding box center [110, 140] width 184 height 44
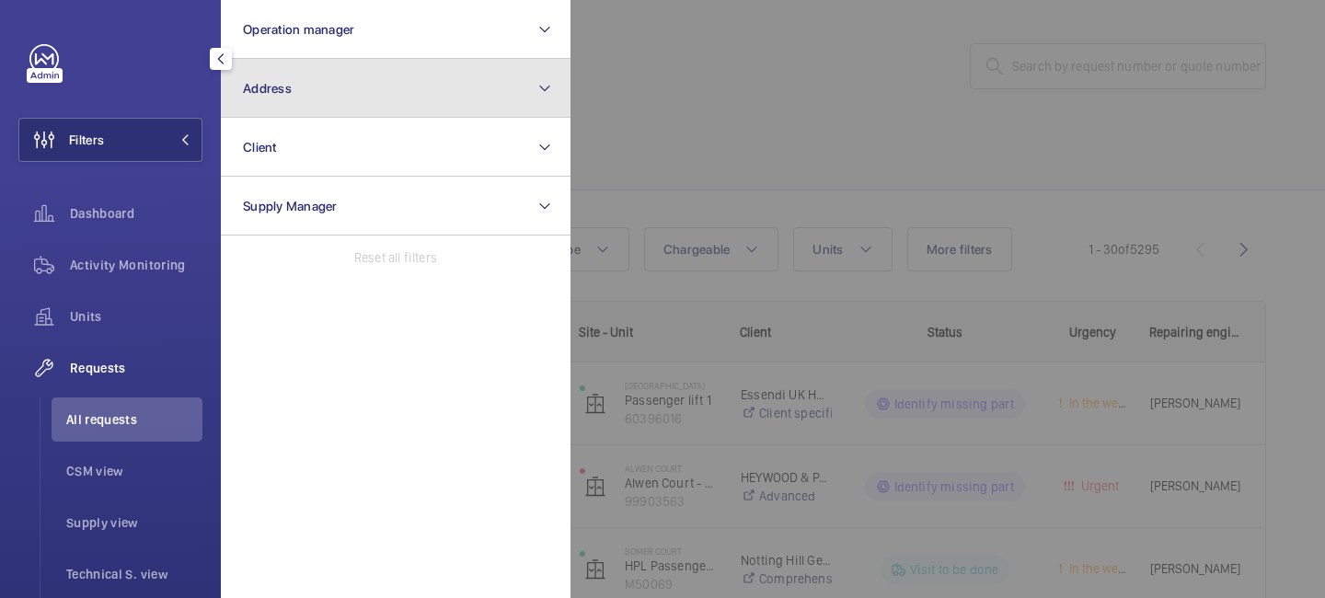
click at [343, 89] on button "Address" at bounding box center [396, 88] width 350 height 59
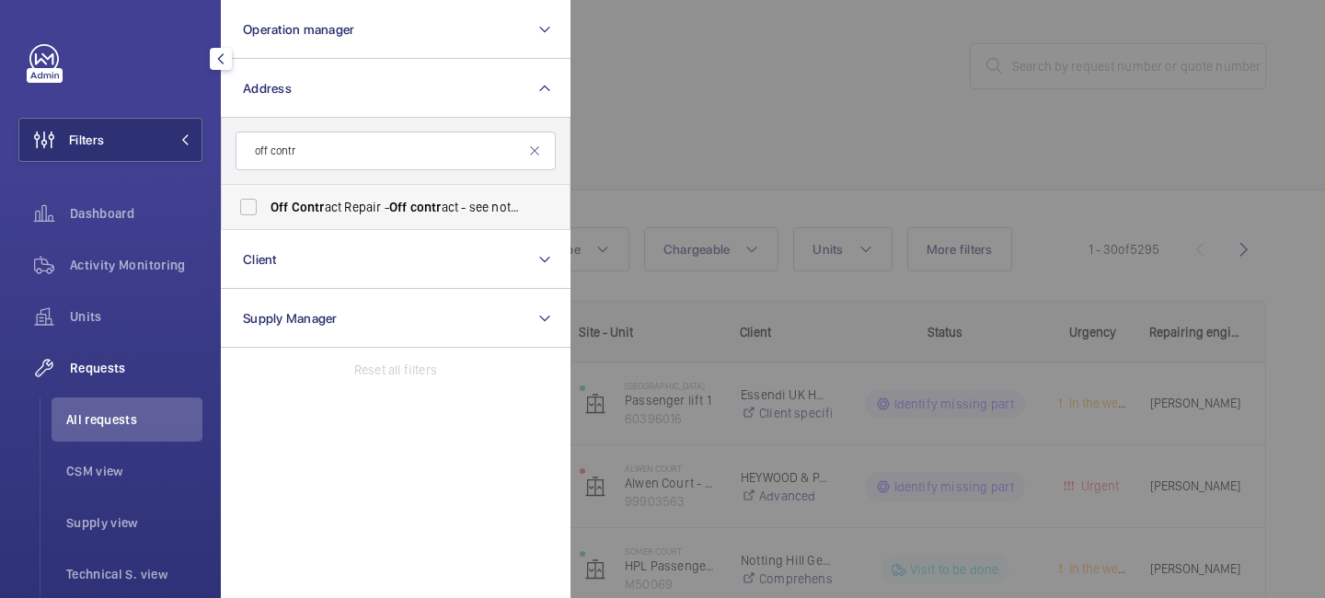
type input "off contr"
click at [405, 203] on span "Off" at bounding box center [398, 207] width 18 height 15
click at [267, 203] on input "Off Contr act Repair - Off contr act - see notes in description, LONDON XXXX" at bounding box center [248, 207] width 37 height 37
click at [427, 214] on span "contr" at bounding box center [425, 207] width 31 height 15
click at [267, 214] on input "Off Contr act Repair - Off contr act - see notes in description, LONDON XXXX" at bounding box center [248, 207] width 37 height 37
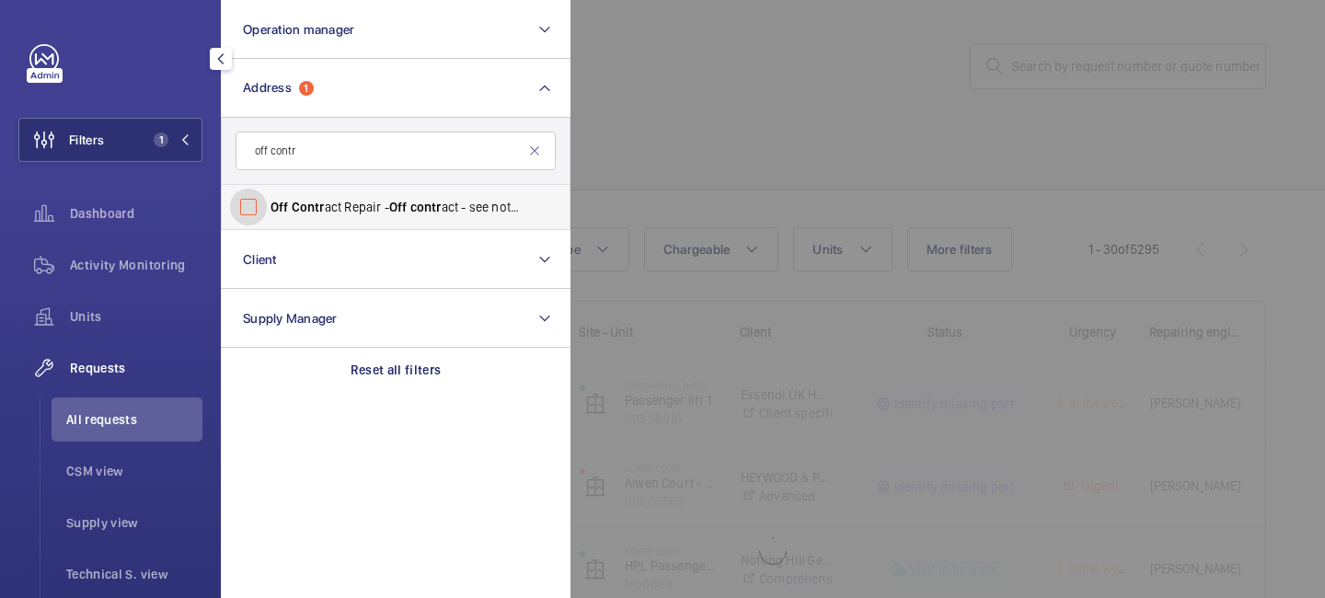
checkbox input "false"
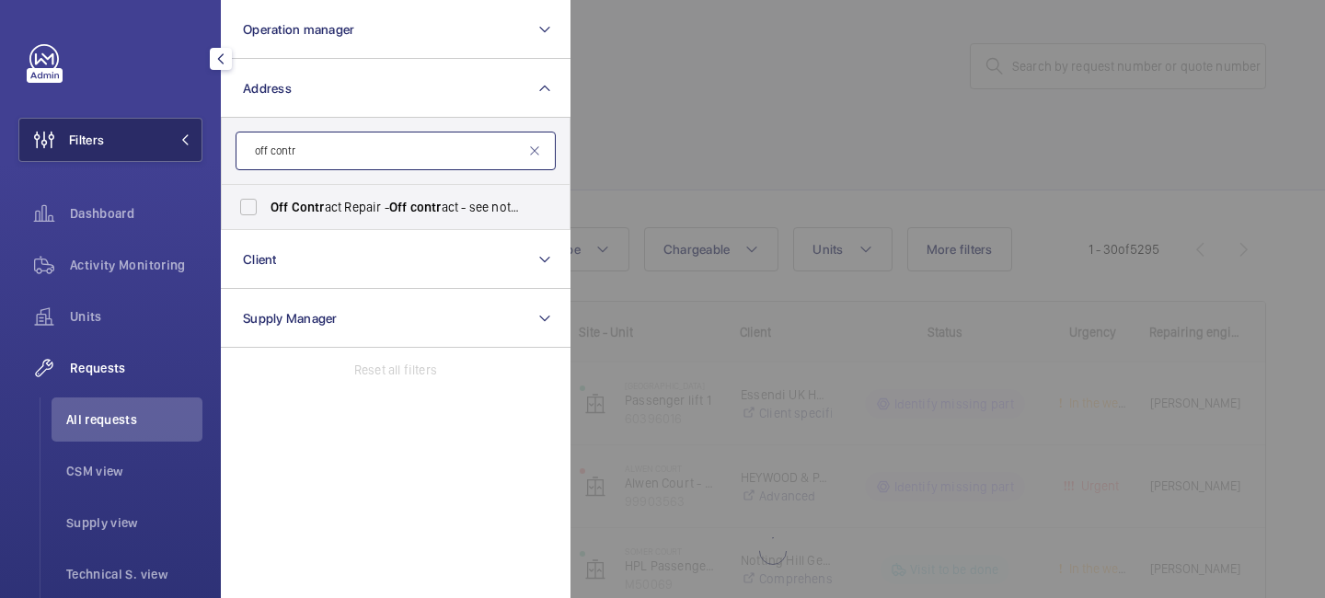
drag, startPoint x: 390, startPoint y: 154, endPoint x: 187, endPoint y: 138, distance: 204.0
click at [187, 138] on wm-front-sidebar-menu-filter "Filters Operation manager Address off contr Off Contr act Repair - Off contr ac…" at bounding box center [110, 140] width 184 height 44
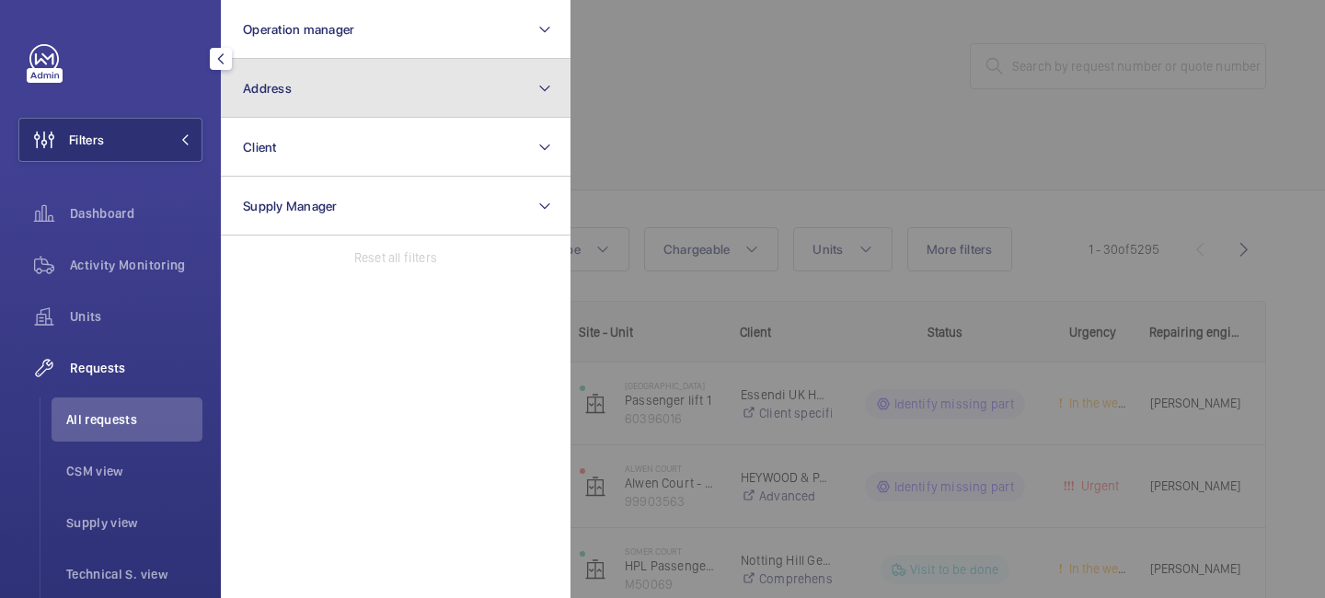
click at [349, 69] on button "Address" at bounding box center [396, 88] width 350 height 59
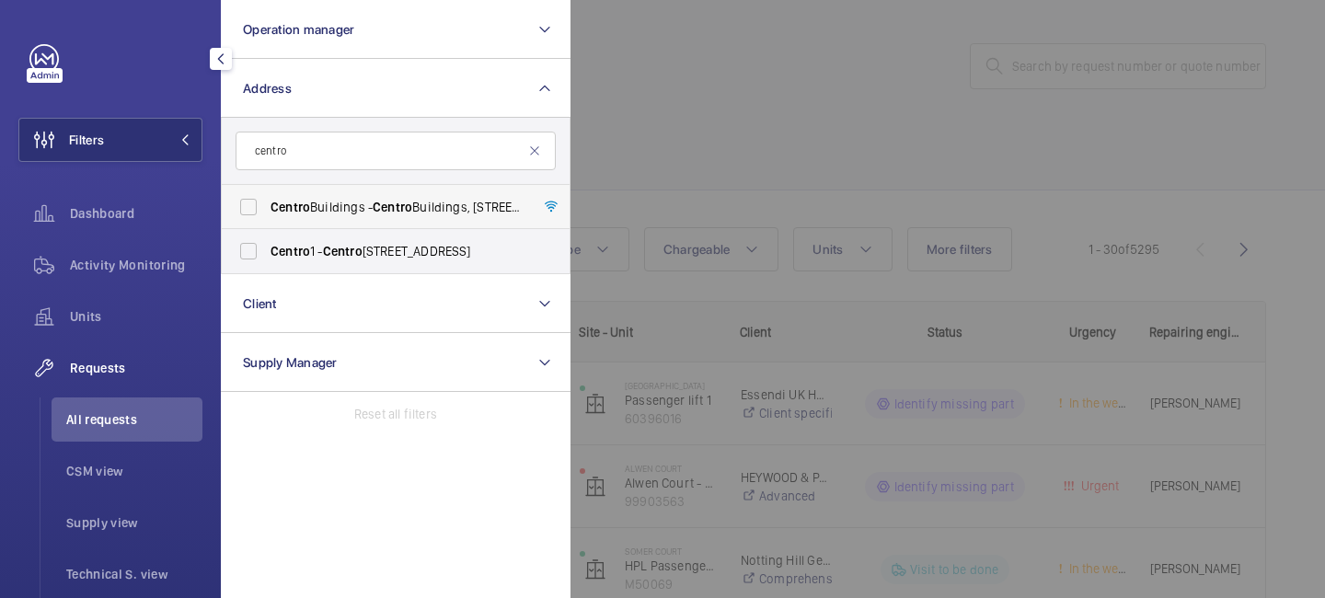
type input "centro"
click at [364, 214] on span "[GEOGRAPHIC_DATA] - [GEOGRAPHIC_DATA], [STREET_ADDRESS][PERSON_NAME]" at bounding box center [397, 207] width 253 height 18
click at [267, 214] on input "[GEOGRAPHIC_DATA] - [GEOGRAPHIC_DATA], [STREET_ADDRESS][PERSON_NAME]" at bounding box center [248, 207] width 37 height 37
checkbox input "true"
click at [655, 94] on div at bounding box center [1233, 299] width 1325 height 598
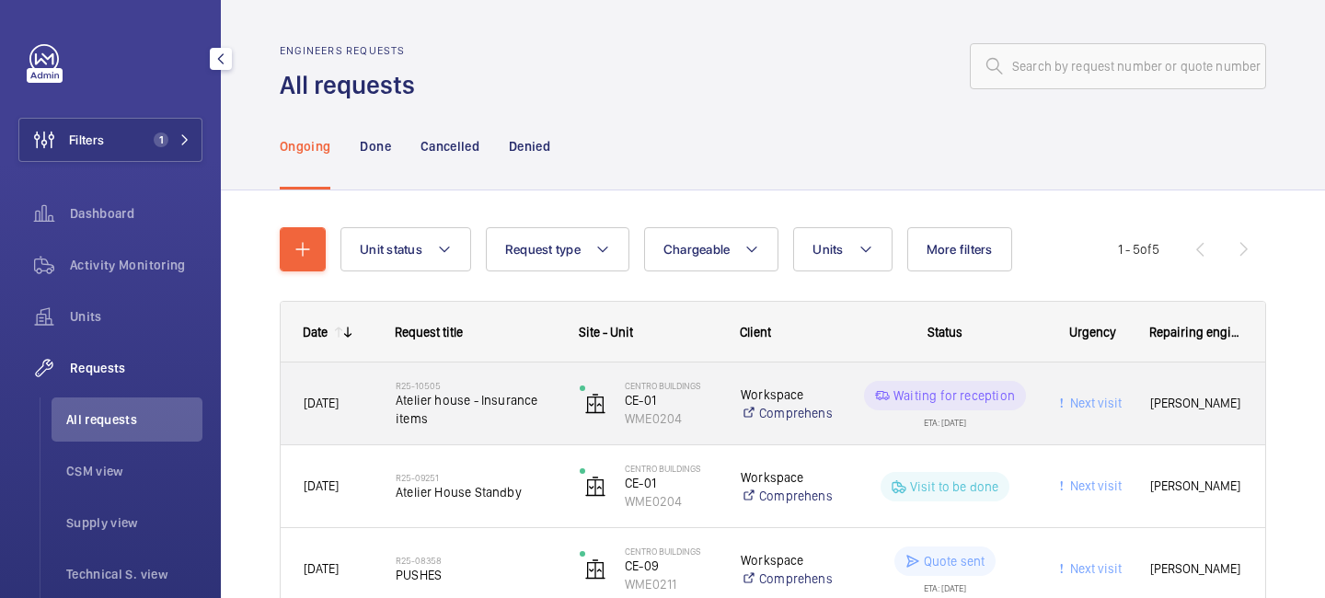
click at [1150, 414] on div "[PERSON_NAME]" at bounding box center [1196, 404] width 136 height 58
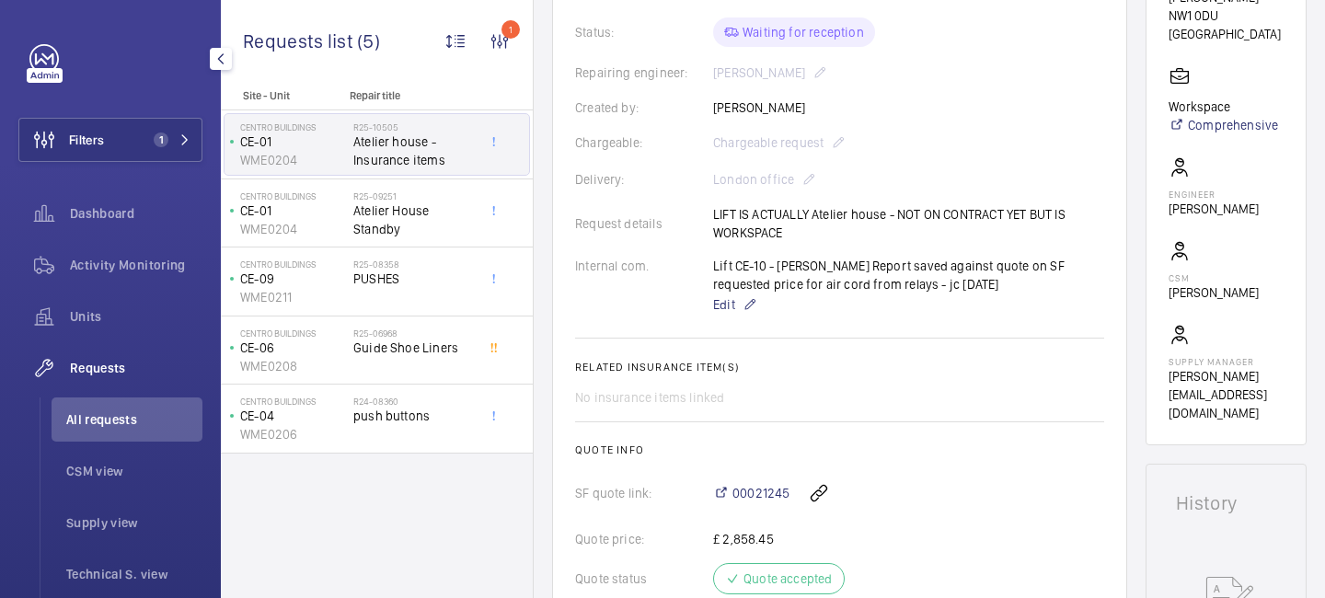
scroll to position [420, 0]
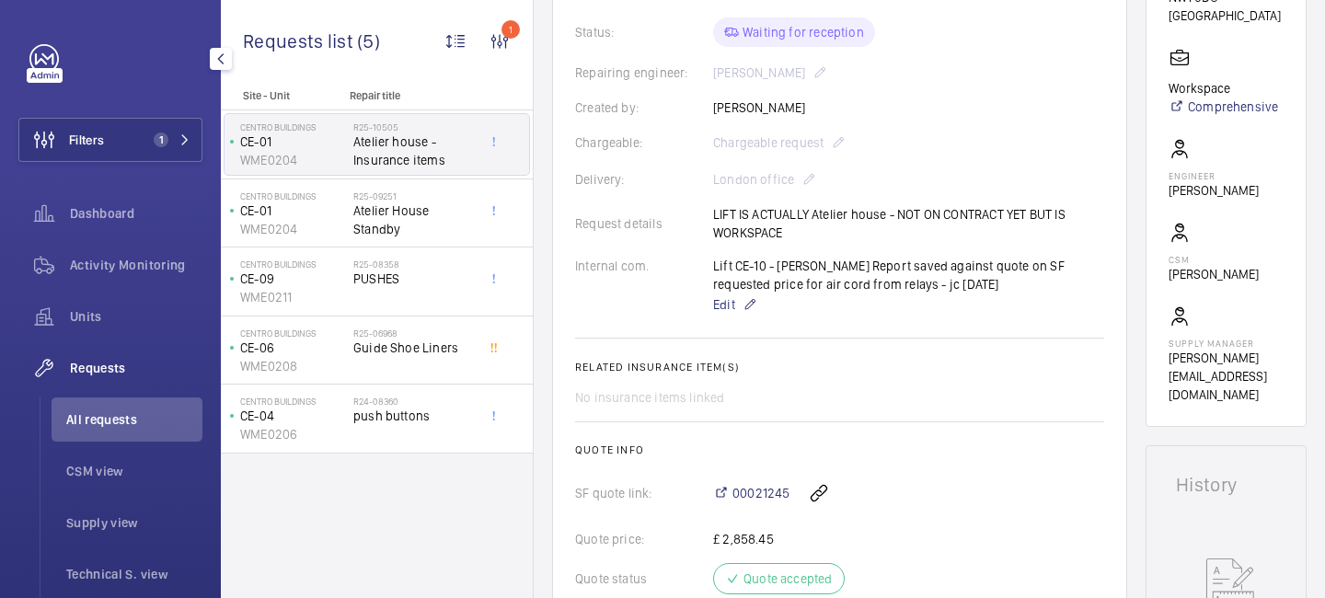
drag, startPoint x: 791, startPoint y: 233, endPoint x: 710, endPoint y: 213, distance: 82.6
click at [710, 213] on div "Request details LIFT IS ACTUALLY Atelier house - NOT ON CONTRACT YET BUT IS WOR…" at bounding box center [839, 223] width 529 height 37
copy div "Request details LIFT IS ACTUALLY Atelier house - NOT ON CONTRACT YET BUT IS WOR…"
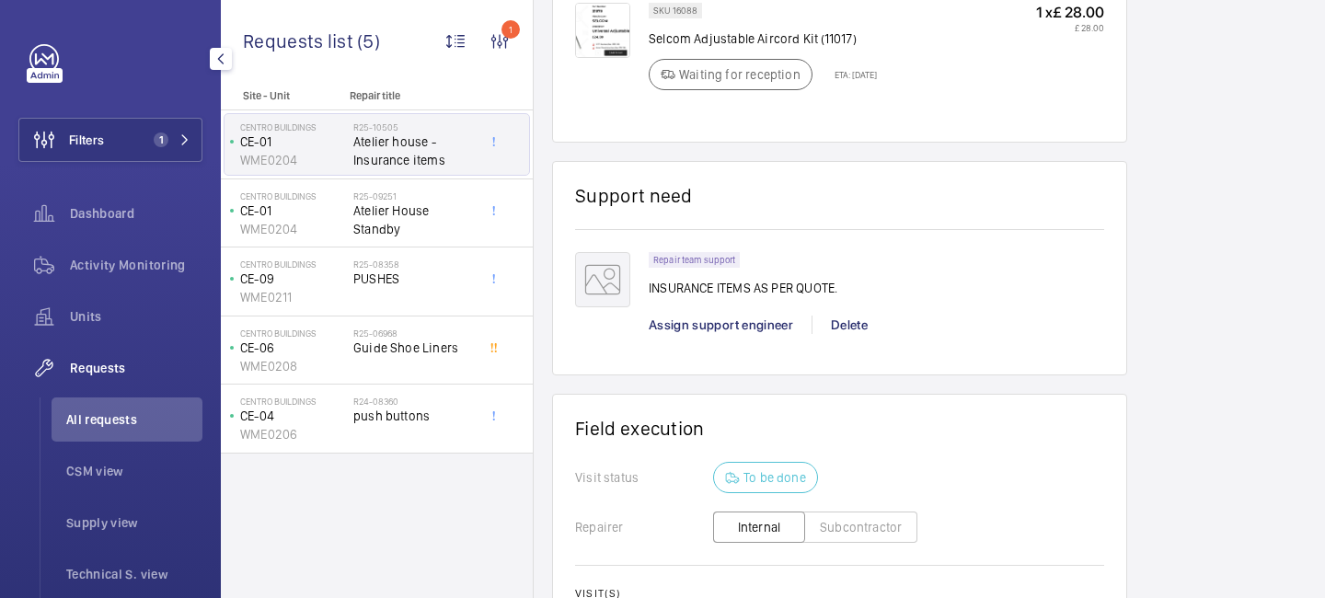
scroll to position [1386, 0]
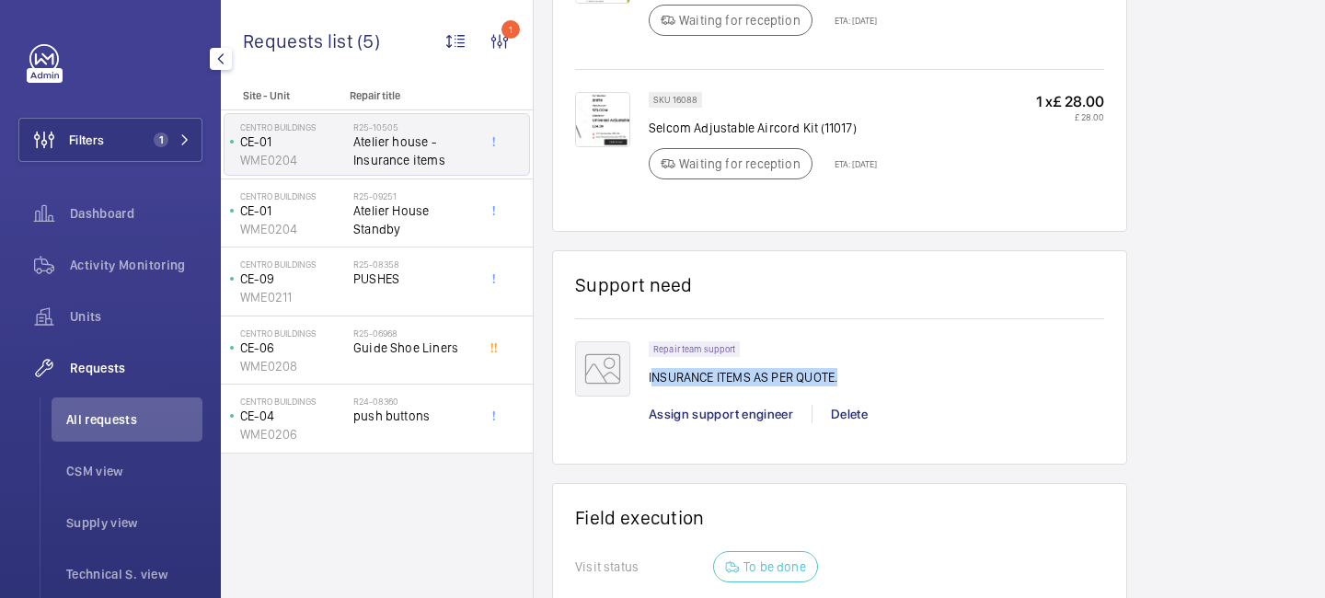
drag, startPoint x: 860, startPoint y: 375, endPoint x: 651, endPoint y: 380, distance: 209.9
click at [651, 380] on div "Repair team support INSURANCE ITEMS AS PER QUOTE." at bounding box center [877, 369] width 456 height 56
copy p "NSURANCE ITEMS AS PER QUOTE."
click at [698, 350] on p "Repair team support" at bounding box center [694, 349] width 82 height 6
drag, startPoint x: 646, startPoint y: 379, endPoint x: 832, endPoint y: 391, distance: 186.3
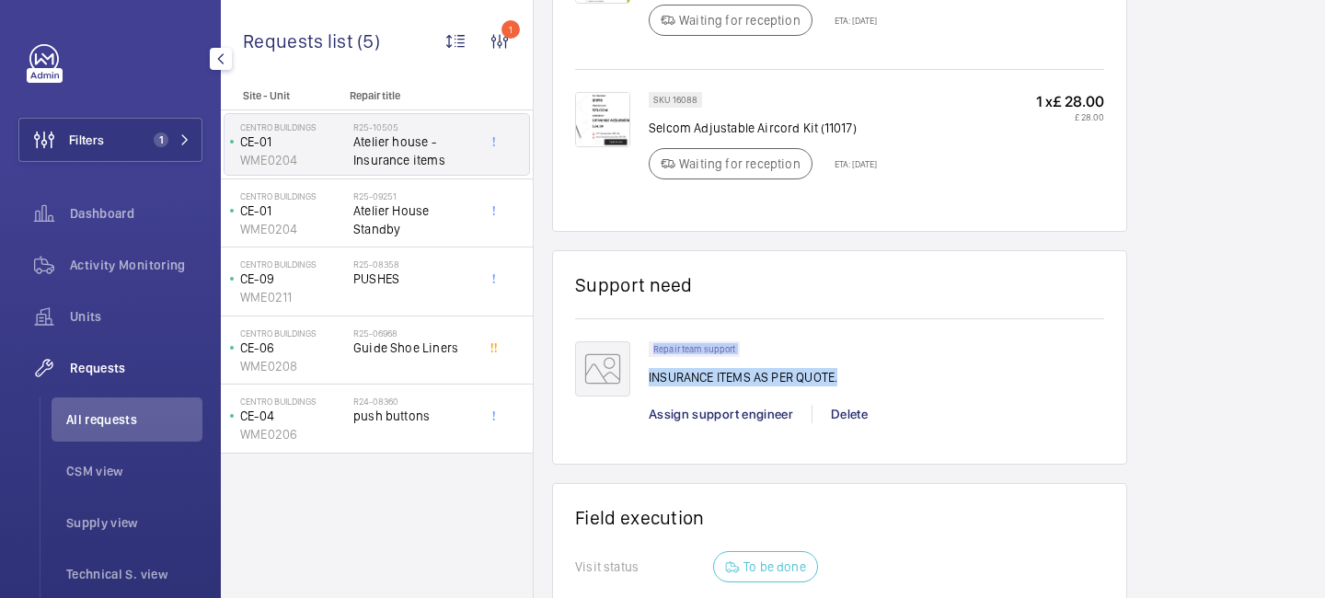
click at [832, 391] on div "Repair team support INSURANCE ITEMS AS PER QUOTE. Assign support engineer [PERS…" at bounding box center [839, 391] width 529 height 100
copy div "Repair team support INSURANCE ITEMS AS PER QUOTE."
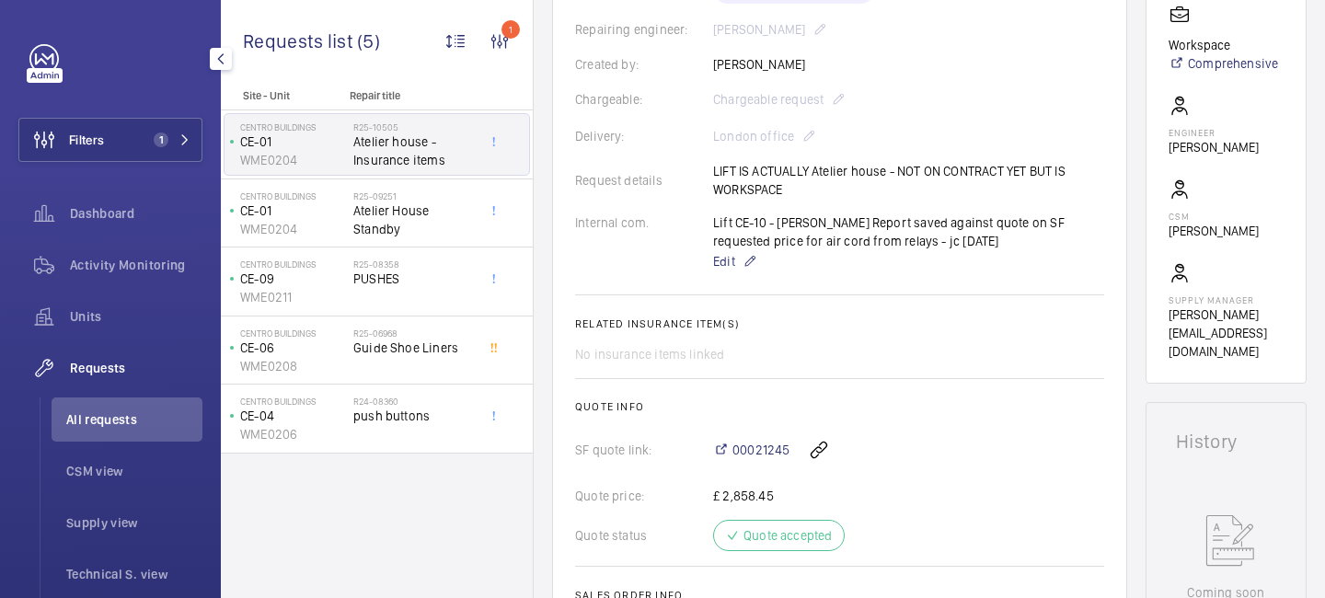
scroll to position [468, 0]
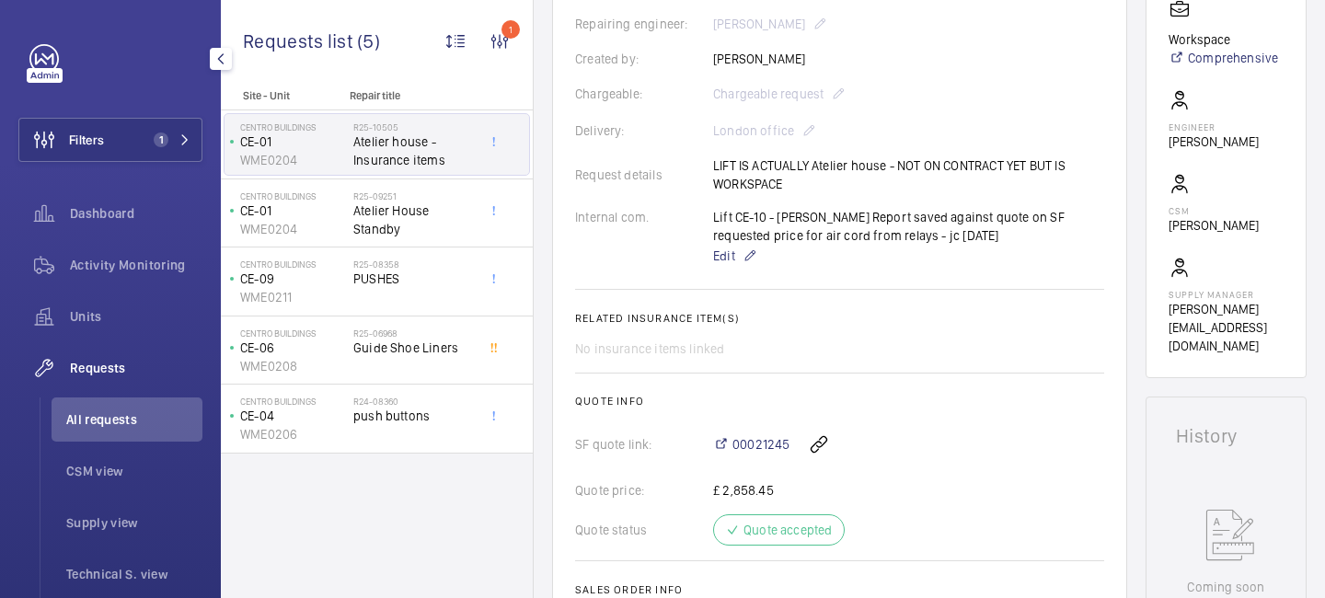
drag, startPoint x: 791, startPoint y: 184, endPoint x: 704, endPoint y: 167, distance: 89.0
click at [704, 167] on div "Request details LIFT IS ACTUALLY Atelier house - NOT ON CONTRACT YET BUT IS WOR…" at bounding box center [839, 174] width 529 height 37
copy div "LIFT IS ACTUALLY Atelier house - NOT ON CONTRACT YET BUT IS WORKSPACE"
click at [753, 447] on span "00021245" at bounding box center [761, 444] width 57 height 18
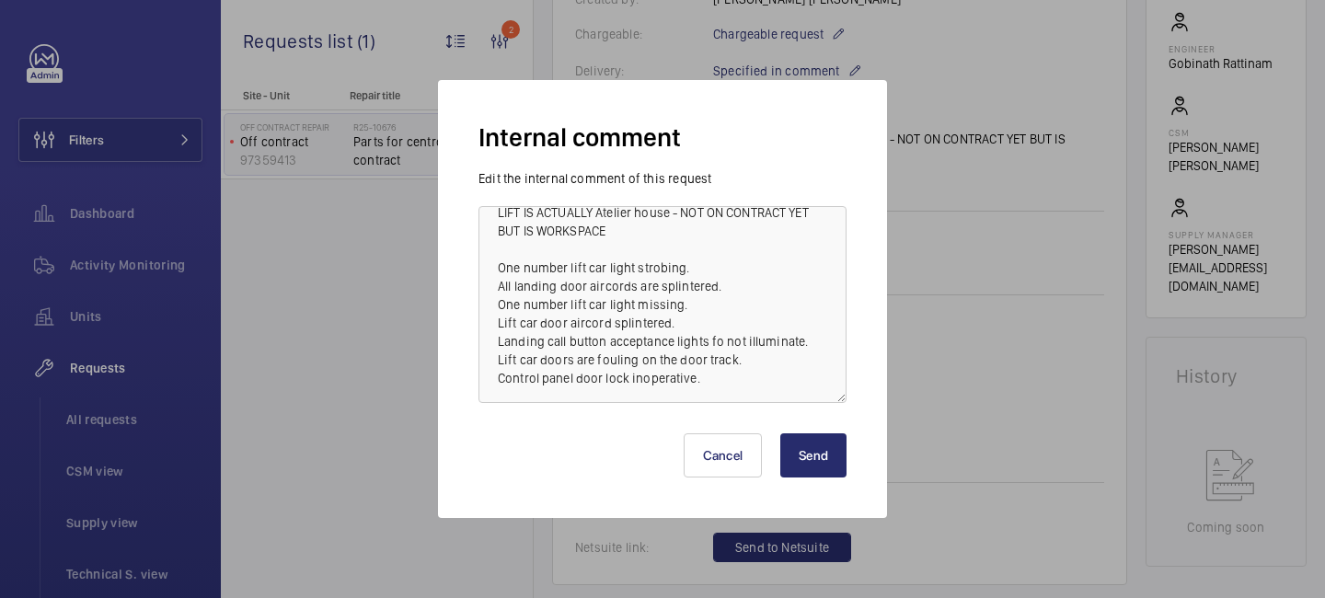
scroll to position [39, 0]
paste textarea "Lift car top inspection light inoperative. The counterweight buffer switch is o…"
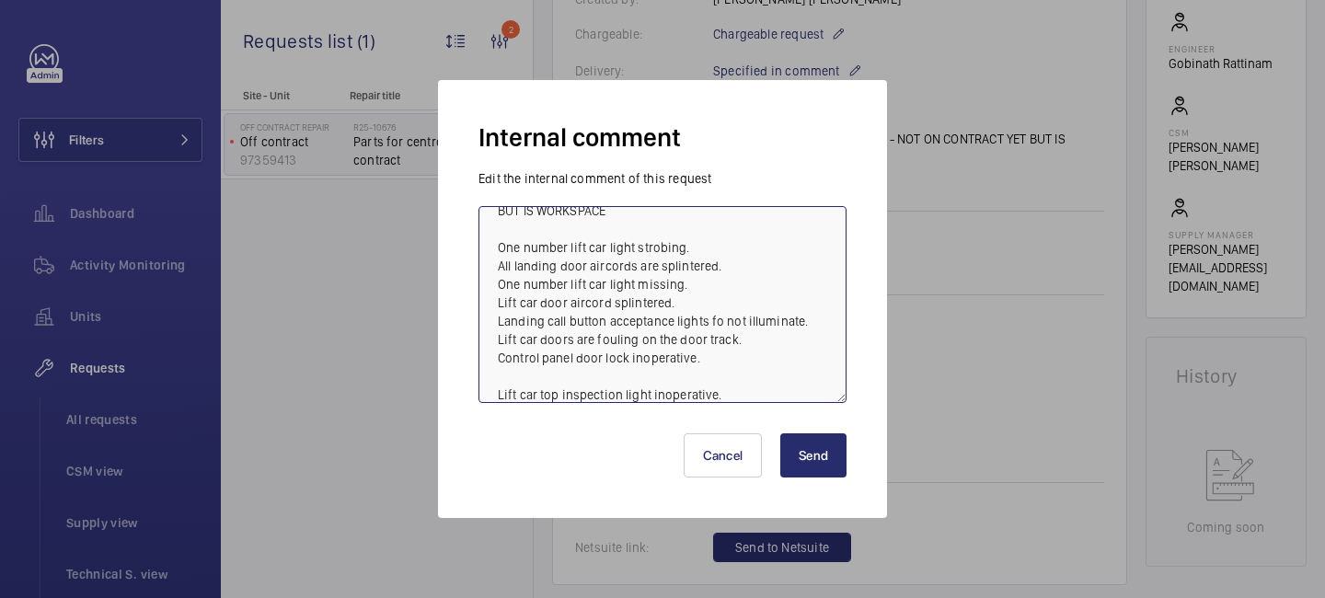
scroll to position [278, 0]
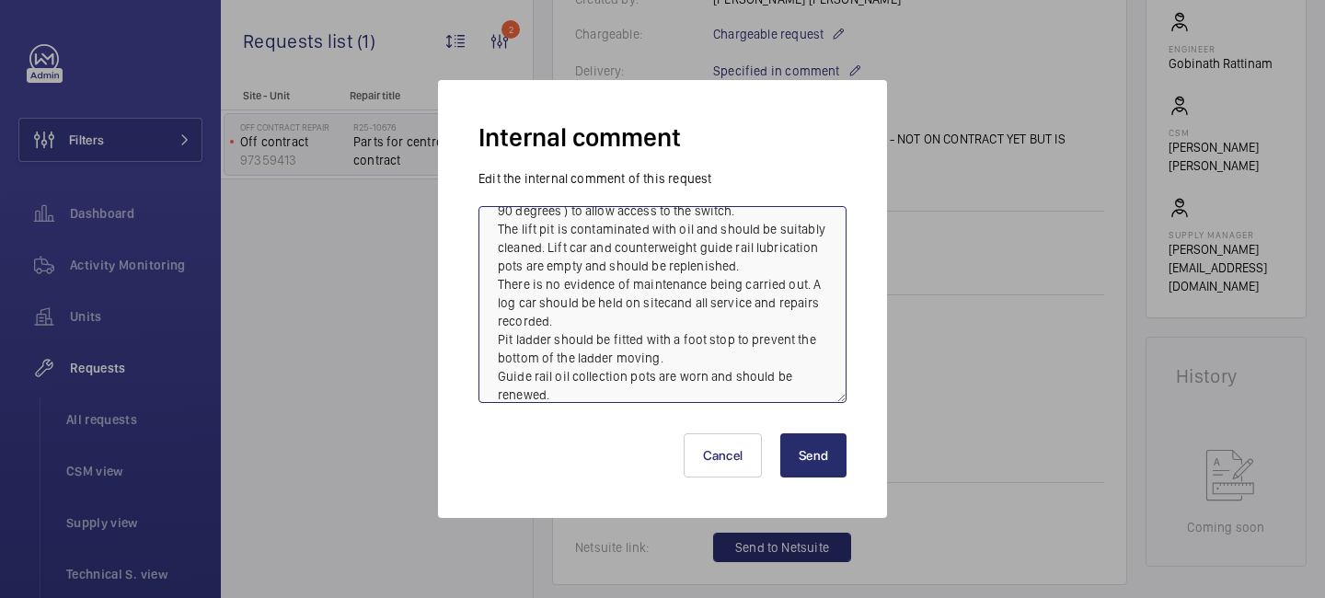
type textarea "LIFT IS ACTUALLY Atelier house - NOT ON CONTRACT YET BUT IS WORKSPACE One numbe…"
click at [803, 456] on button "Send" at bounding box center [813, 455] width 66 height 44
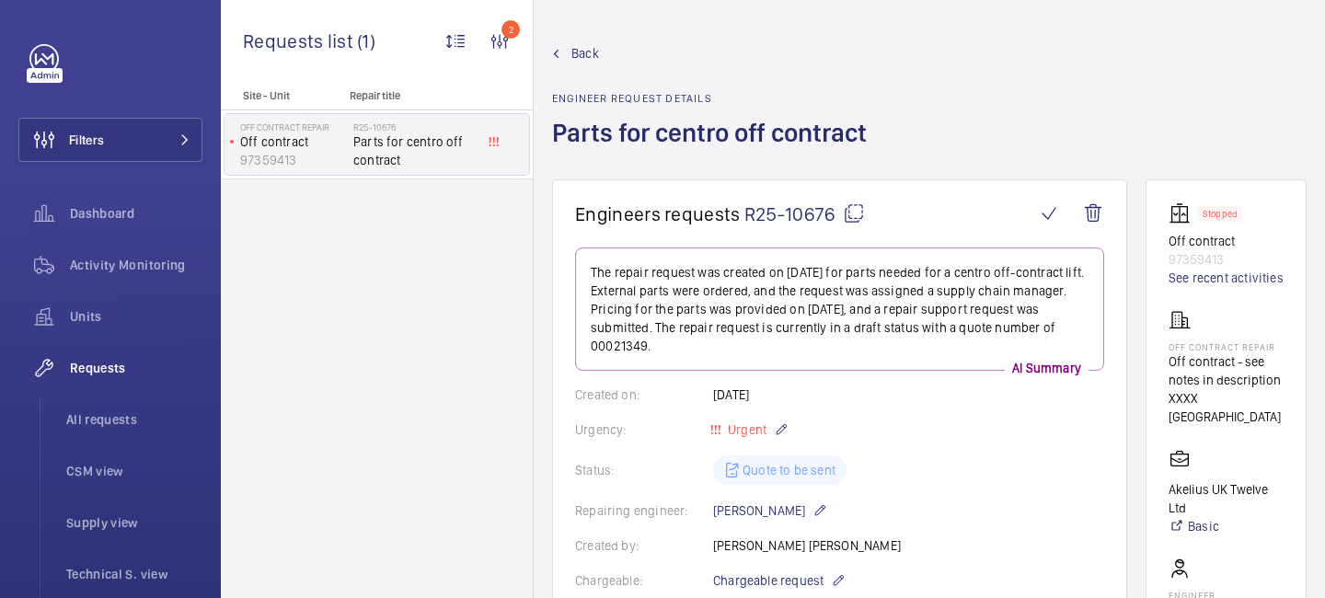
click at [838, 219] on span "R25-10676" at bounding box center [805, 213] width 121 height 23
click at [855, 214] on mat-icon at bounding box center [854, 213] width 22 height 22
click at [853, 218] on mat-icon at bounding box center [854, 213] width 22 height 22
click at [590, 54] on span "Back" at bounding box center [586, 53] width 28 height 18
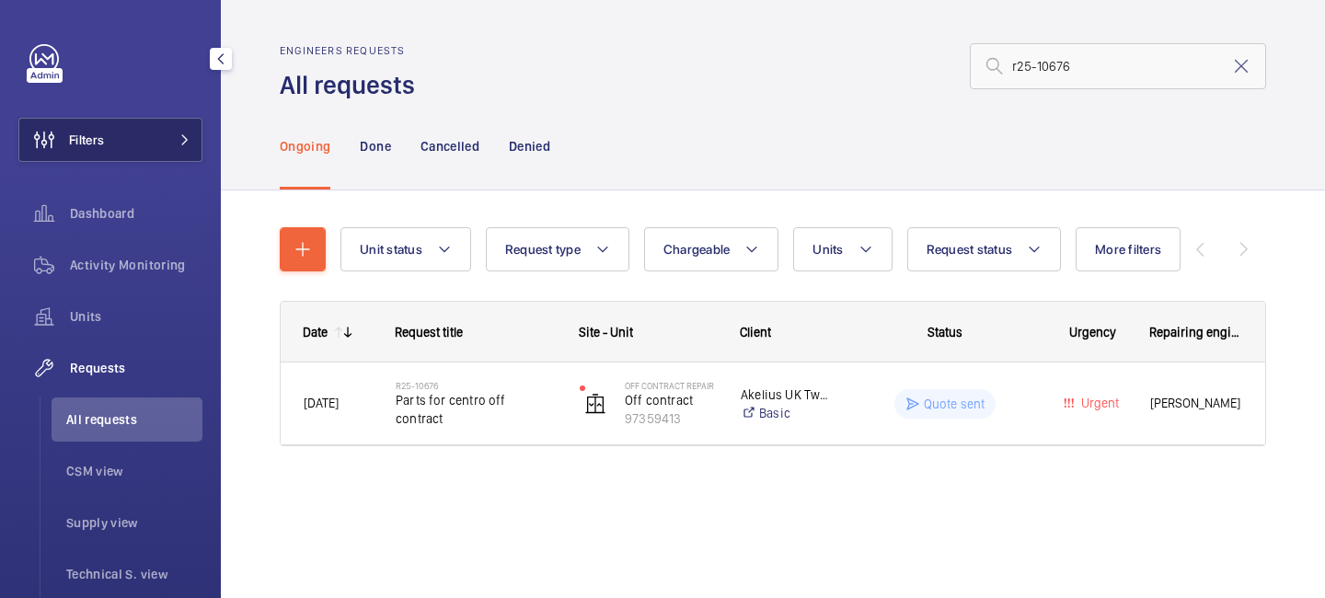
click at [187, 122] on button "Filters" at bounding box center [110, 140] width 184 height 44
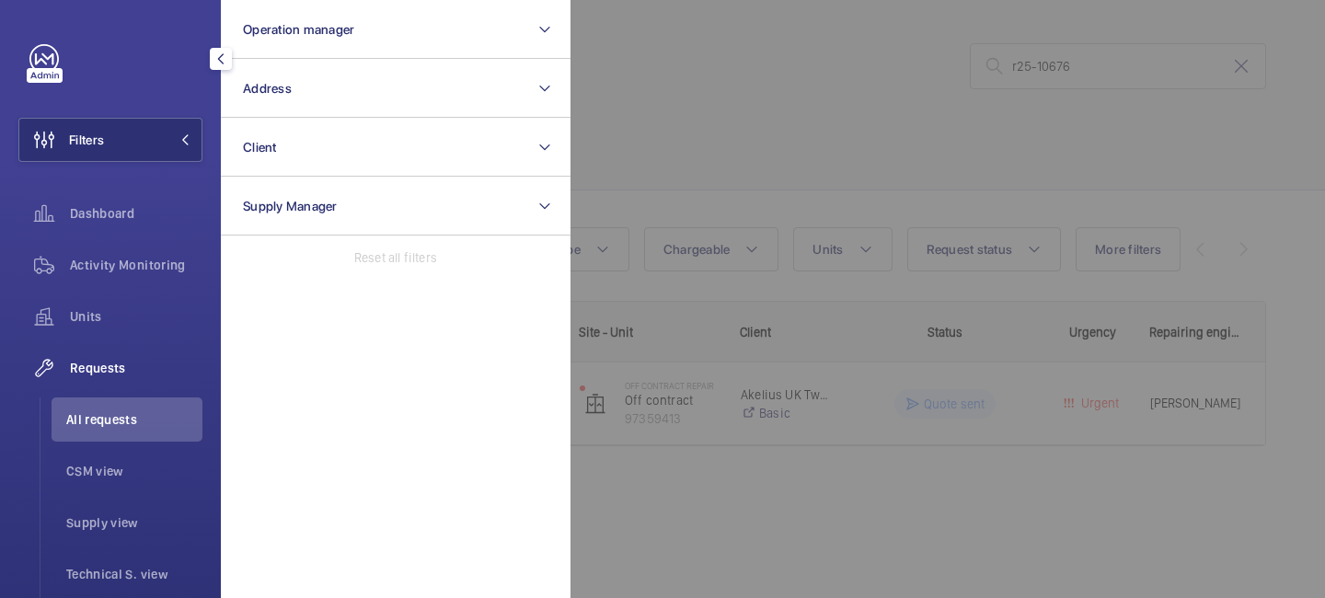
click at [660, 128] on div at bounding box center [1233, 299] width 1325 height 598
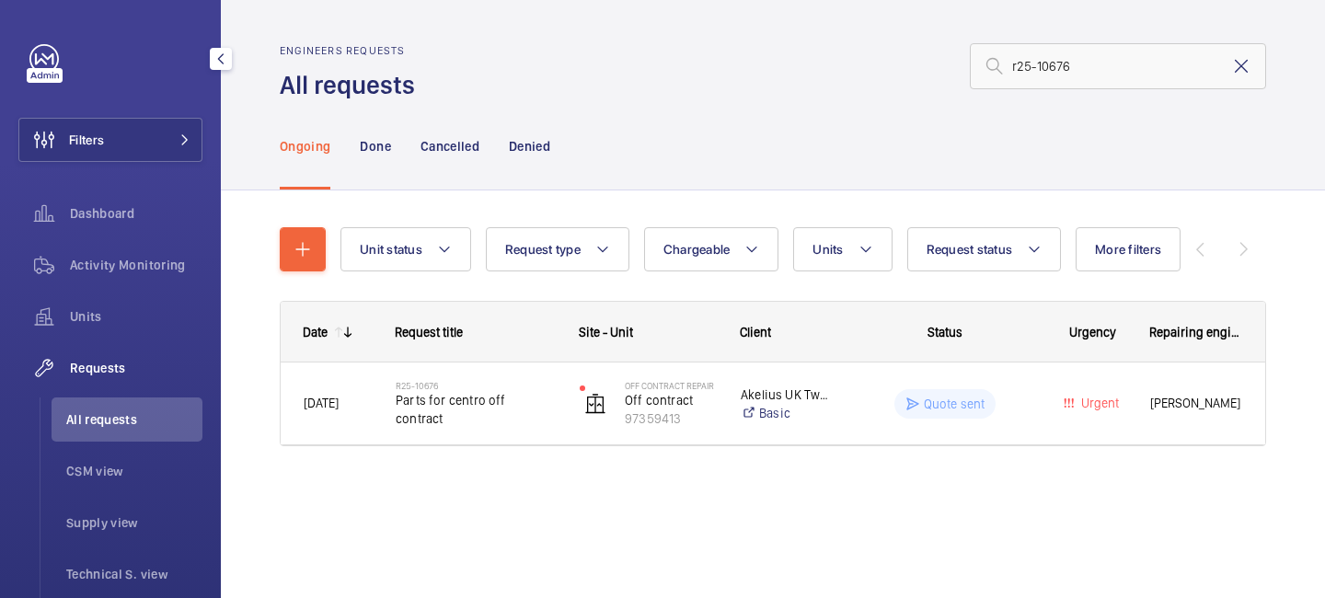
click at [1232, 71] on mat-icon at bounding box center [1241, 66] width 22 height 22
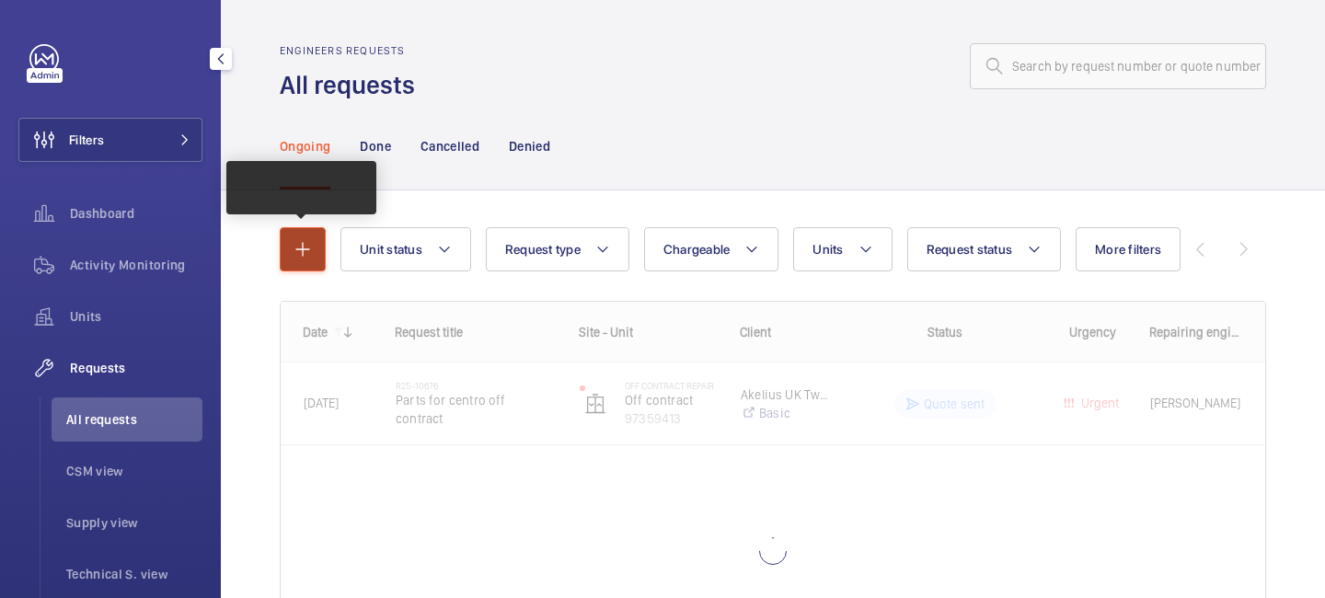
click at [313, 245] on mat-icon "button" at bounding box center [303, 249] width 22 height 22
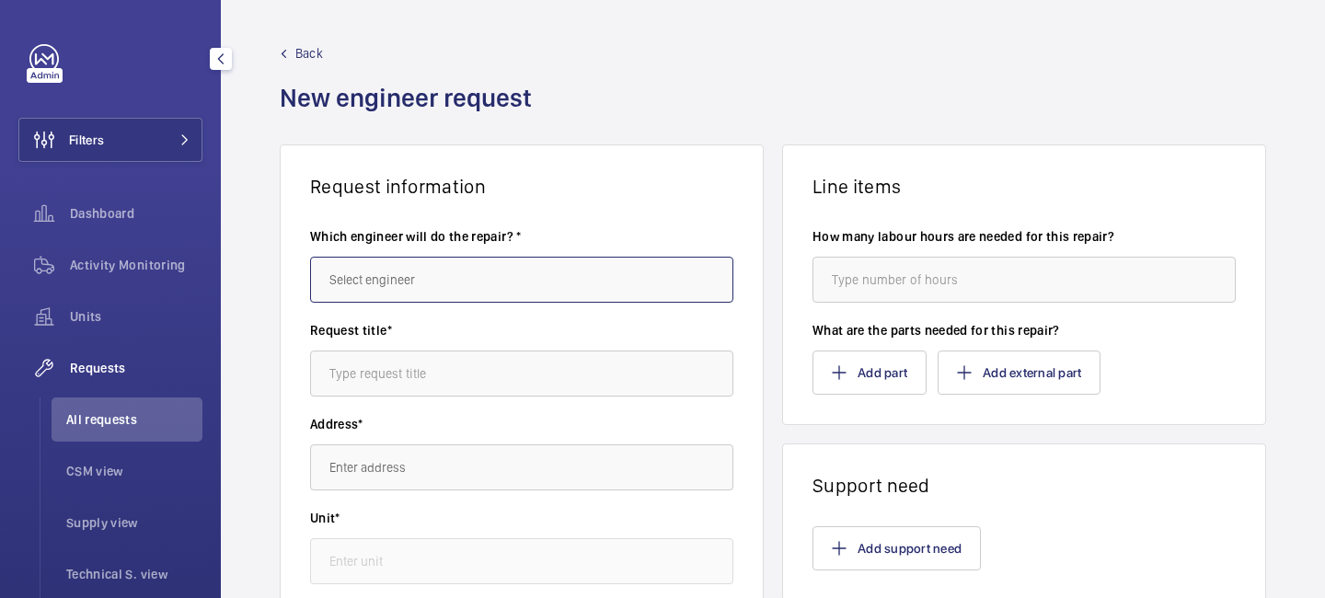
click at [445, 277] on input "text" at bounding box center [521, 280] width 423 height 46
type input "b"
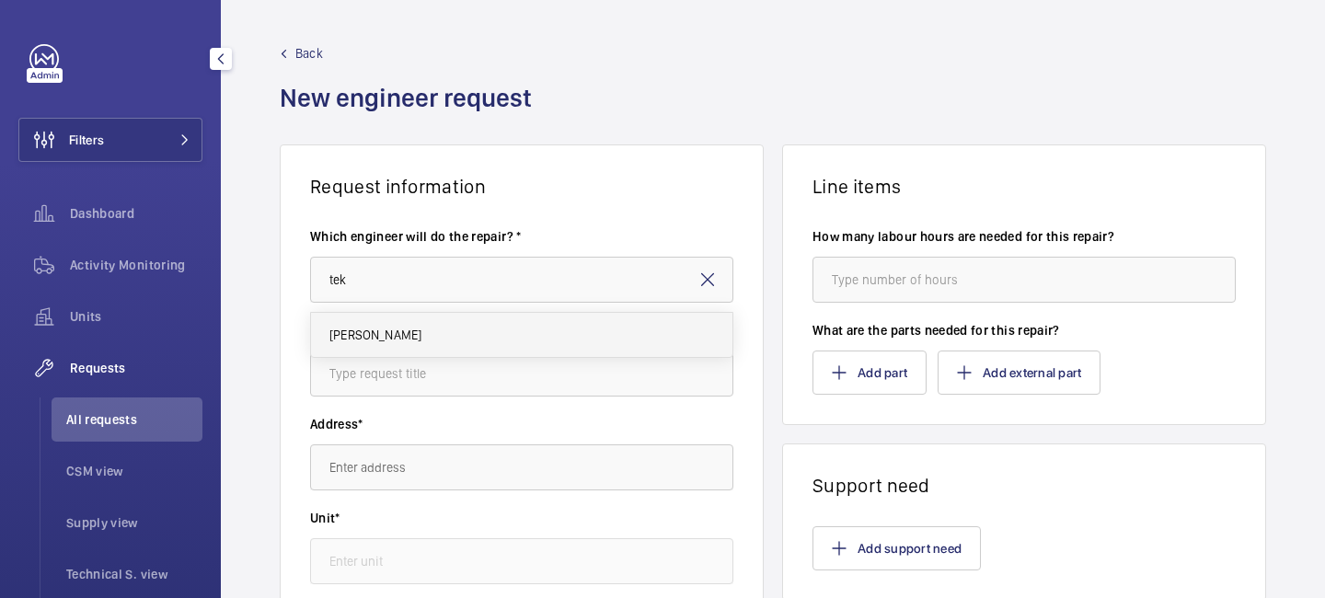
click at [439, 338] on mat-option "[PERSON_NAME]" at bounding box center [522, 335] width 422 height 44
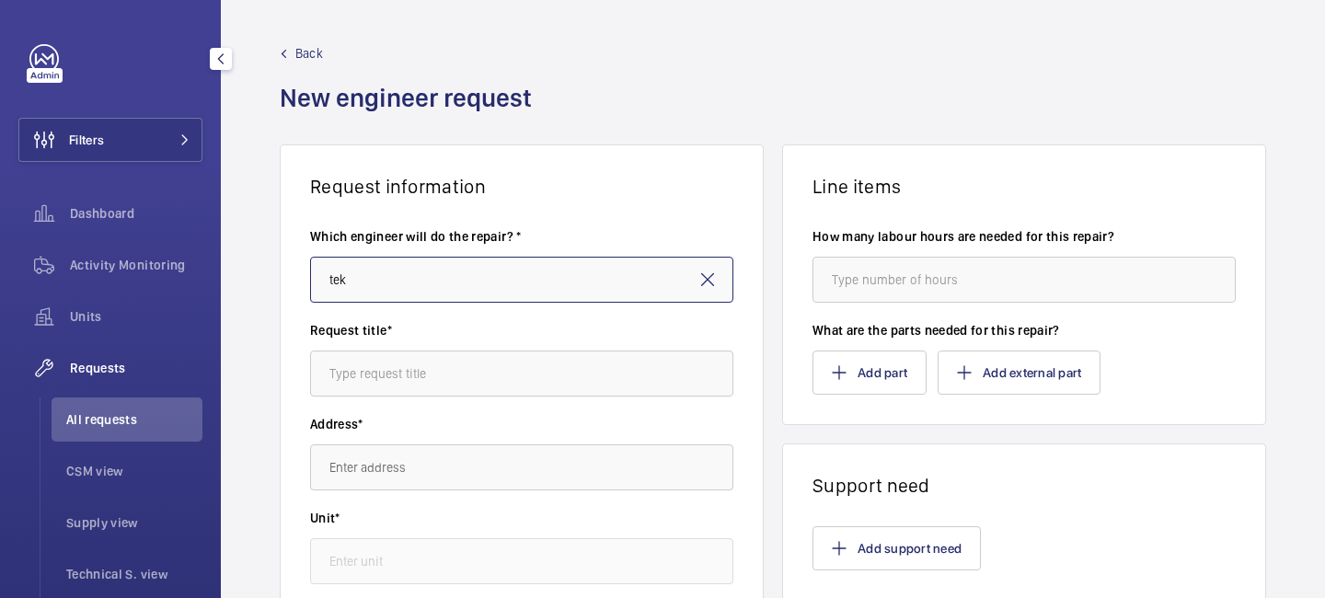
type input "[PERSON_NAME]"
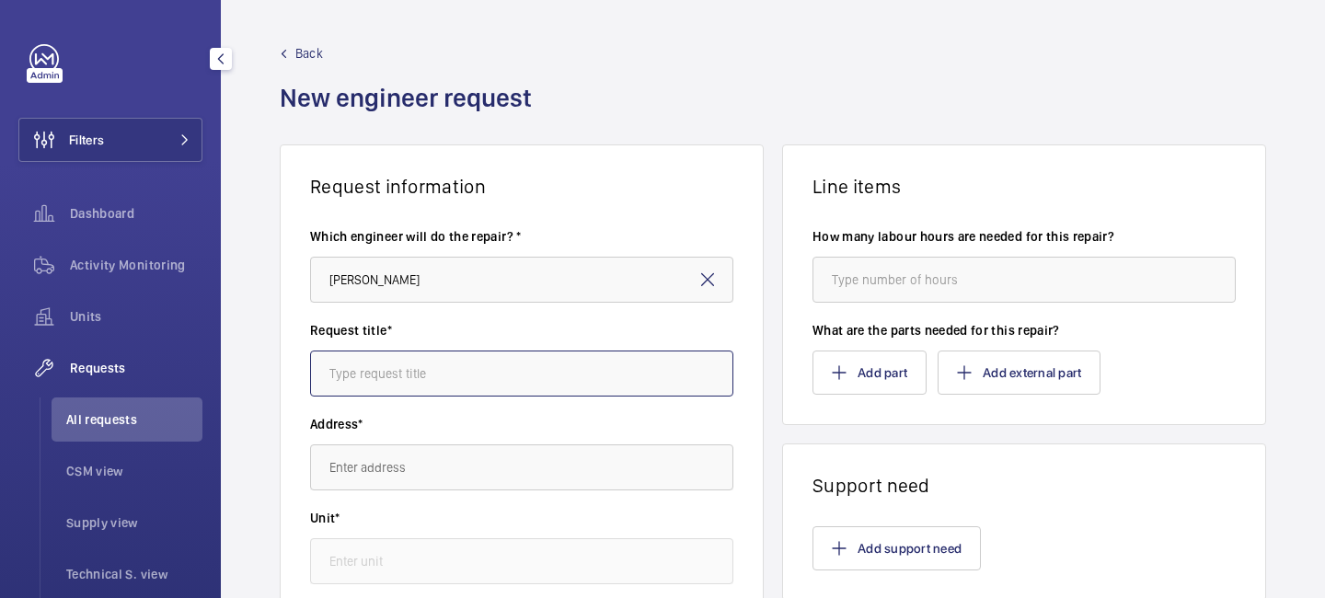
click at [436, 369] on input "text" at bounding box center [521, 374] width 423 height 46
type input "Car interior upgrade"
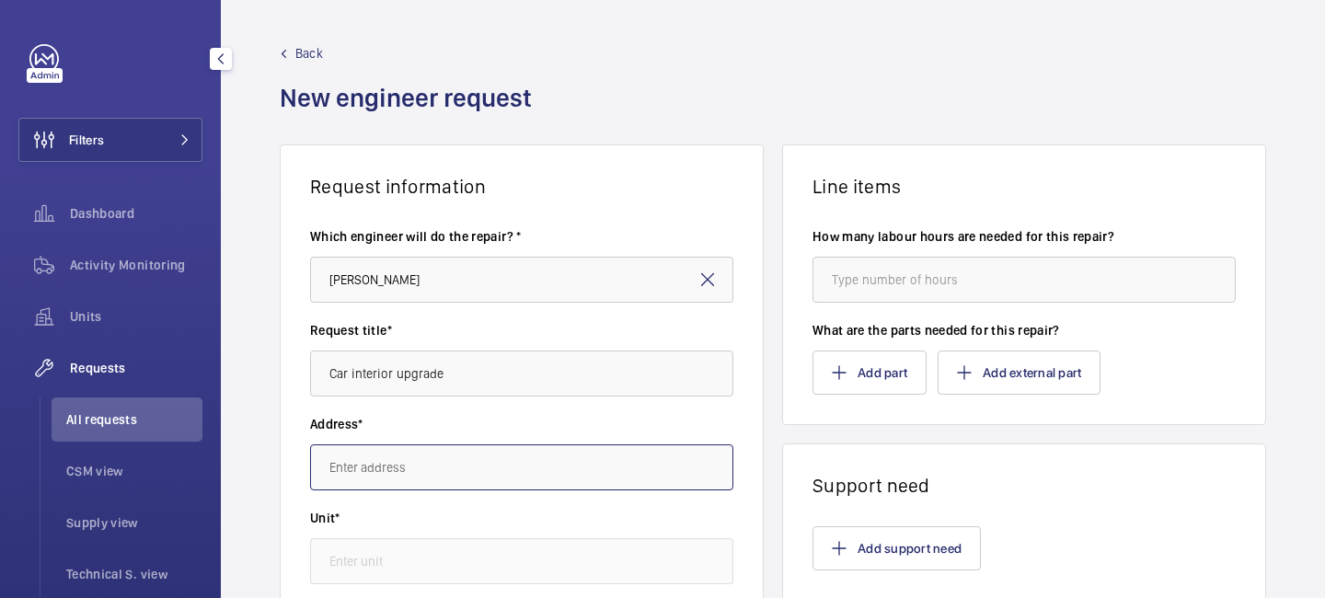
click at [445, 462] on input "text" at bounding box center [521, 468] width 423 height 46
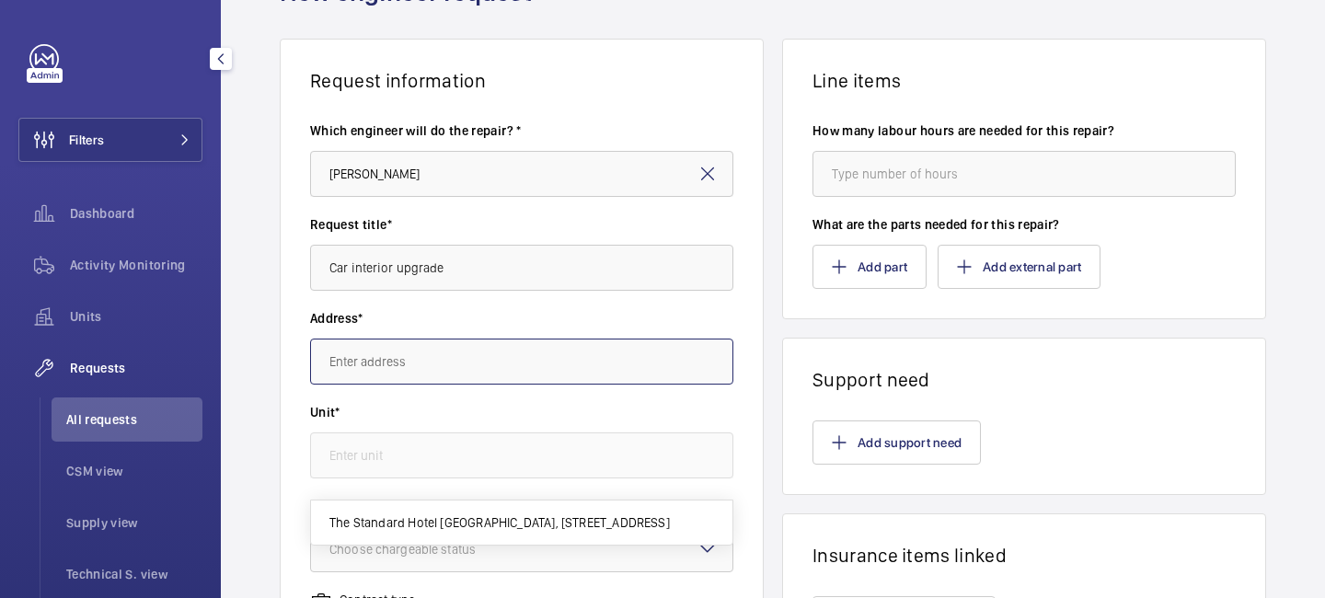
scroll to position [108, 0]
click at [377, 352] on input "text" at bounding box center [521, 360] width 423 height 46
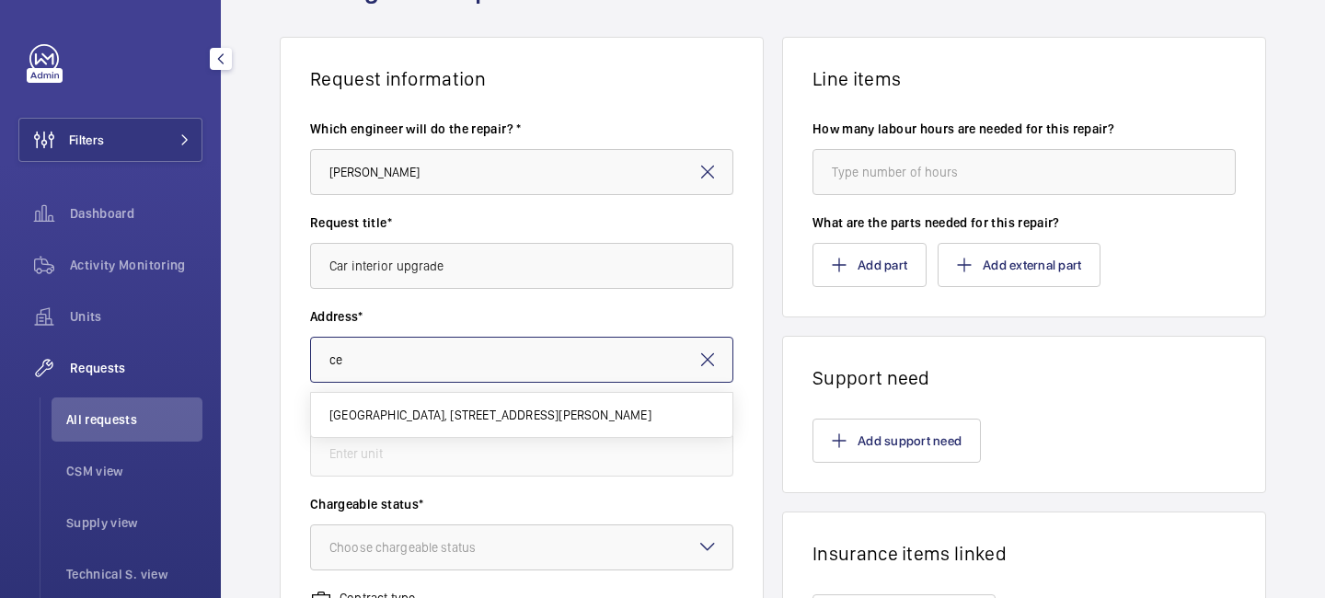
type input "c"
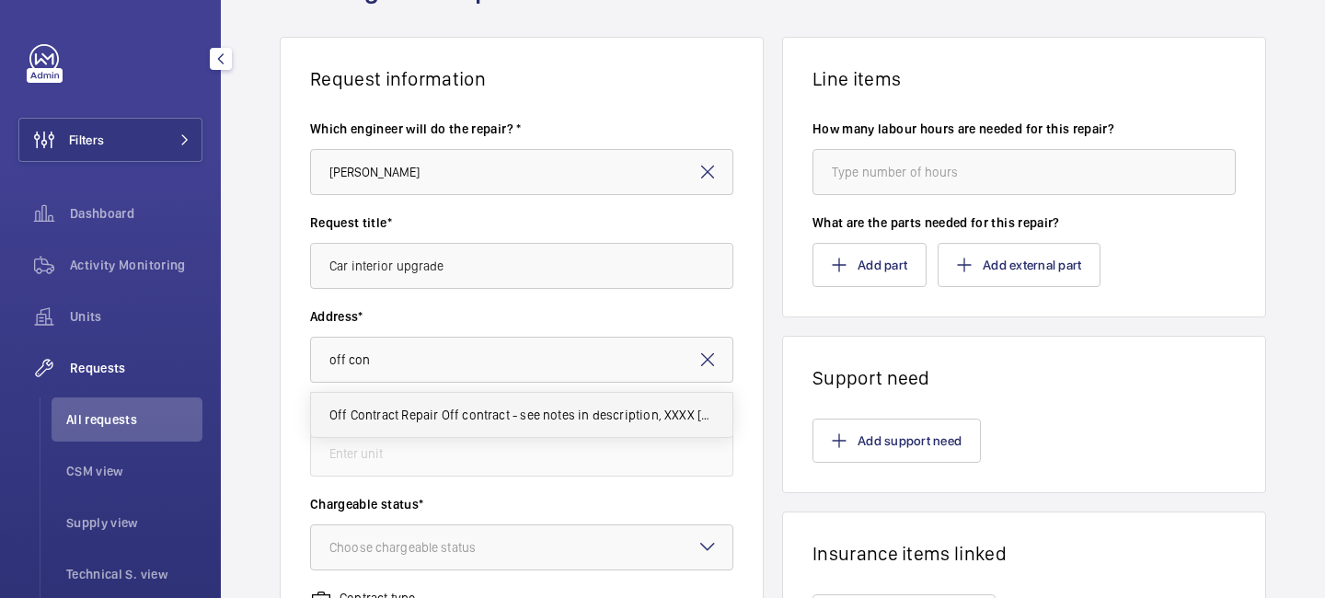
click at [405, 408] on span "Off Contract Repair Off contract - see notes in description, XXXX LONDON" at bounding box center [521, 415] width 385 height 18
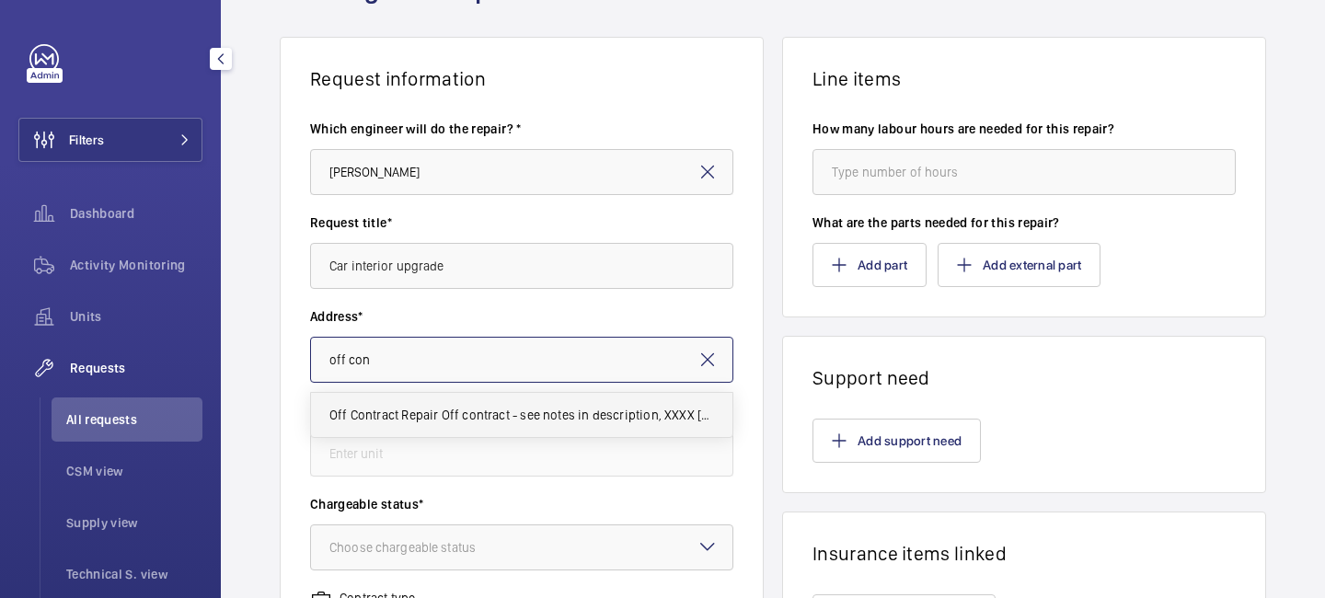
type input "Off Contract Repair Off contract - see notes in description, XXXX LONDON"
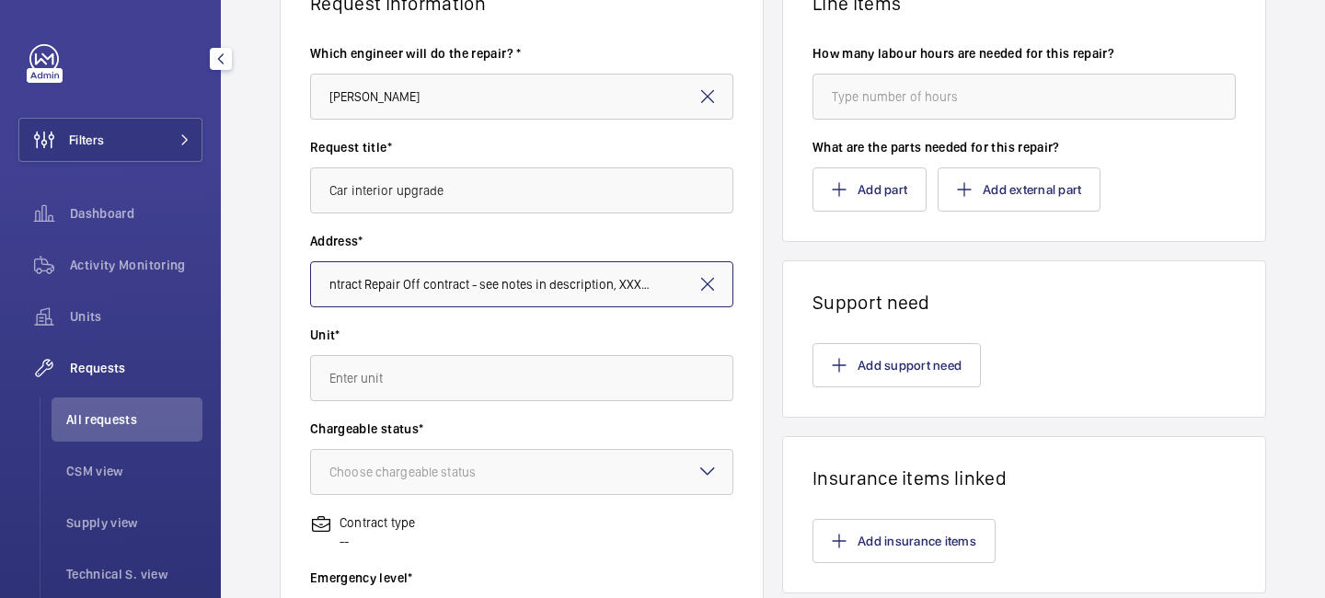
scroll to position [216, 0]
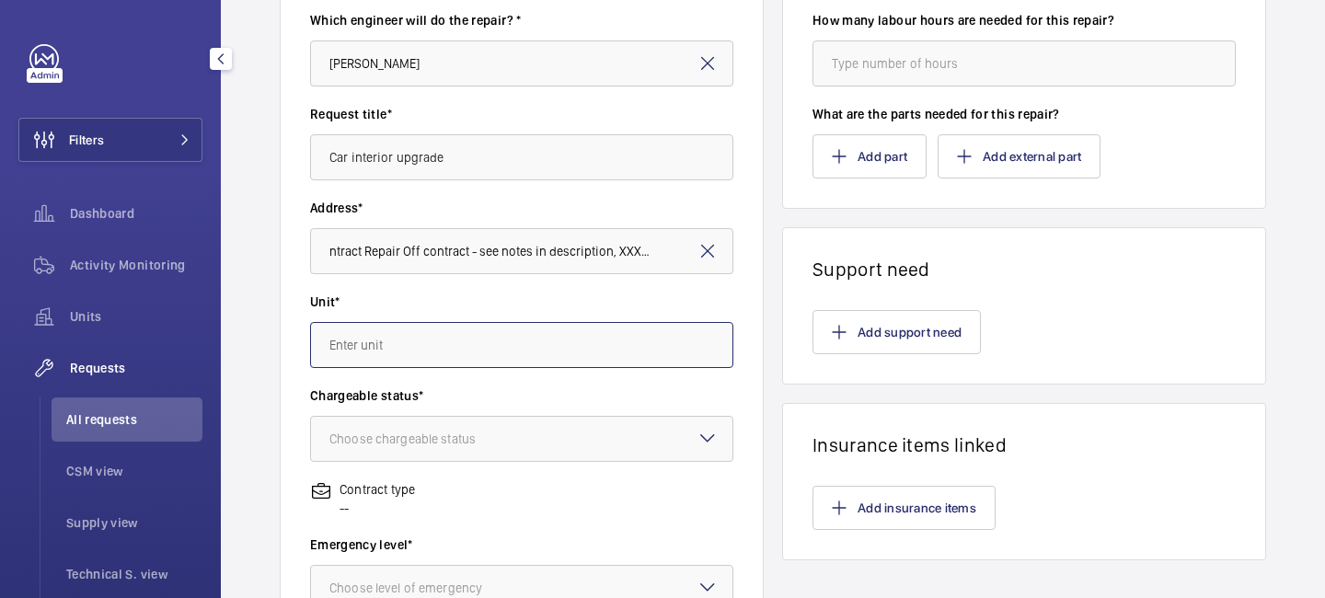
click at [440, 352] on input "text" at bounding box center [521, 345] width 423 height 46
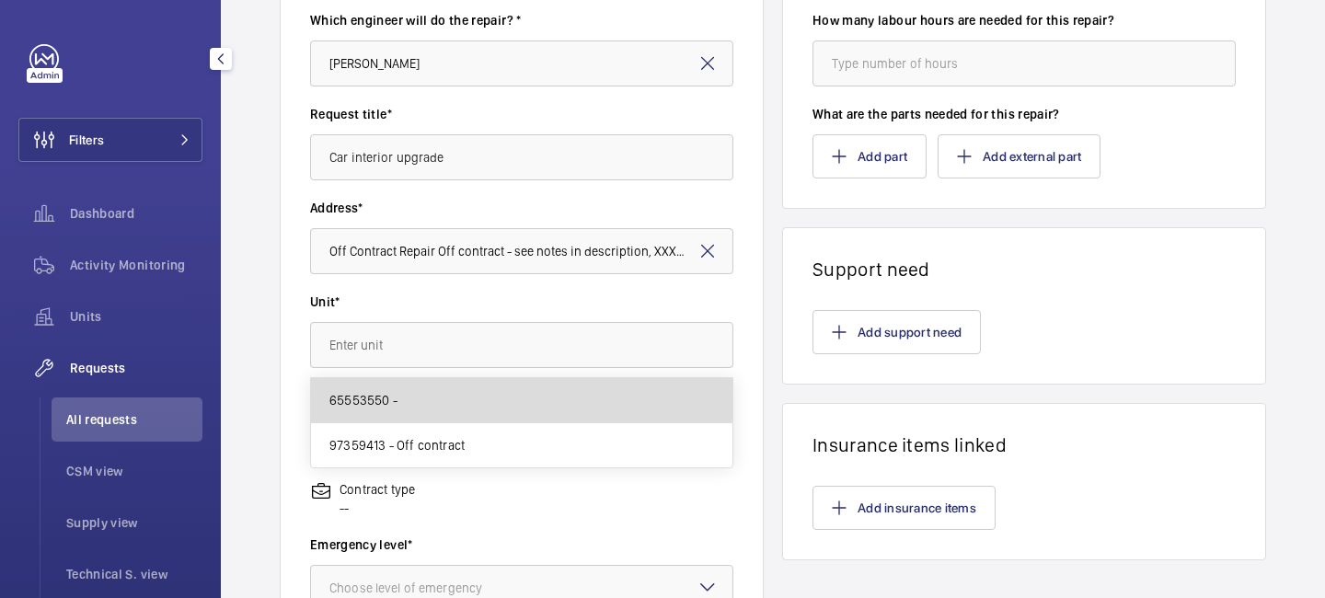
click at [435, 387] on mat-option "65553550 -" at bounding box center [522, 400] width 422 height 45
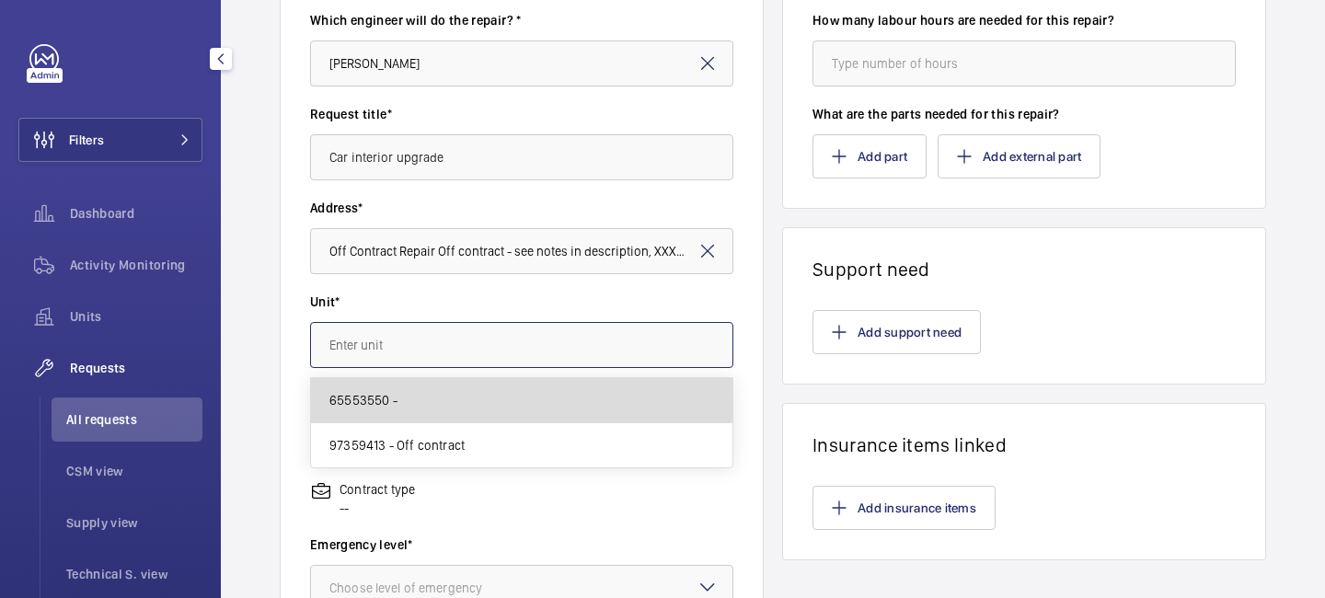
type input "65553550 -"
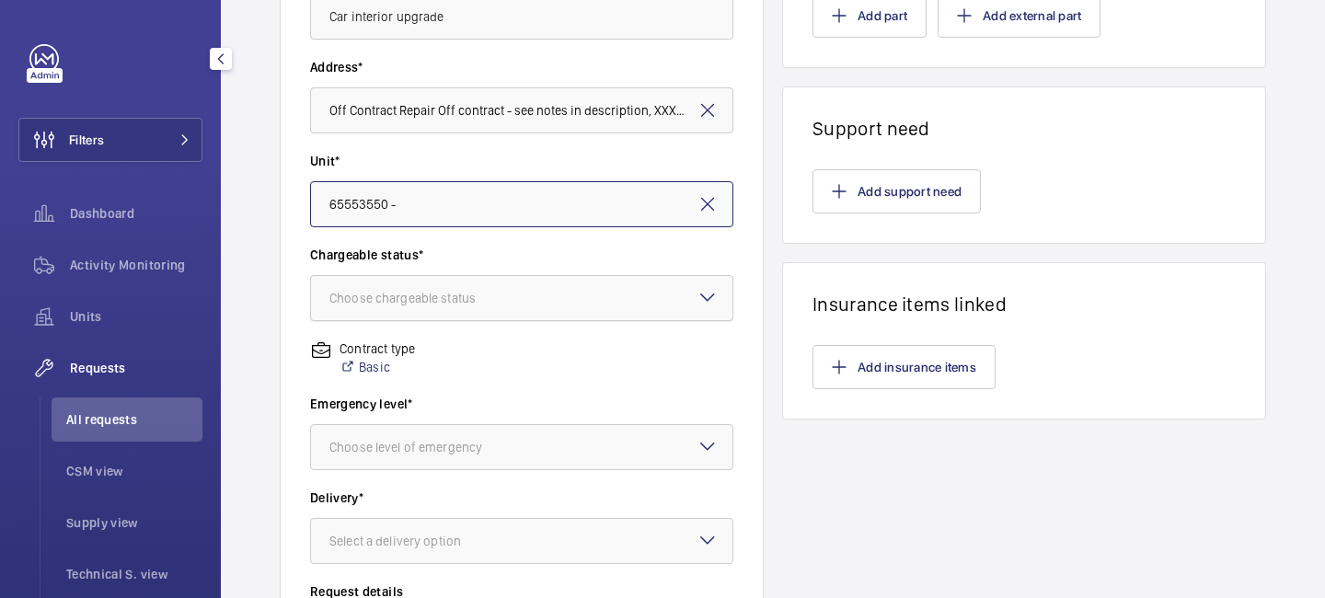
scroll to position [418, 0]
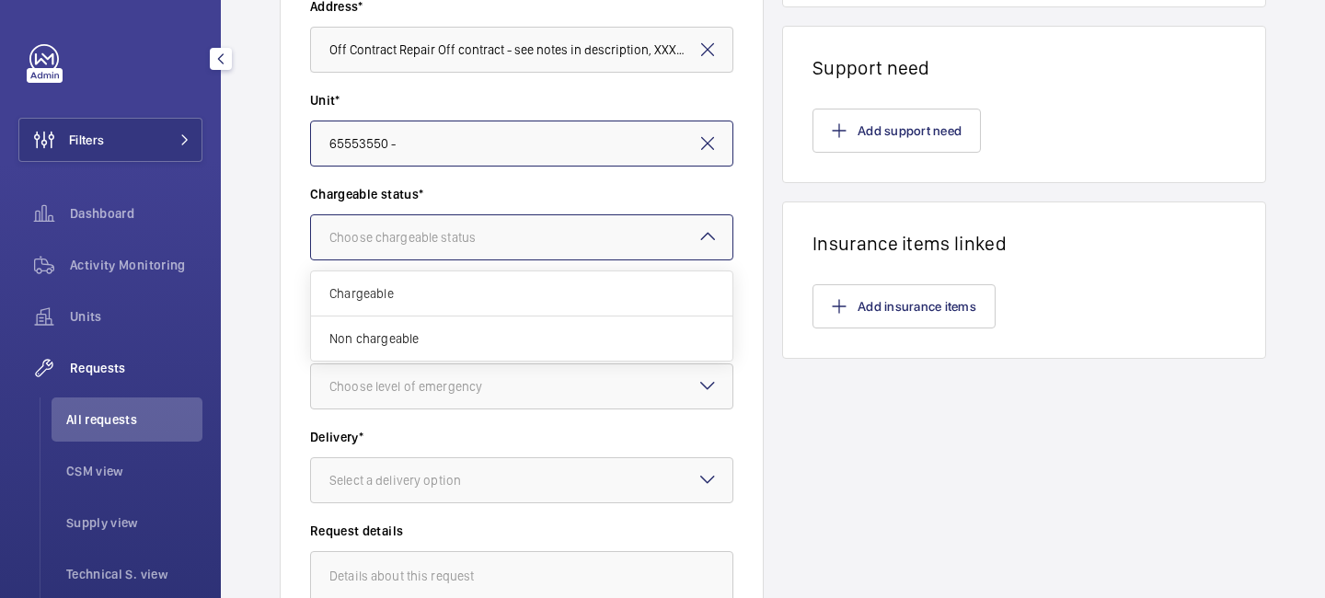
click at [511, 243] on div "Choose chargeable status" at bounding box center [425, 237] width 192 height 18
click at [492, 285] on span "Chargeable" at bounding box center [521, 293] width 385 height 18
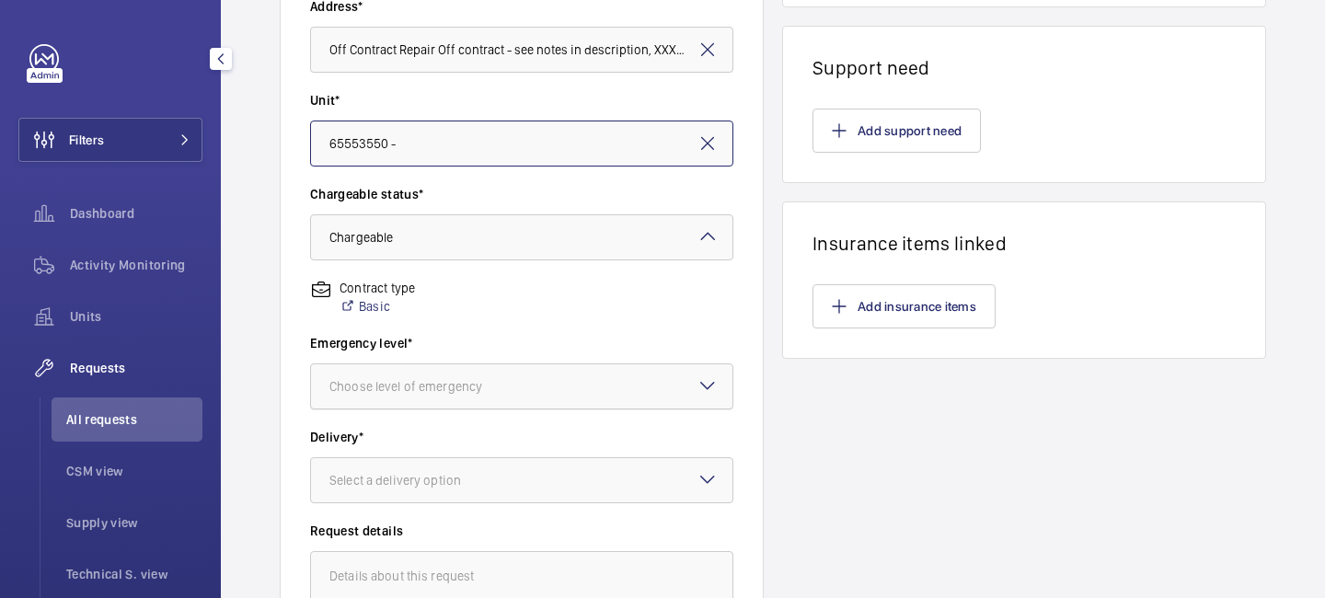
click at [468, 375] on div at bounding box center [522, 386] width 422 height 44
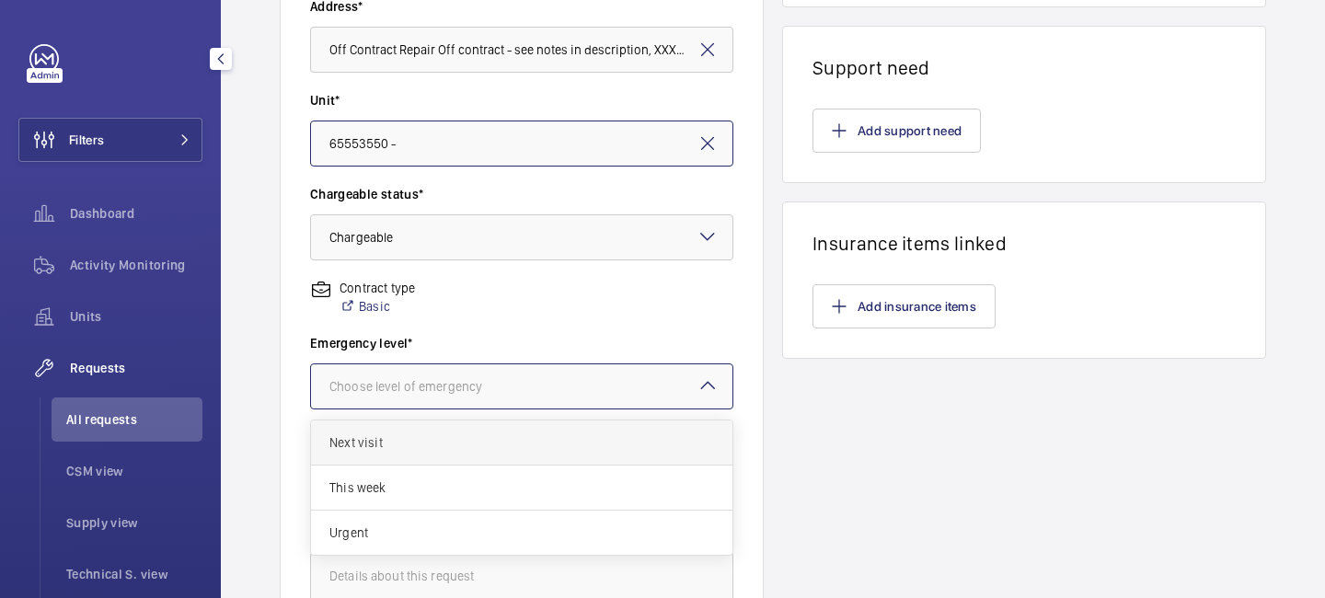
click at [435, 462] on div "Next visit" at bounding box center [522, 443] width 422 height 45
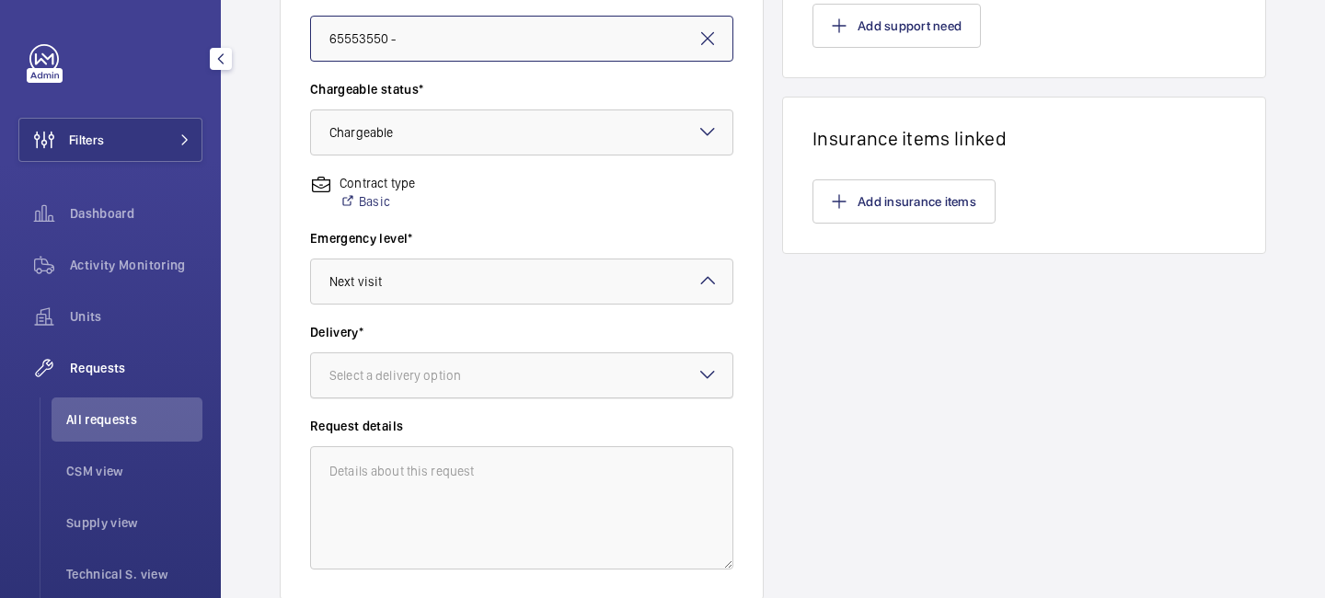
scroll to position [549, 0]
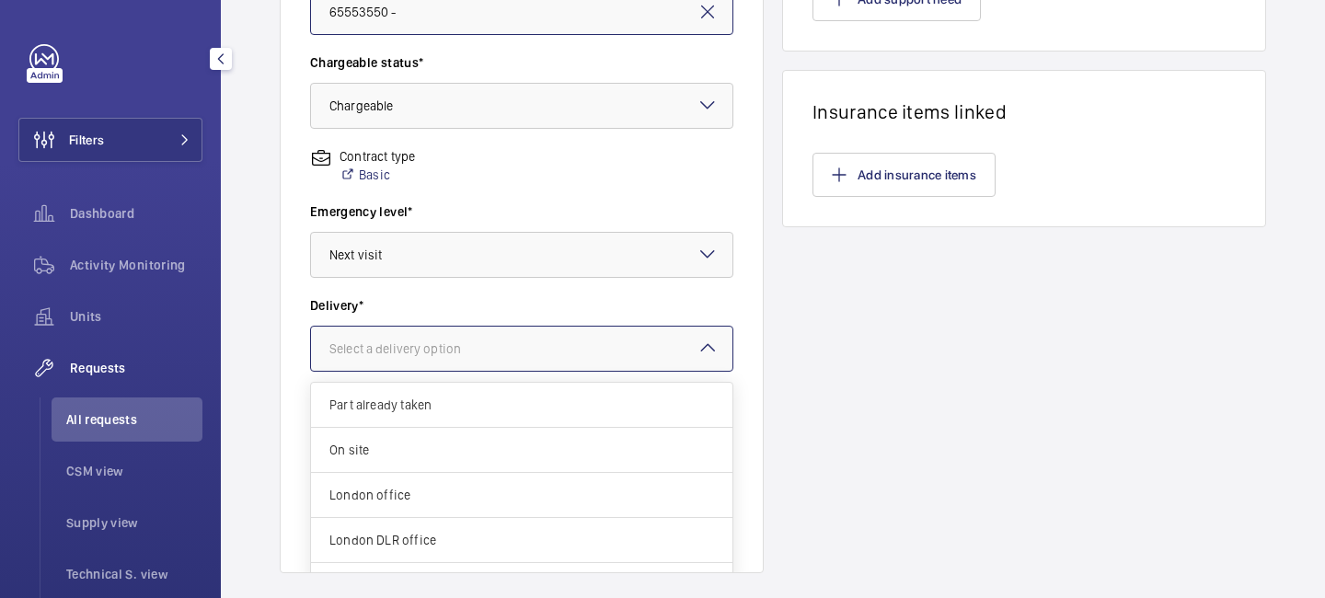
click at [468, 352] on div "Select a delivery option" at bounding box center [418, 349] width 178 height 18
click at [453, 464] on div "On site" at bounding box center [522, 450] width 422 height 45
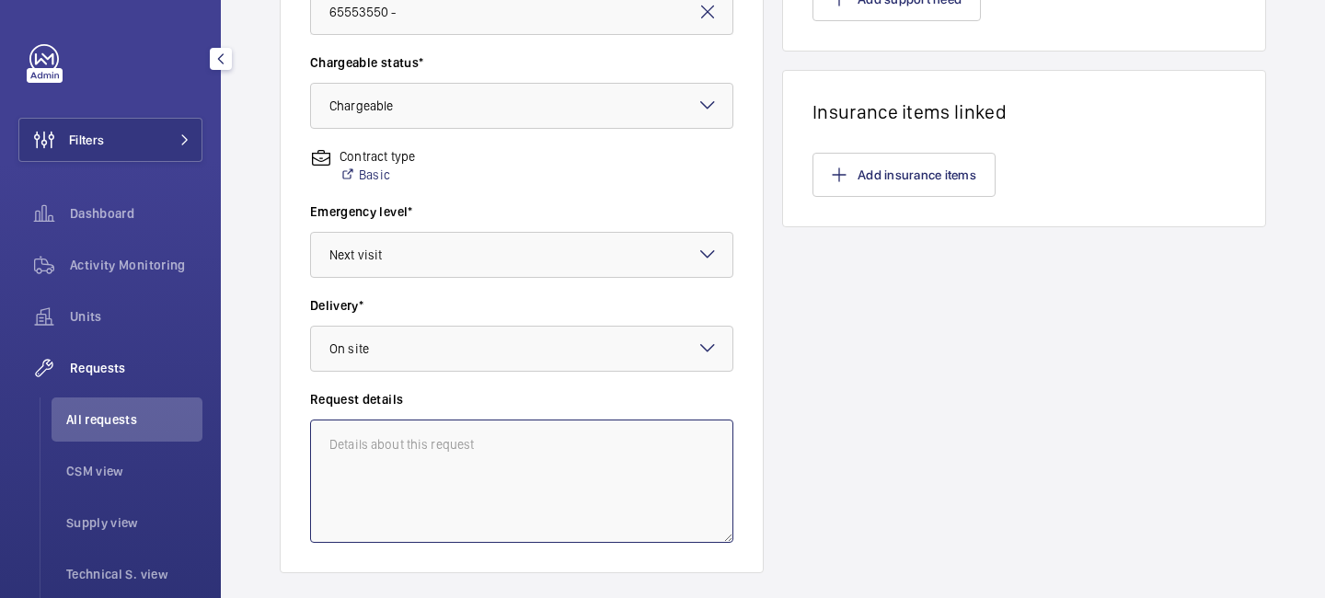
click at [455, 459] on textarea at bounding box center [521, 481] width 423 height 123
type textarea "Car interior upgrades x2 Lifts at Centro Workspace - CE-11 / CE-11"
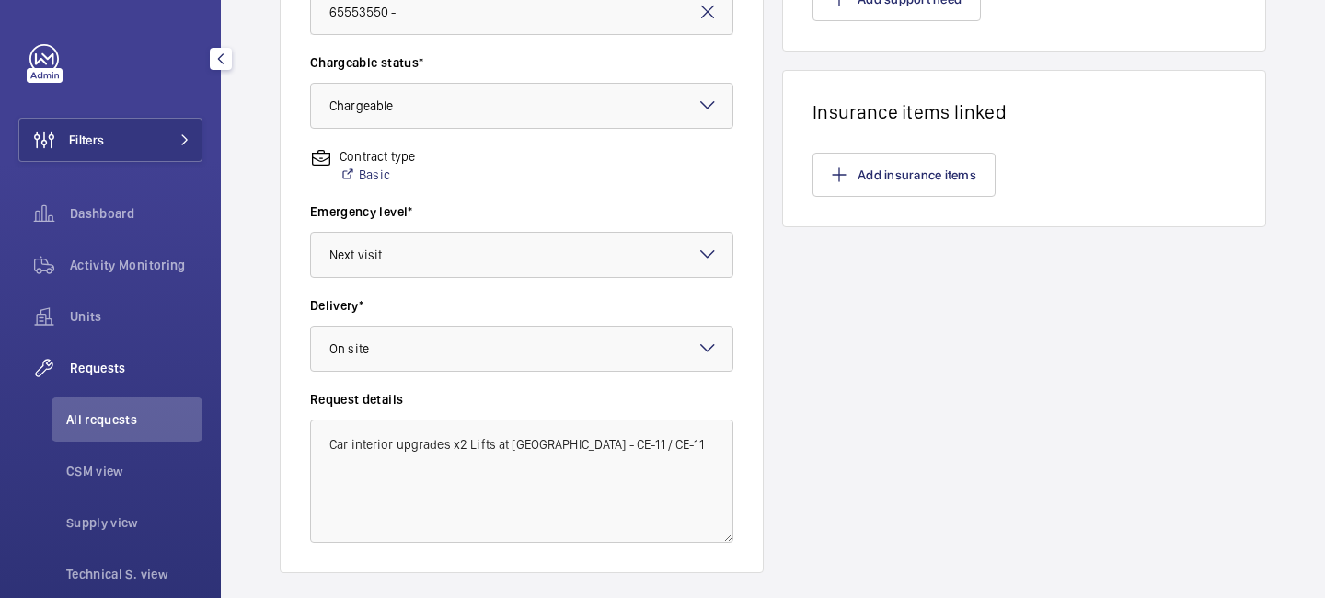
click at [855, 378] on div "Line items How many labour hours are needed for this repair? What are the parts…" at bounding box center [1024, 84] width 484 height 978
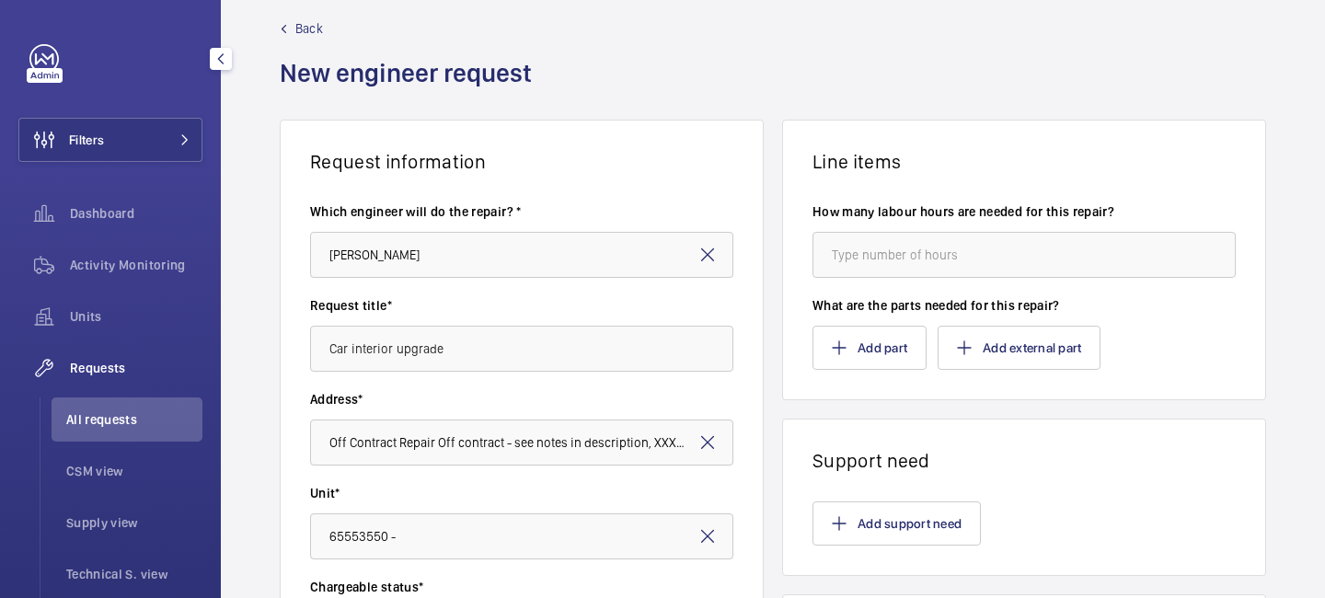
scroll to position [0, 0]
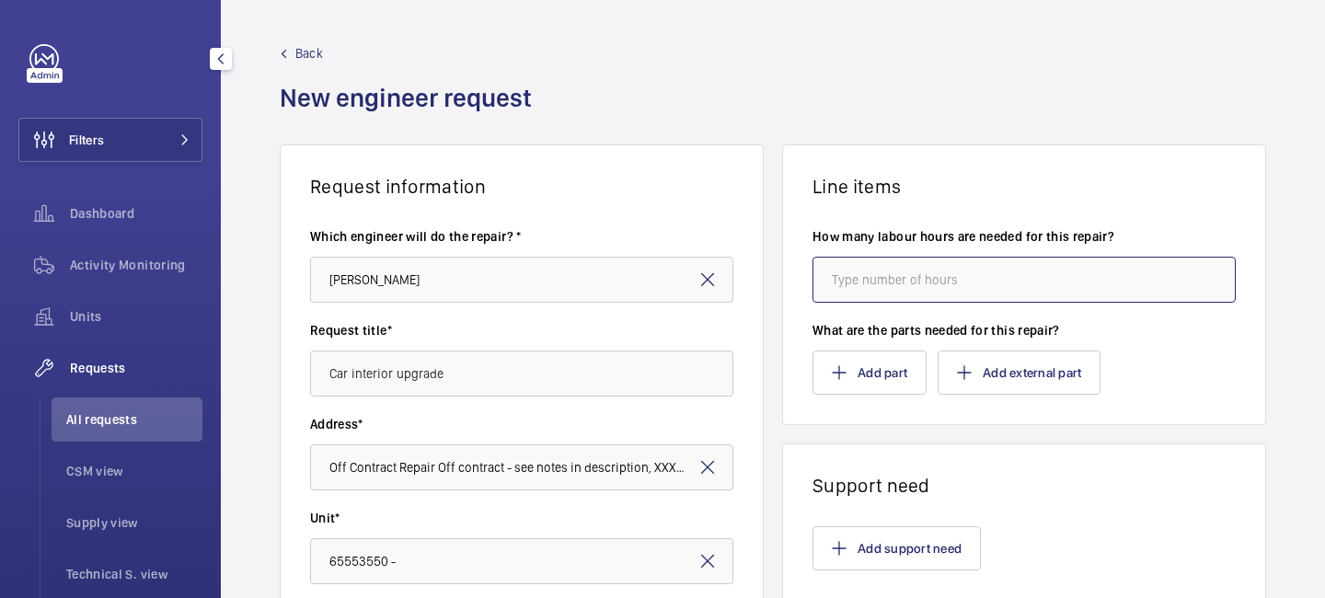
click at [870, 279] on input "number" at bounding box center [1024, 280] width 423 height 46
type input "8"
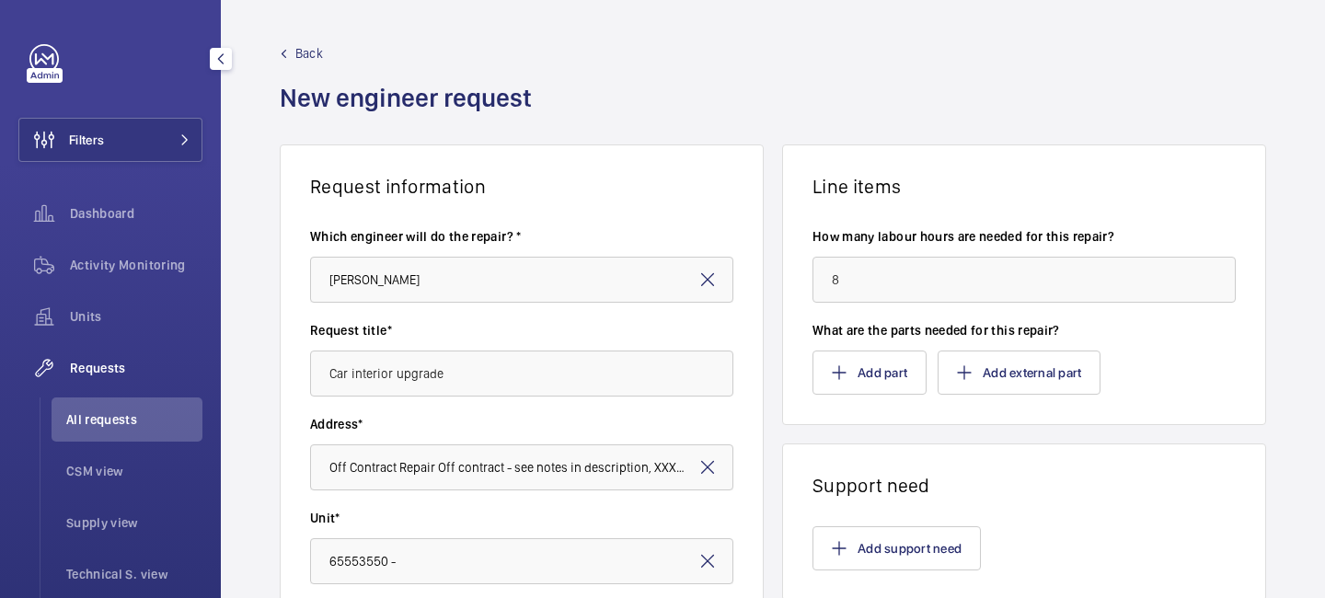
click at [914, 182] on h1 "Line items" at bounding box center [1024, 186] width 423 height 23
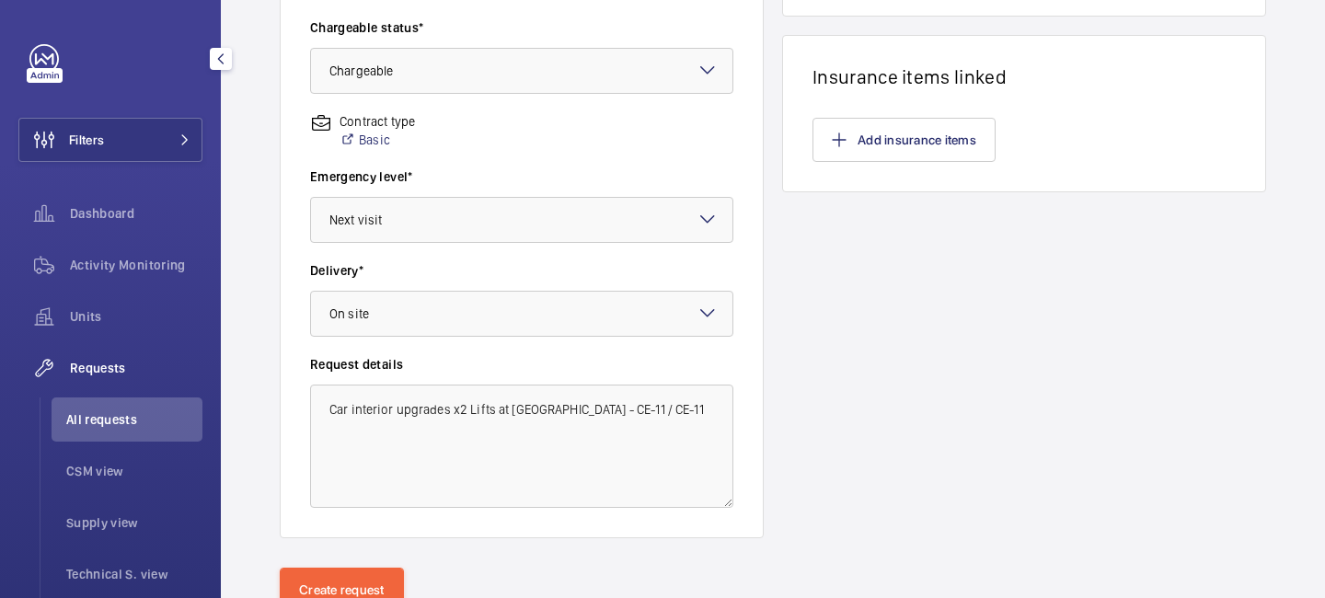
scroll to position [657, 0]
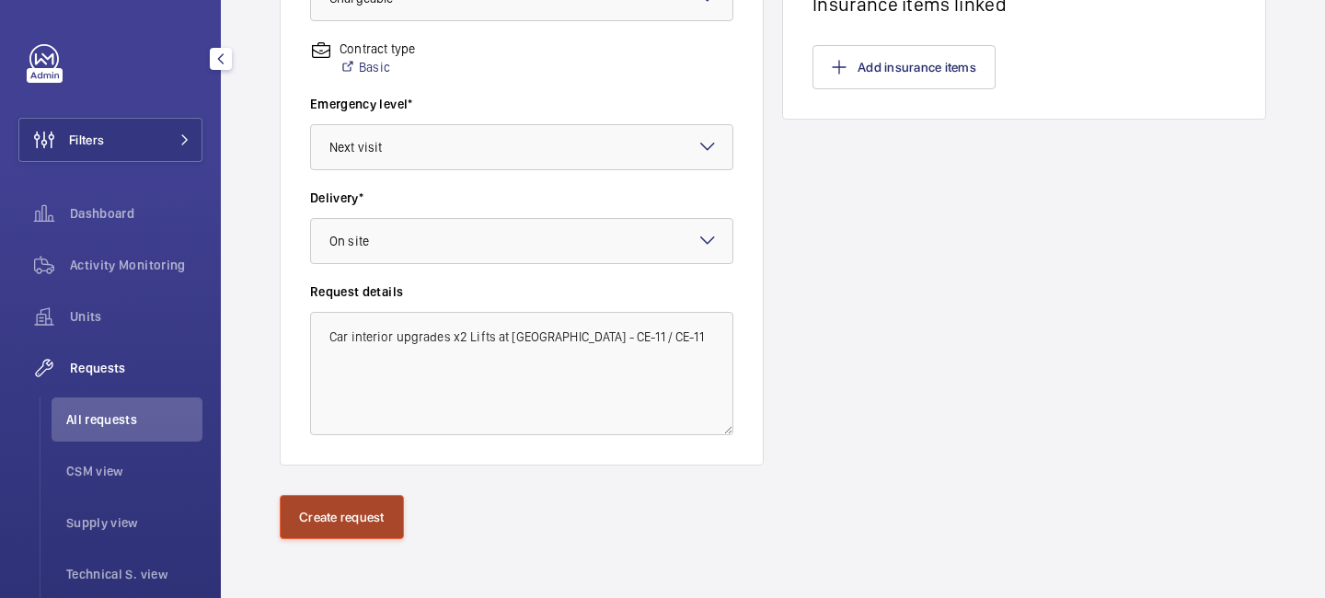
click at [364, 524] on button "Create request" at bounding box center [342, 517] width 124 height 44
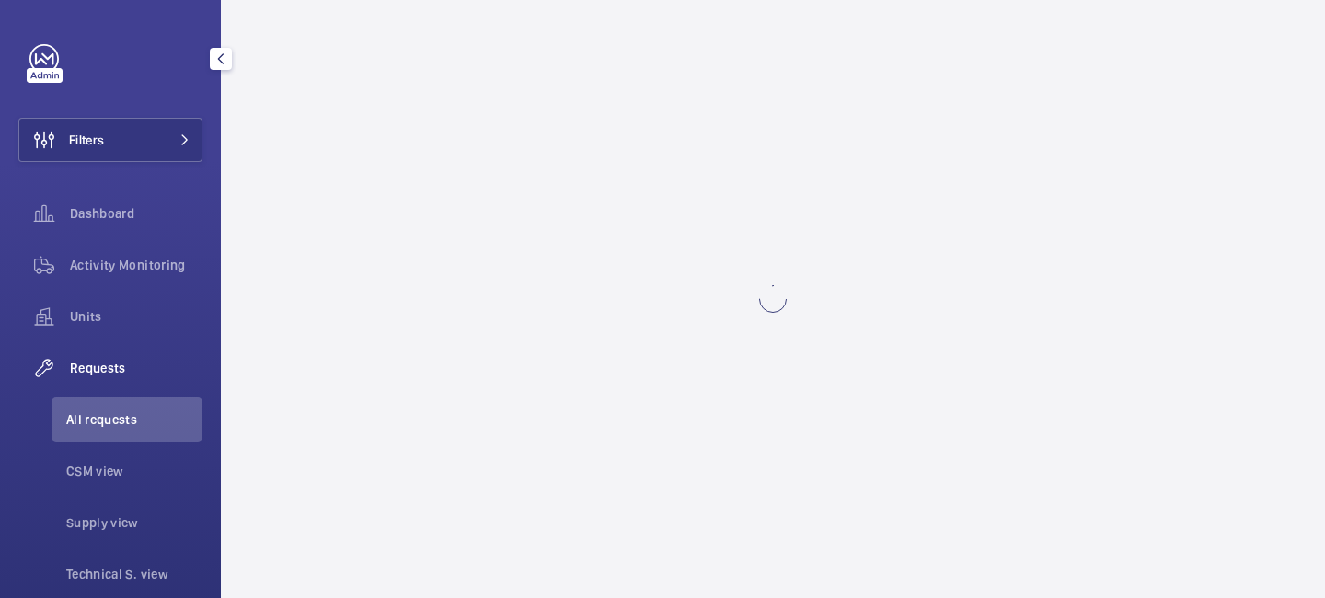
scroll to position [0, 0]
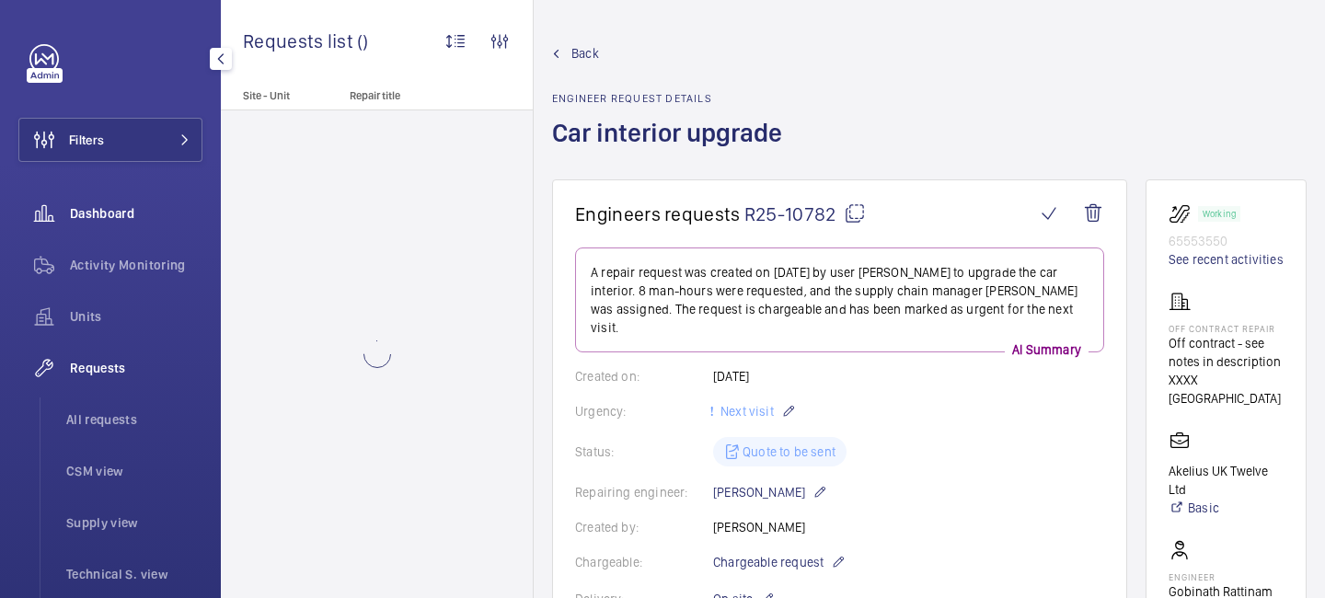
click at [127, 223] on div "Dashboard" at bounding box center [110, 213] width 184 height 44
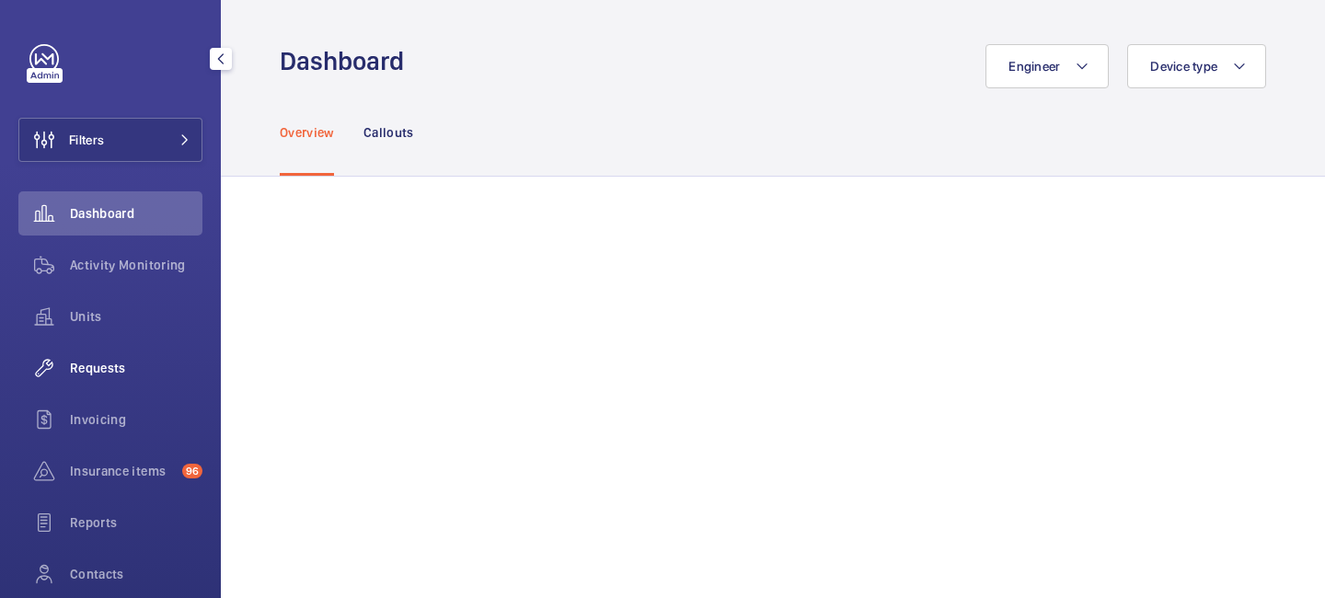
click at [121, 369] on span "Requests" at bounding box center [136, 368] width 133 height 18
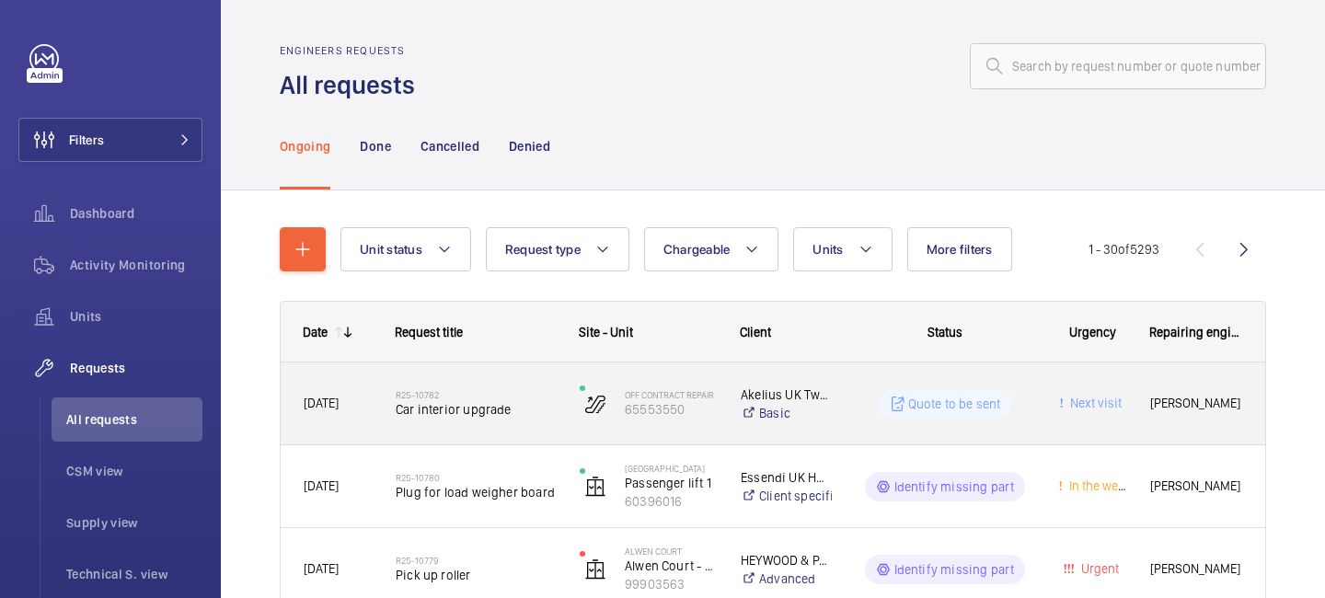
click at [470, 408] on span "Car interior upgrade" at bounding box center [476, 409] width 160 height 18
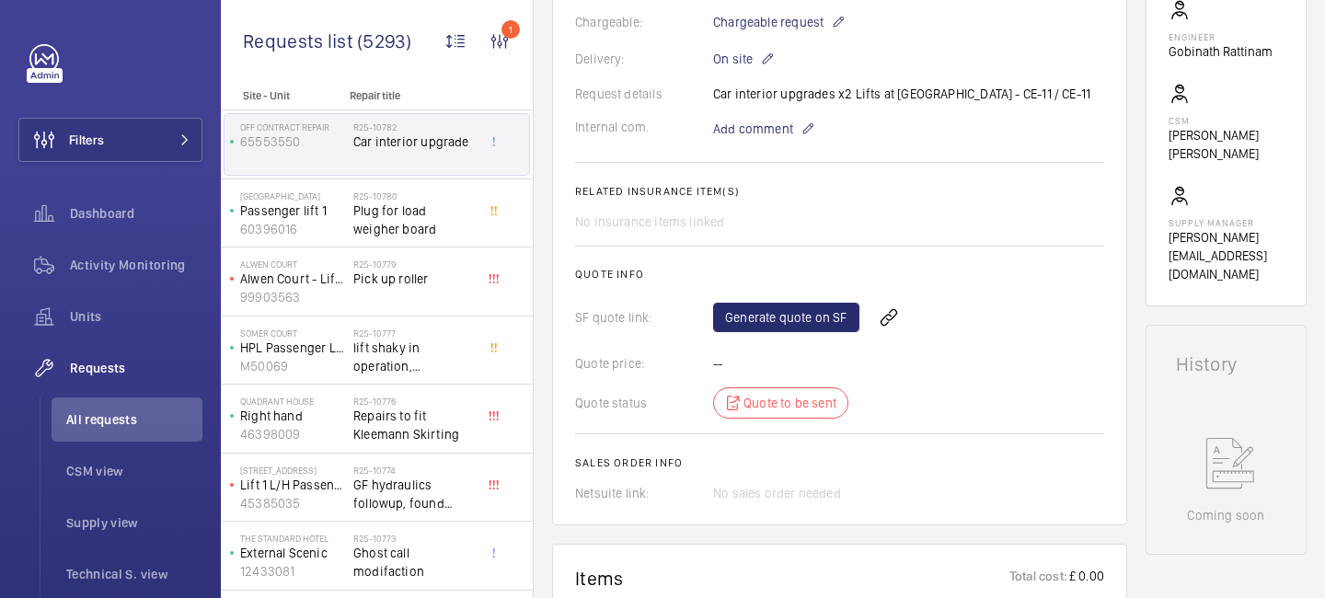
scroll to position [639, 0]
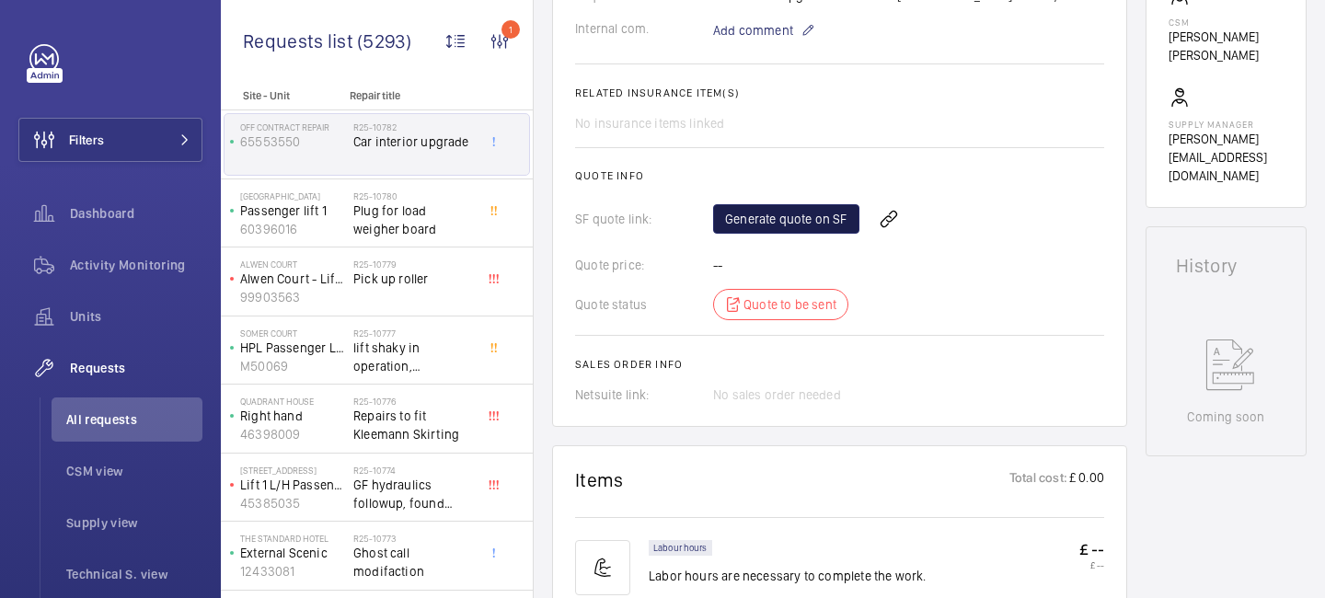
click at [786, 204] on link "Generate quote on SF" at bounding box center [786, 218] width 146 height 29
